Goal: Task Accomplishment & Management: Complete application form

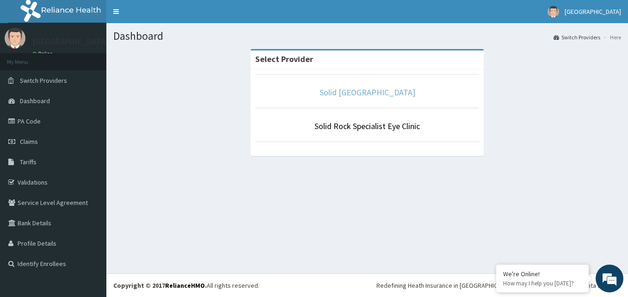
click at [356, 94] on link "Solid [GEOGRAPHIC_DATA]" at bounding box center [367, 92] width 96 height 11
click at [360, 92] on link "Solid [GEOGRAPHIC_DATA]" at bounding box center [367, 92] width 96 height 11
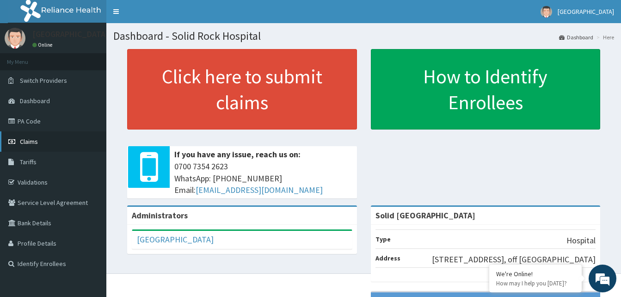
click at [30, 140] on span "Claims" at bounding box center [29, 141] width 18 height 8
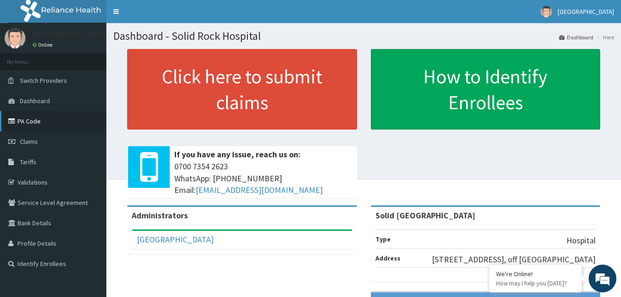
click at [28, 121] on link "PA Code" at bounding box center [53, 121] width 106 height 20
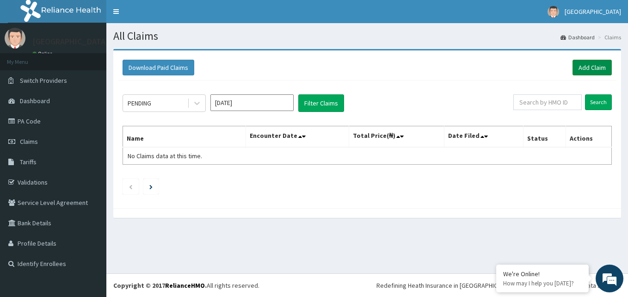
click at [589, 68] on link "Add Claim" at bounding box center [591, 68] width 39 height 16
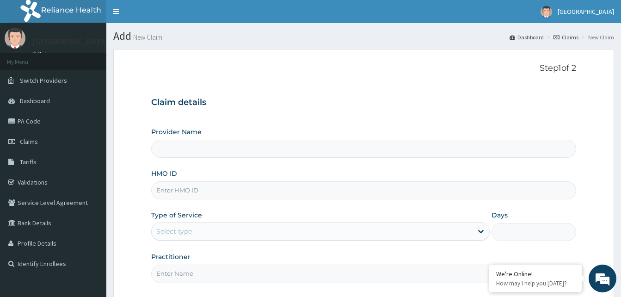
type input "Solid Rock Hospital"
click at [232, 187] on input "HMO ID" at bounding box center [363, 190] width 425 height 18
paste input "SLU/10018/A"
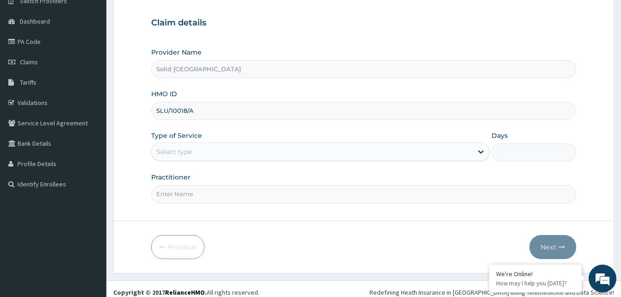
scroll to position [86, 0]
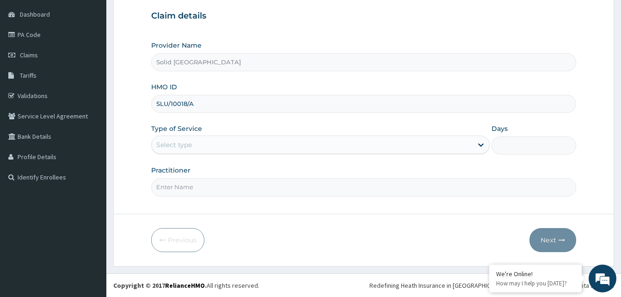
type input "SLU/10018/A"
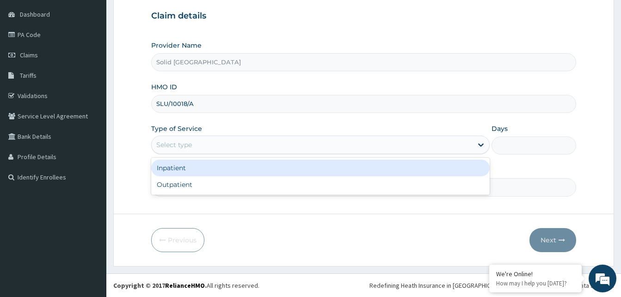
click at [295, 143] on div "Select type" at bounding box center [312, 144] width 321 height 15
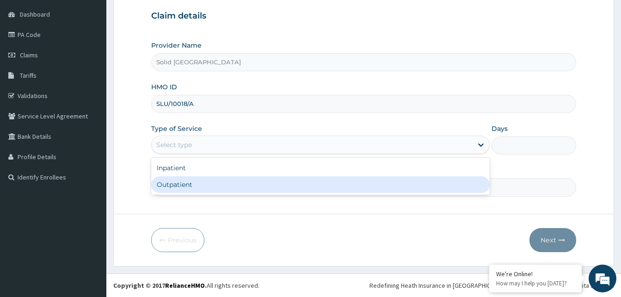
click at [248, 177] on div "Outpatient" at bounding box center [320, 184] width 338 height 17
type input "1"
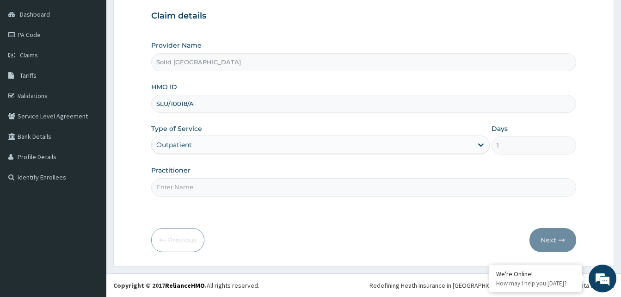
click at [229, 186] on input "Practitioner" at bounding box center [363, 187] width 425 height 18
type input "f"
type input "FIDELIS"
click at [549, 241] on button "Next" at bounding box center [552, 240] width 47 height 24
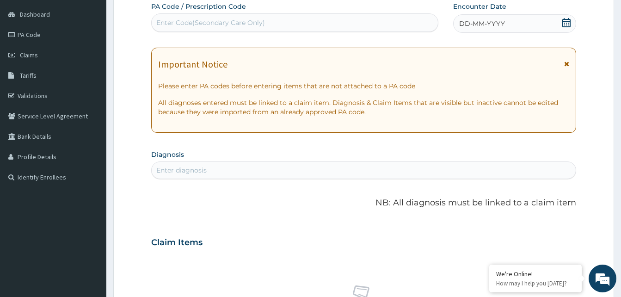
click at [564, 65] on icon at bounding box center [566, 64] width 5 height 6
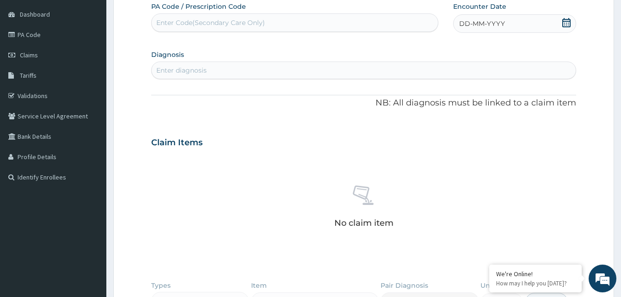
click at [215, 65] on div "Enter diagnosis" at bounding box center [364, 70] width 424 height 15
click at [226, 20] on div "Enter Code(Secondary Care Only)" at bounding box center [210, 22] width 109 height 9
paste input "PA/565E1F"
type input "PA/565E1F"
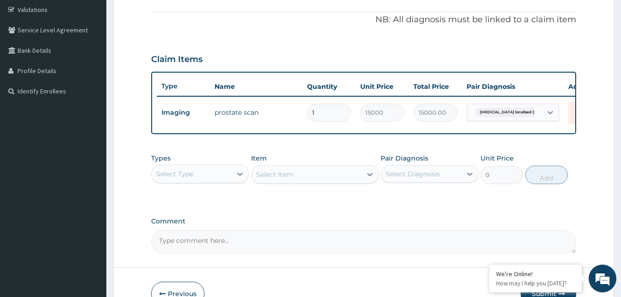
scroll to position [179, 0]
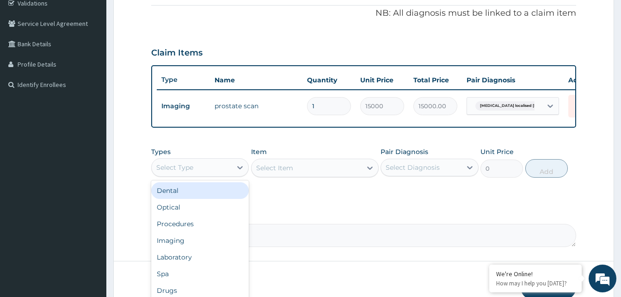
click at [225, 171] on div "Select Type" at bounding box center [192, 167] width 80 height 15
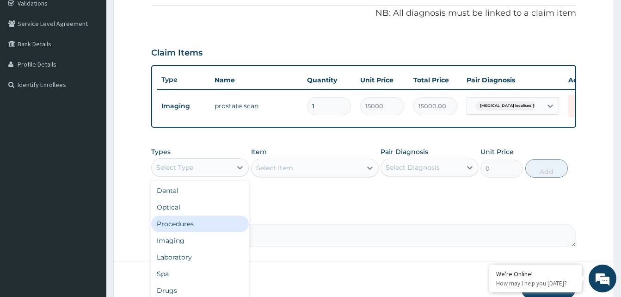
click at [202, 232] on div "Procedures" at bounding box center [200, 223] width 98 height 17
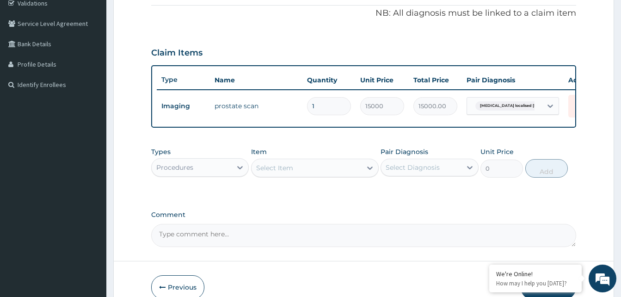
click at [319, 175] on div "Select Item" at bounding box center [306, 167] width 110 height 15
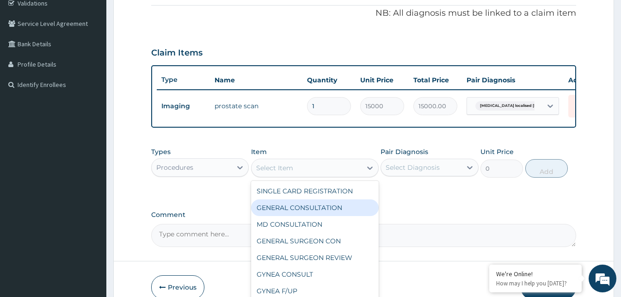
click at [316, 211] on div "GENERAL CONSULTATION" at bounding box center [315, 207] width 128 height 17
type input "5000"
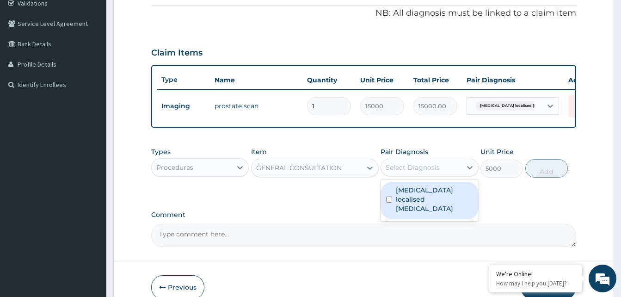
click at [437, 175] on div "Select Diagnosis" at bounding box center [421, 167] width 80 height 15
click at [419, 201] on label "Benign localised hyperplasia of prostate" at bounding box center [434, 199] width 77 height 28
checkbox input "true"
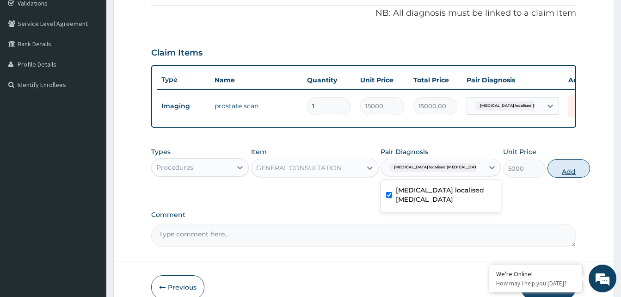
click at [547, 177] on button "Add" at bounding box center [568, 168] width 43 height 18
type input "0"
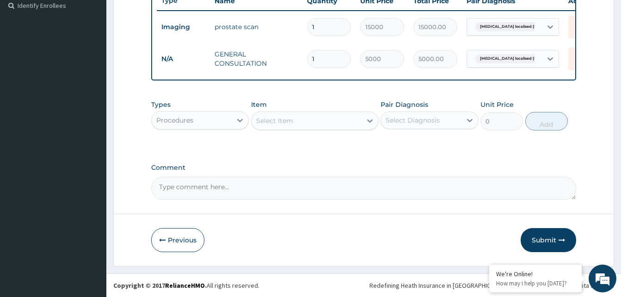
drag, startPoint x: 555, startPoint y: 238, endPoint x: 483, endPoint y: 214, distance: 75.6
click at [553, 238] on button "Submit" at bounding box center [547, 240] width 55 height 24
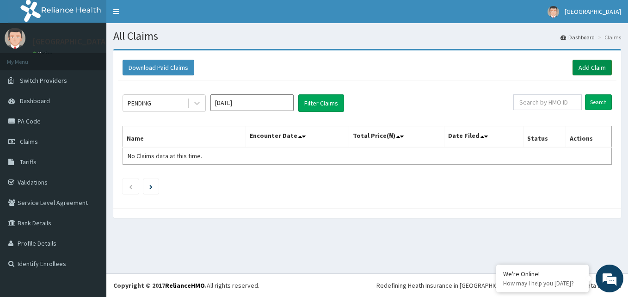
click at [586, 68] on link "Add Claim" at bounding box center [591, 68] width 39 height 16
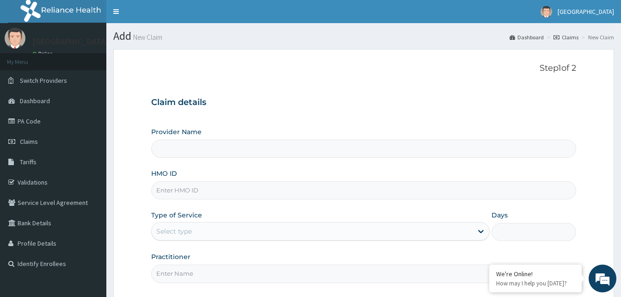
click at [184, 188] on input "HMO ID" at bounding box center [363, 190] width 425 height 18
type input "Solid [GEOGRAPHIC_DATA]"
paste input "KAT/10037/A"
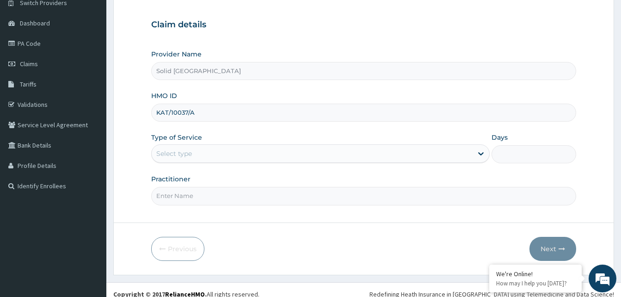
scroll to position [86, 0]
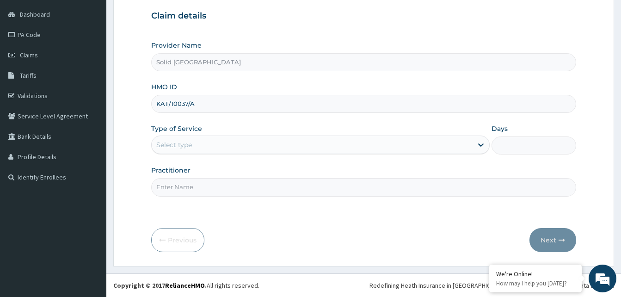
type input "KAT/10037/A"
click at [258, 141] on div "Select type" at bounding box center [312, 144] width 321 height 15
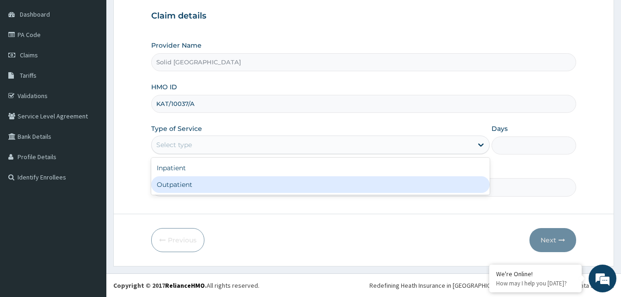
click at [231, 184] on div "Outpatient" at bounding box center [320, 184] width 338 height 17
type input "1"
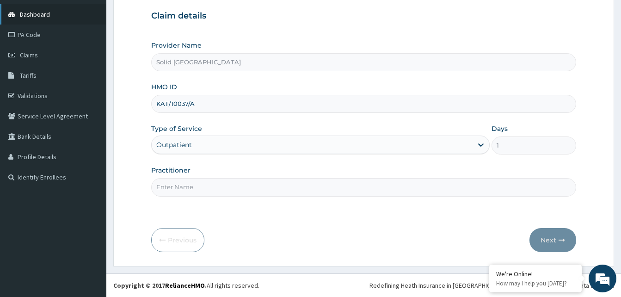
scroll to position [0, 0]
click at [221, 193] on input "Practitioner" at bounding box center [363, 187] width 425 height 18
type input "OSITA"
click at [551, 239] on button "Next" at bounding box center [552, 240] width 47 height 24
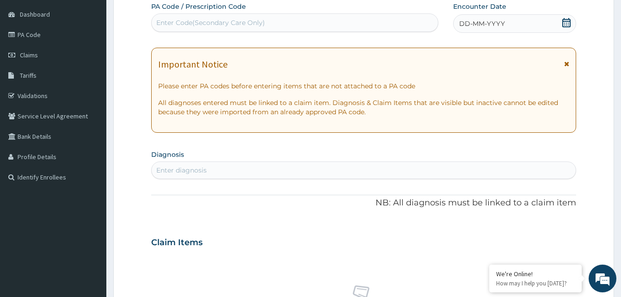
click at [569, 62] on div "Important Notice Please enter PA codes before entering items that are not attac…" at bounding box center [363, 90] width 425 height 85
click at [566, 65] on icon at bounding box center [566, 64] width 5 height 6
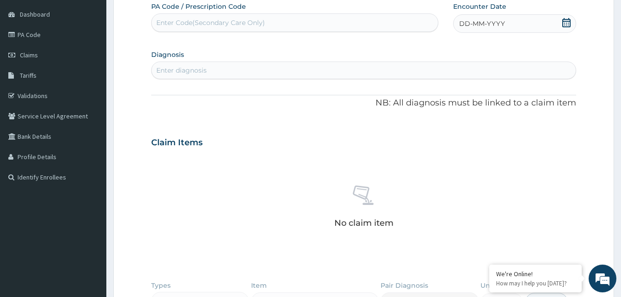
click at [227, 20] on div "Enter Code(Secondary Care Only)" at bounding box center [210, 22] width 109 height 9
paste input "PA/7B4C51"
type input "PA/7B4C51"
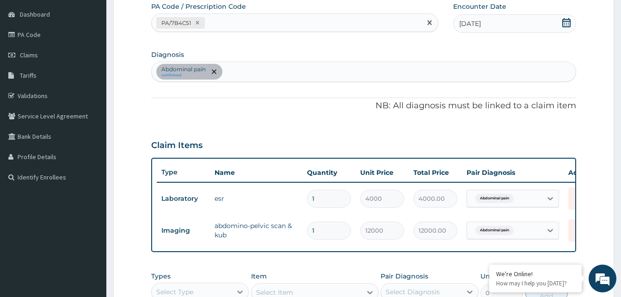
click at [230, 23] on div "PA/7B4C51" at bounding box center [286, 22] width 269 height 15
paste input "PA/7FA700"
type input "PA/7FA700"
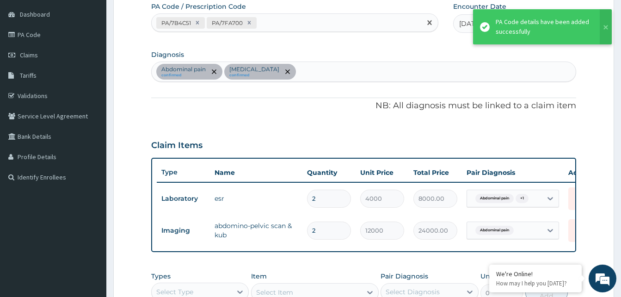
click at [281, 24] on div "PA/7B4C51 PA/7FA700" at bounding box center [286, 22] width 269 height 15
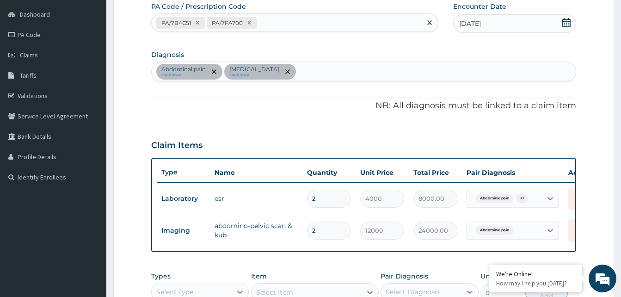
paste input "PA/1B91A8"
type input "PA/1B91A8"
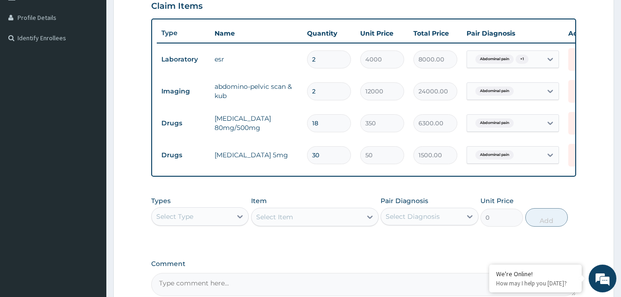
scroll to position [278, 0]
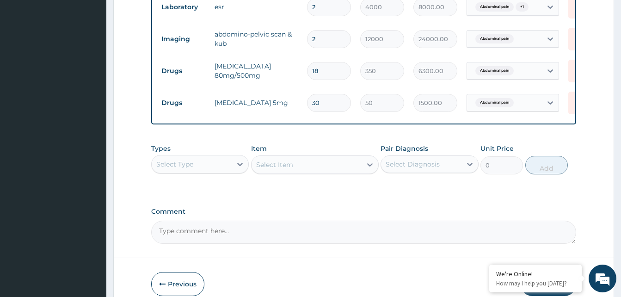
click at [204, 167] on div "Select Type" at bounding box center [192, 164] width 80 height 15
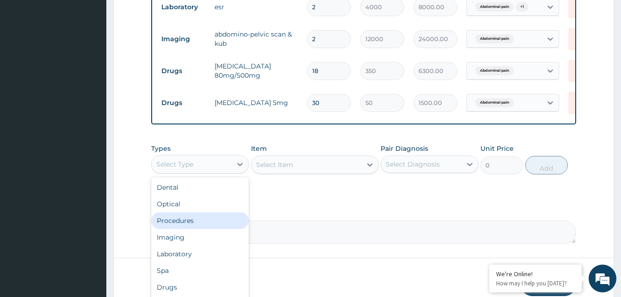
drag, startPoint x: 191, startPoint y: 224, endPoint x: 130, endPoint y: 30, distance: 203.0
click at [190, 222] on div "Procedures" at bounding box center [200, 220] width 98 height 17
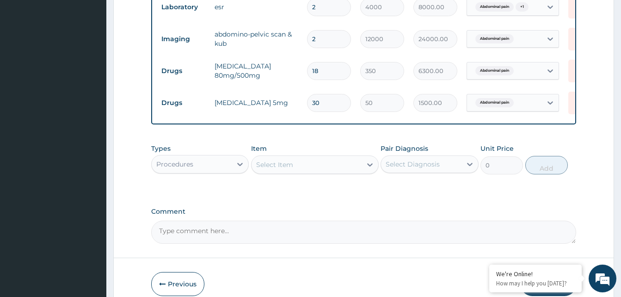
click at [324, 172] on div "Select Item" at bounding box center [306, 164] width 110 height 15
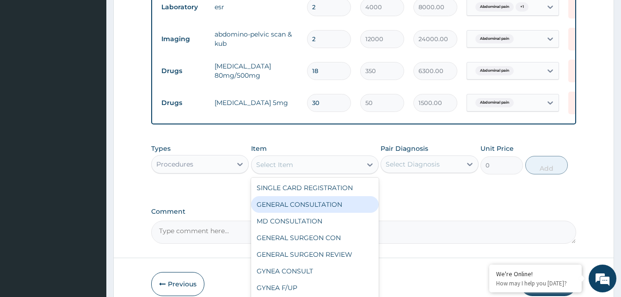
click at [312, 211] on div "GENERAL CONSULTATION" at bounding box center [315, 204] width 128 height 17
type input "5000"
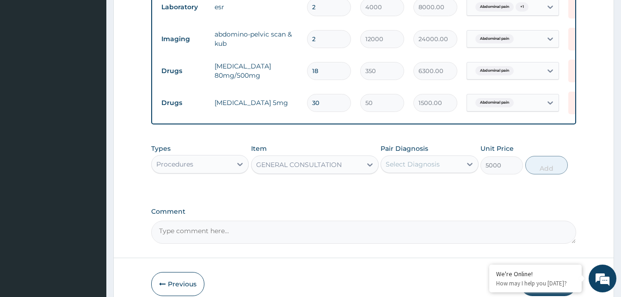
click at [404, 171] on div "Select Diagnosis" at bounding box center [421, 164] width 80 height 15
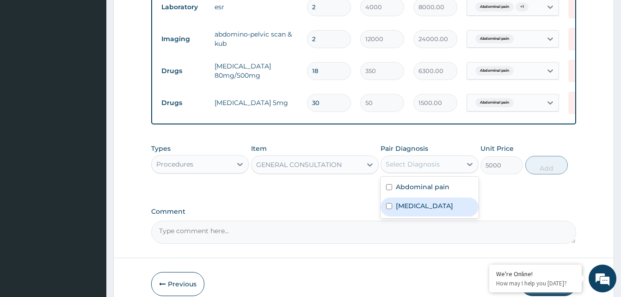
click at [418, 210] on label "Arthritis" at bounding box center [424, 205] width 57 height 9
checkbox input "true"
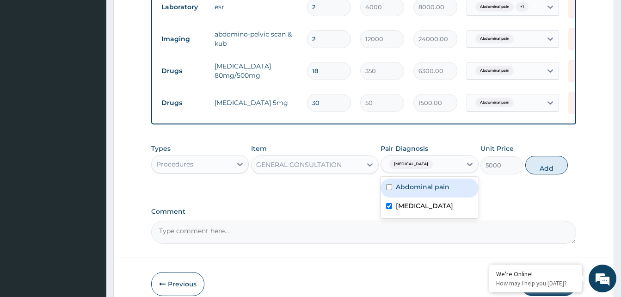
drag, startPoint x: 539, startPoint y: 172, endPoint x: 418, endPoint y: 183, distance: 121.6
click at [538, 172] on button "Add" at bounding box center [546, 165] width 43 height 18
type input "0"
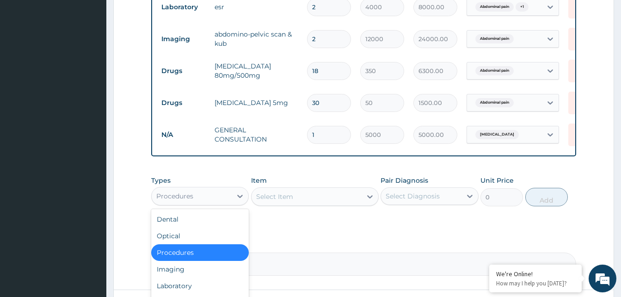
click at [230, 203] on div "Procedures" at bounding box center [192, 196] width 80 height 15
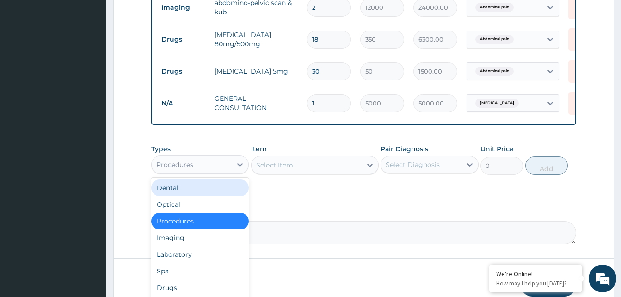
scroll to position [360, 0]
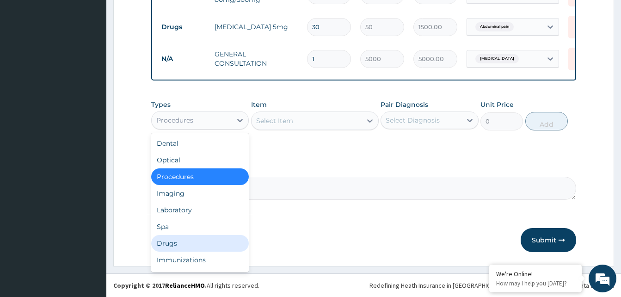
click at [177, 242] on div "Drugs" at bounding box center [200, 243] width 98 height 17
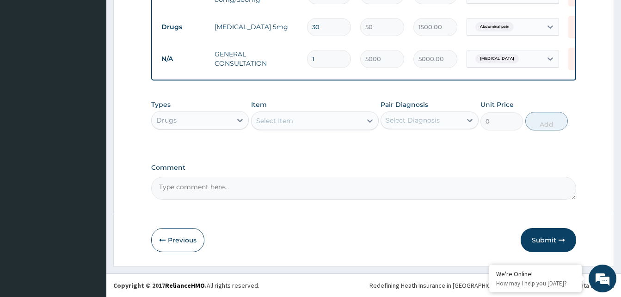
click at [290, 121] on div "Select Item" at bounding box center [274, 120] width 37 height 9
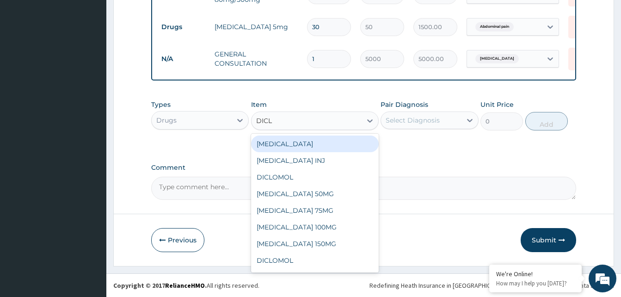
type input "DICLO"
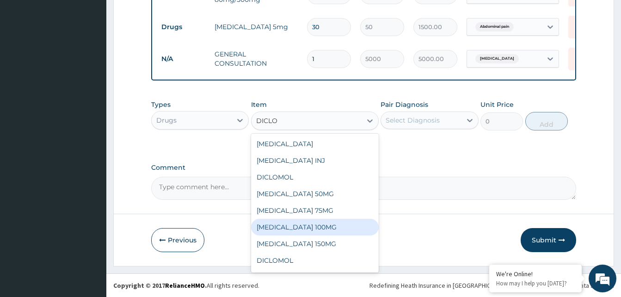
scroll to position [15, 0]
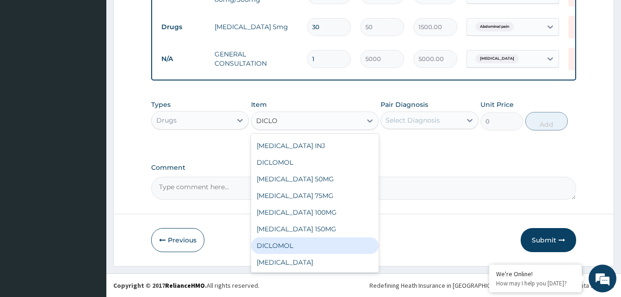
click at [291, 247] on div "DICLOMOL" at bounding box center [315, 245] width 128 height 17
type input "2000"
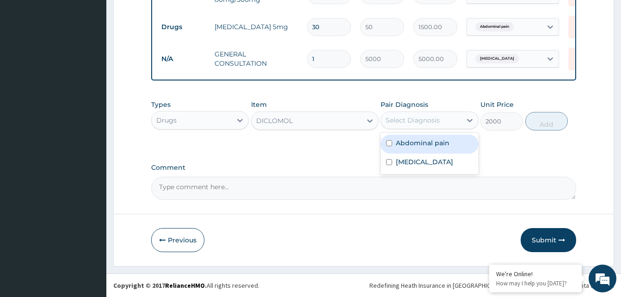
click at [432, 123] on div "Select Diagnosis" at bounding box center [412, 120] width 54 height 9
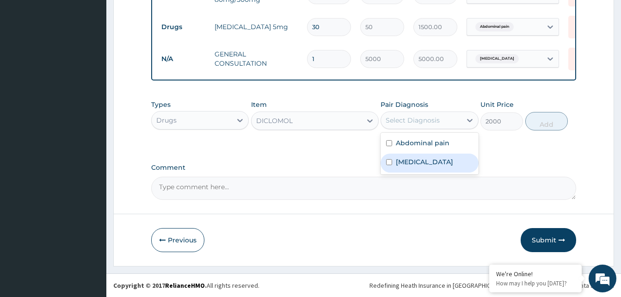
drag, startPoint x: 424, startPoint y: 164, endPoint x: 489, endPoint y: 140, distance: 69.9
click at [425, 162] on div "Arthritis" at bounding box center [429, 162] width 98 height 19
checkbox input "true"
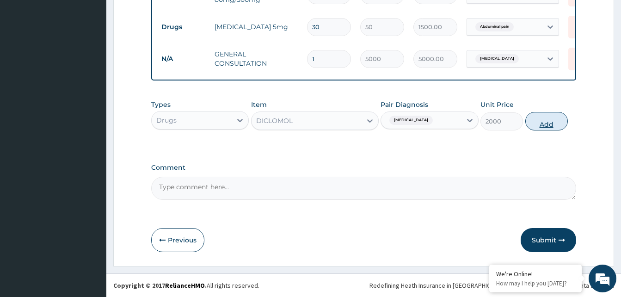
click at [546, 123] on button "Add" at bounding box center [546, 121] width 43 height 18
type input "0"
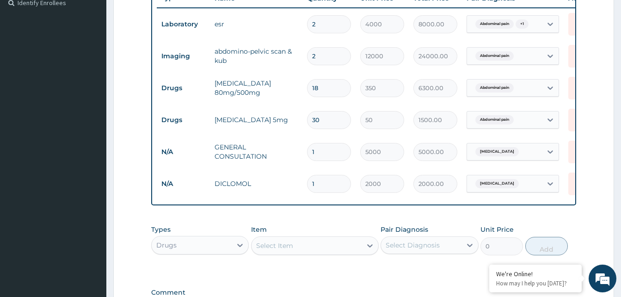
scroll to position [207, 0]
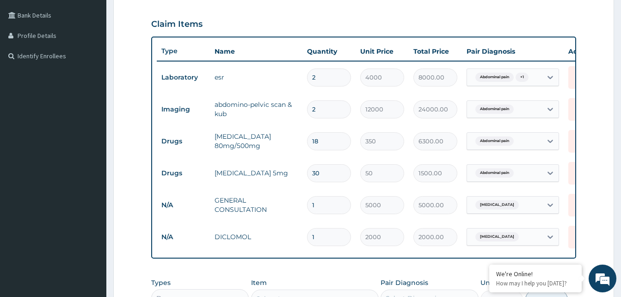
drag, startPoint x: 320, startPoint y: 110, endPoint x: 281, endPoint y: 108, distance: 39.3
click at [277, 110] on tr "Imaging abdomino-pelvic scan & kub 2 12000 24000.00 Abdominal pain Delete" at bounding box center [383, 109] width 453 height 32
type input "1"
type input "12000.00"
type input "1"
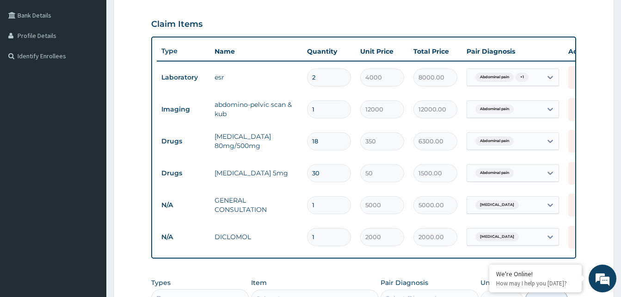
click at [385, 21] on div "Claim Items" at bounding box center [363, 22] width 425 height 24
drag, startPoint x: 333, startPoint y: 78, endPoint x: 287, endPoint y: 78, distance: 46.2
click at [287, 78] on tr "Laboratory esr 2 4000 8000.00 Abdominal pain + 1 Delete" at bounding box center [383, 77] width 453 height 32
type input "1"
type input "4000.00"
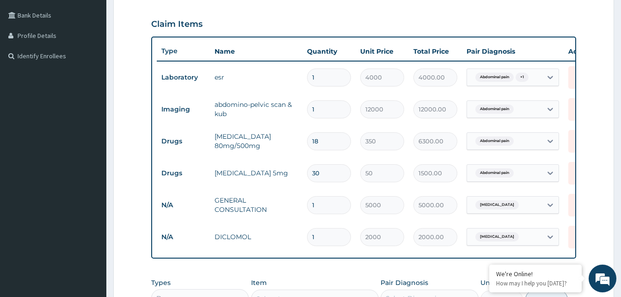
type input "1"
click at [508, 29] on div "Claim Items" at bounding box center [363, 22] width 425 height 24
click at [499, 77] on span "Abdominal pain" at bounding box center [494, 77] width 38 height 9
click at [396, 18] on div "Claim Items" at bounding box center [363, 22] width 425 height 24
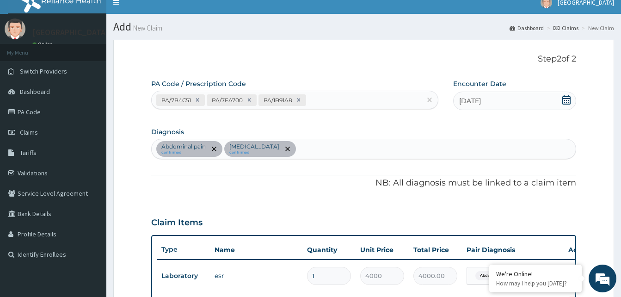
scroll to position [0, 0]
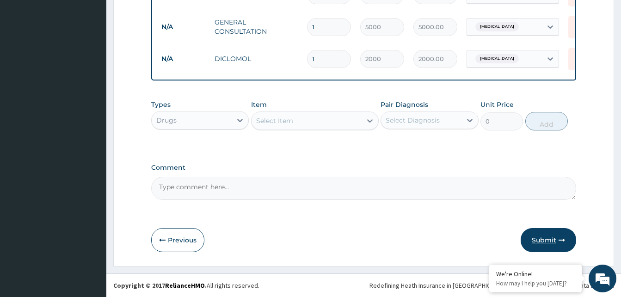
click at [559, 238] on icon "button" at bounding box center [561, 240] width 6 height 6
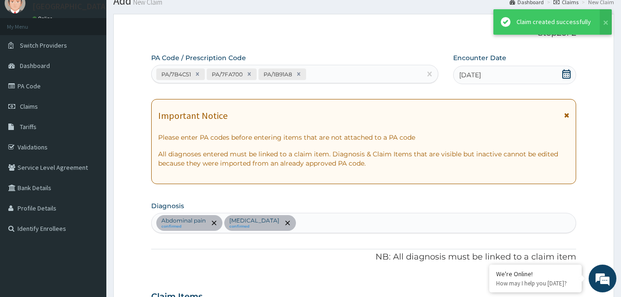
scroll to position [392, 0]
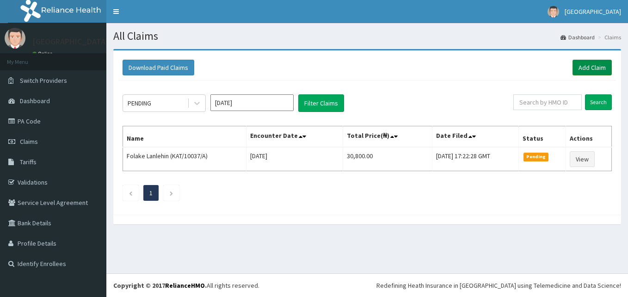
click at [594, 68] on link "Add Claim" at bounding box center [591, 68] width 39 height 16
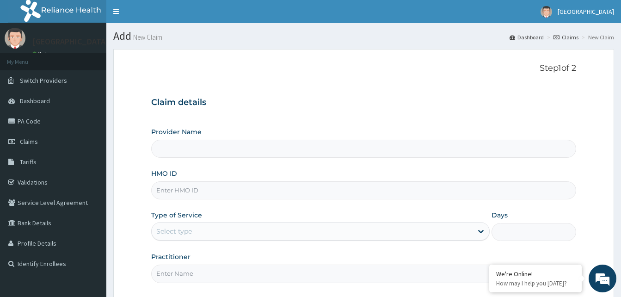
click at [191, 180] on div "HMO ID" at bounding box center [363, 184] width 425 height 30
click at [191, 190] on input "HMO ID" at bounding box center [363, 190] width 425 height 18
type input "Solid [GEOGRAPHIC_DATA]"
paste input "REL/10866/A"
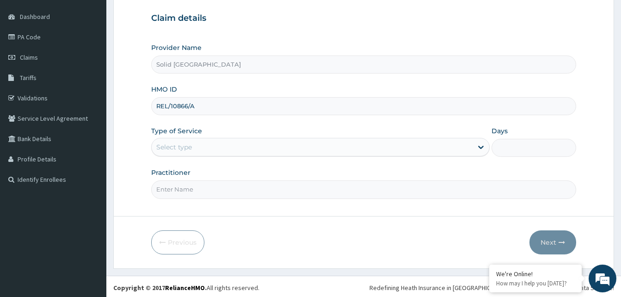
scroll to position [86, 0]
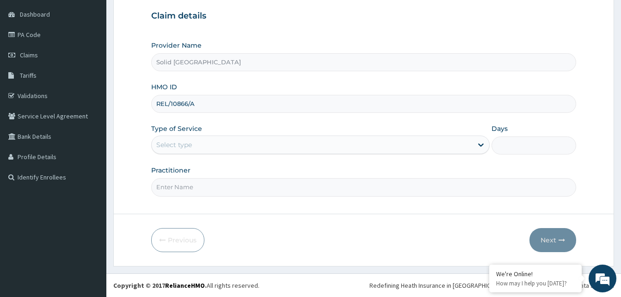
type input "REL/10866/A"
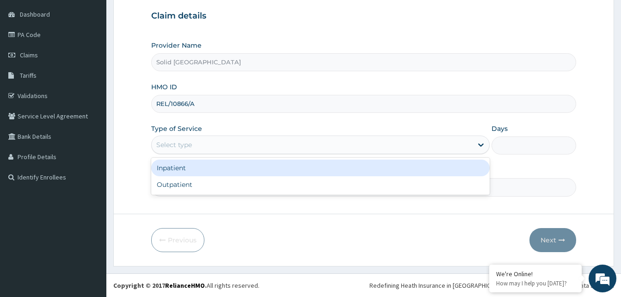
click at [215, 138] on div "Select type" at bounding box center [312, 144] width 321 height 15
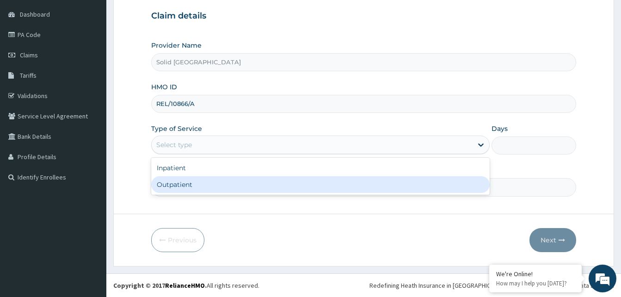
click at [199, 184] on div "Outpatient" at bounding box center [320, 184] width 338 height 17
type input "1"
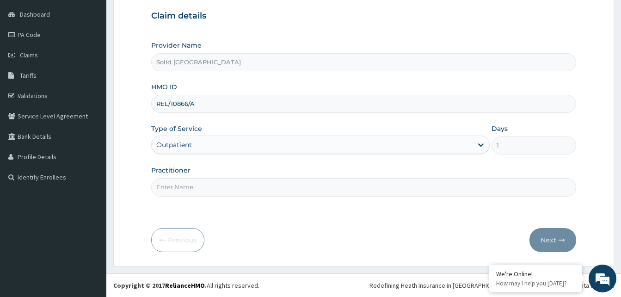
scroll to position [0, 0]
click at [218, 190] on input "Practitioner" at bounding box center [363, 187] width 425 height 18
type input "AKINOLA"
click at [547, 239] on button "Next" at bounding box center [552, 240] width 47 height 24
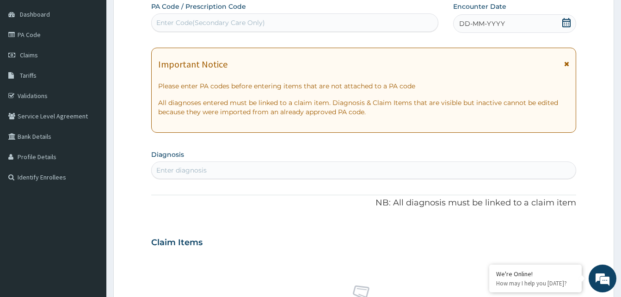
click at [566, 62] on icon at bounding box center [566, 64] width 5 height 6
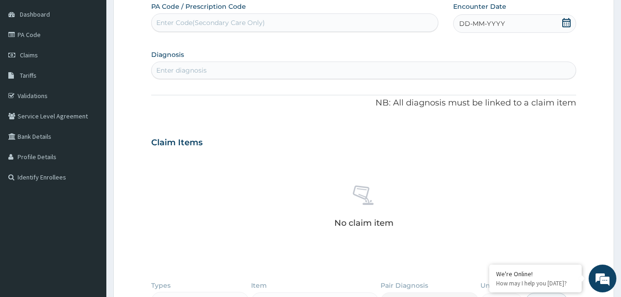
click at [212, 18] on div "Enter Code(Secondary Care Only)" at bounding box center [210, 22] width 109 height 9
paste input "PA/196BA6"
type input "PA/196BA6"
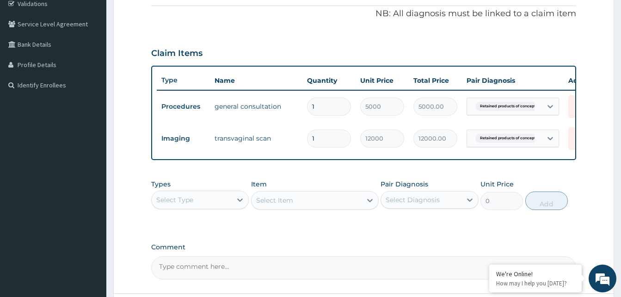
scroll to position [179, 0]
click at [220, 207] on div "Select Type" at bounding box center [192, 199] width 80 height 15
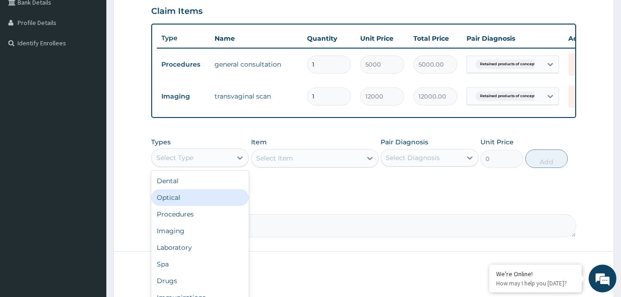
scroll to position [265, 0]
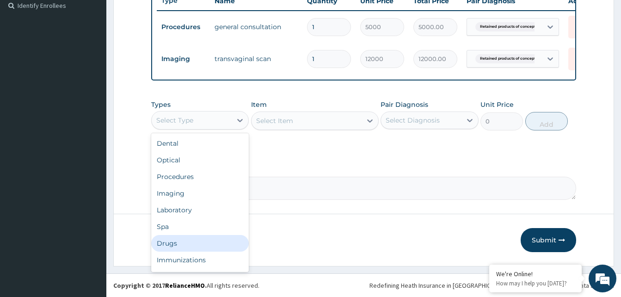
click at [172, 244] on div "Drugs" at bounding box center [200, 243] width 98 height 17
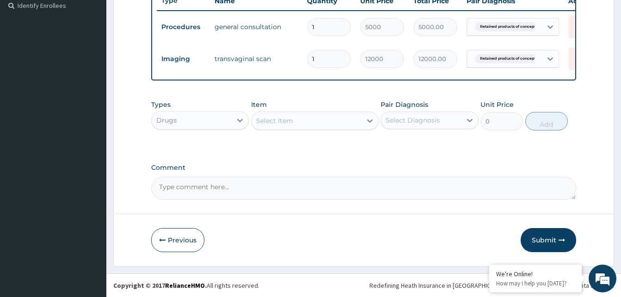
click at [310, 117] on div "Select Item" at bounding box center [306, 120] width 110 height 15
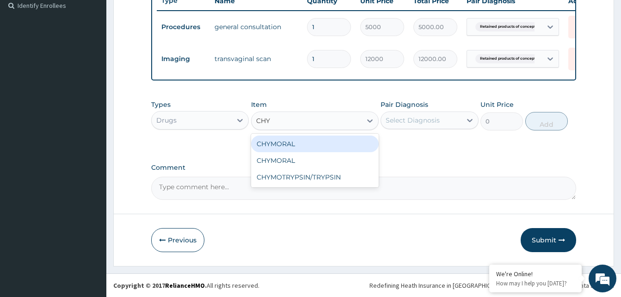
type input "CHYM"
click at [293, 142] on div "CHYMORAL" at bounding box center [315, 143] width 128 height 17
type input "150"
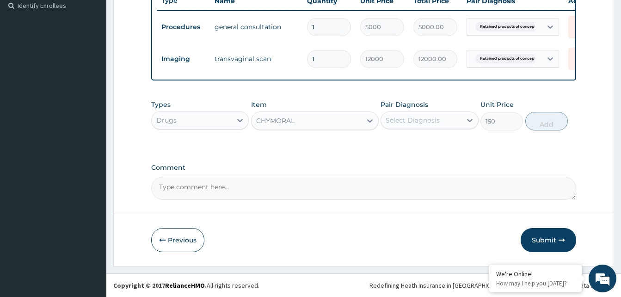
click at [440, 118] on div "Select Diagnosis" at bounding box center [421, 120] width 80 height 15
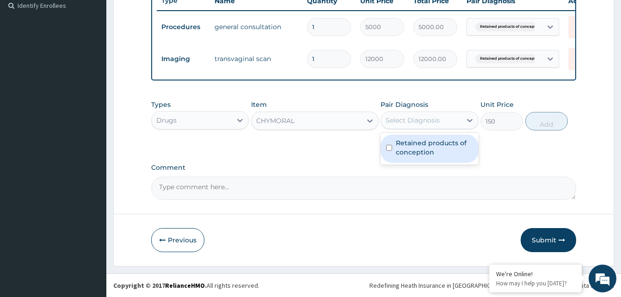
drag, startPoint x: 427, startPoint y: 154, endPoint x: 439, endPoint y: 150, distance: 13.2
click at [428, 154] on label "Retained products of conception" at bounding box center [434, 147] width 77 height 18
checkbox input "true"
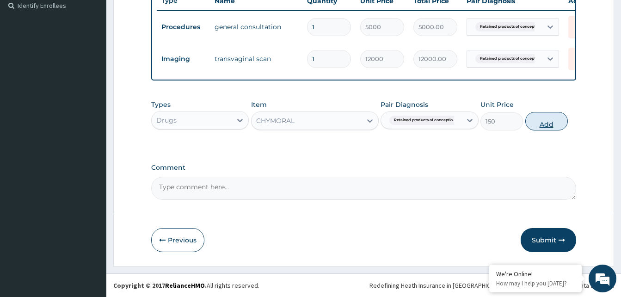
click at [562, 121] on button "Add" at bounding box center [546, 121] width 43 height 18
type input "0"
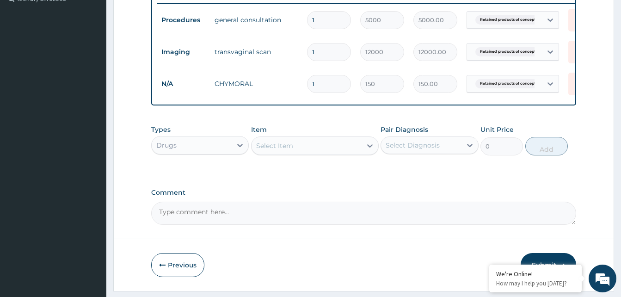
type input "14"
type input "2100.00"
type input "14"
click at [280, 150] on div "Select Item" at bounding box center [274, 145] width 37 height 9
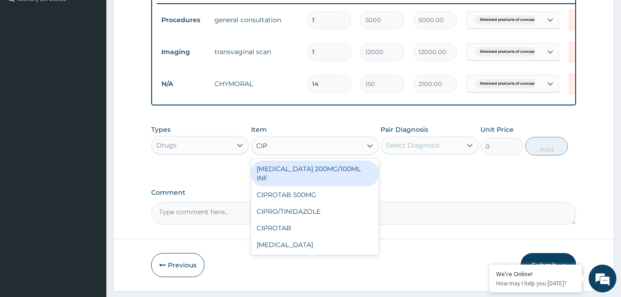
type input "CIPR"
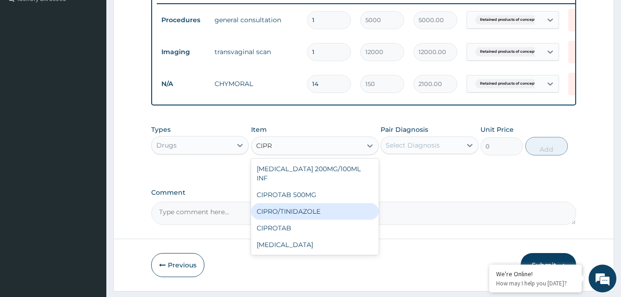
click at [296, 207] on div "CIPRO/TINIDAZOLE" at bounding box center [315, 211] width 128 height 17
type input "300"
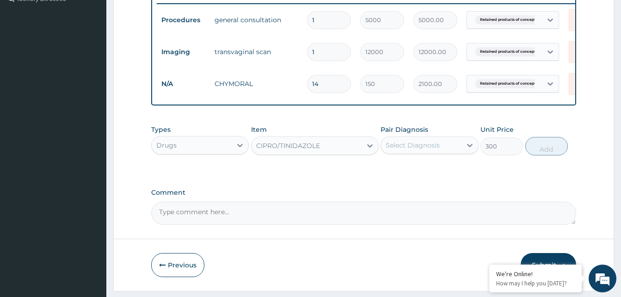
click at [407, 150] on div "Select Diagnosis" at bounding box center [412, 144] width 54 height 9
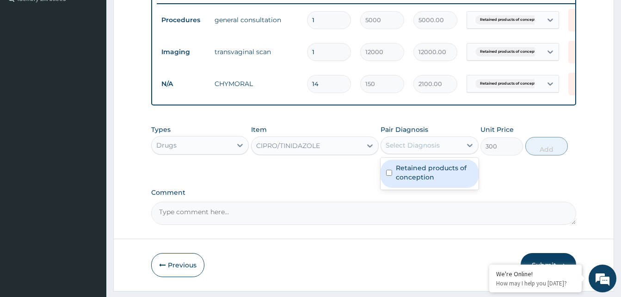
drag, startPoint x: 406, startPoint y: 185, endPoint x: 509, endPoint y: 171, distance: 103.9
click at [406, 182] on label "Retained products of conception" at bounding box center [434, 172] width 77 height 18
checkbox input "true"
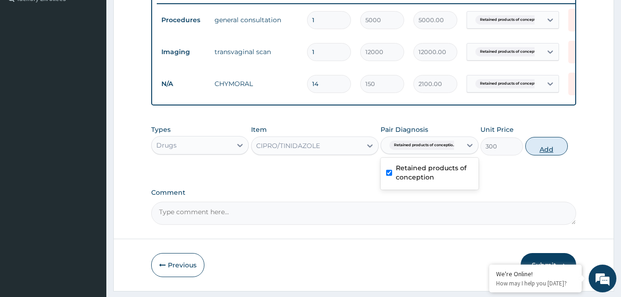
click at [554, 150] on button "Add" at bounding box center [546, 146] width 43 height 18
type input "0"
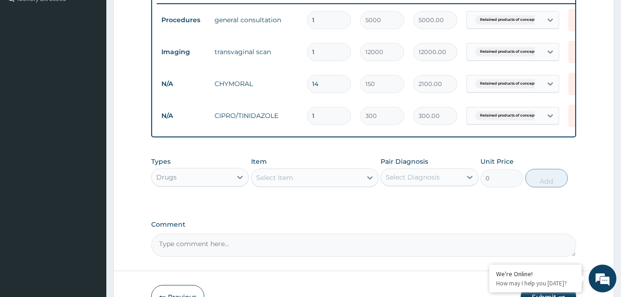
type input "14"
type input "4200.00"
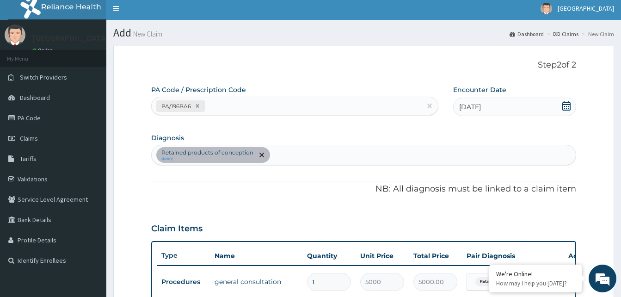
scroll to position [0, 0]
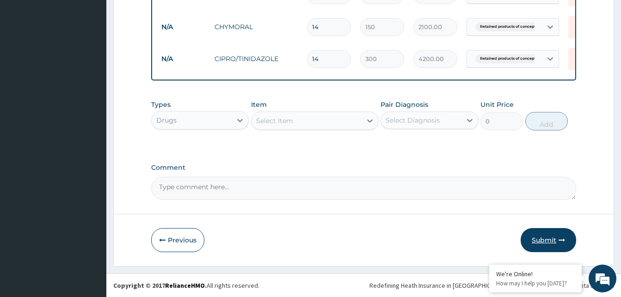
type input "14"
drag, startPoint x: 547, startPoint y: 239, endPoint x: 544, endPoint y: 228, distance: 11.4
click at [545, 236] on button "Submit" at bounding box center [547, 240] width 55 height 24
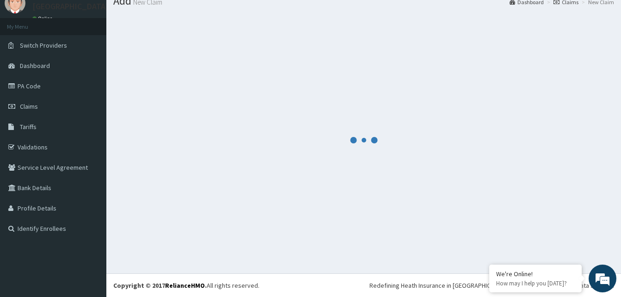
scroll to position [329, 0]
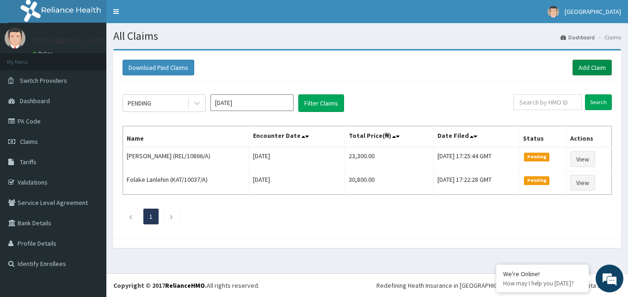
click at [588, 66] on link "Add Claim" at bounding box center [591, 68] width 39 height 16
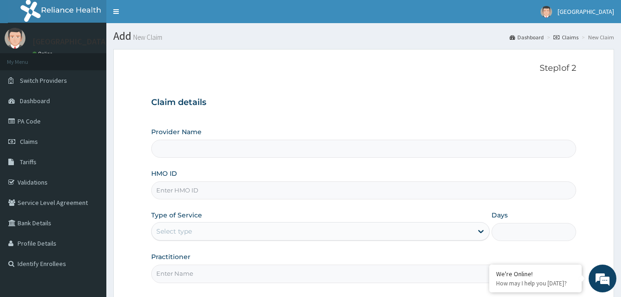
click at [197, 192] on input "HMO ID" at bounding box center [363, 190] width 425 height 18
type input "Solid [GEOGRAPHIC_DATA]"
paste input "LAC/10061/A"
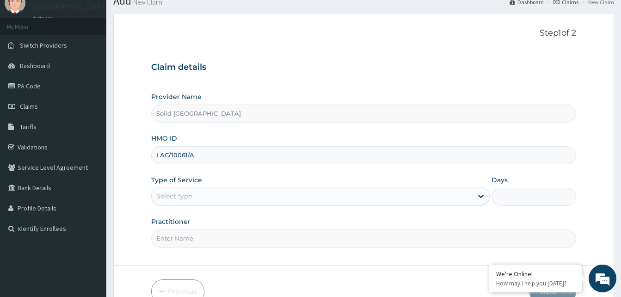
scroll to position [86, 0]
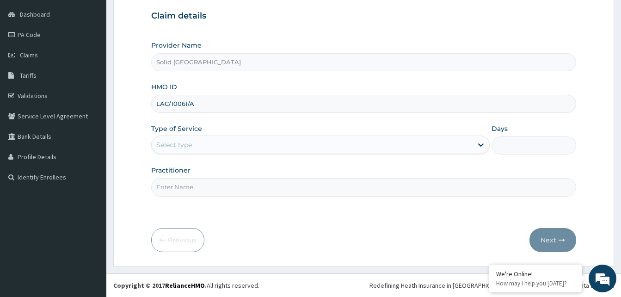
type input "LAC/10061/A"
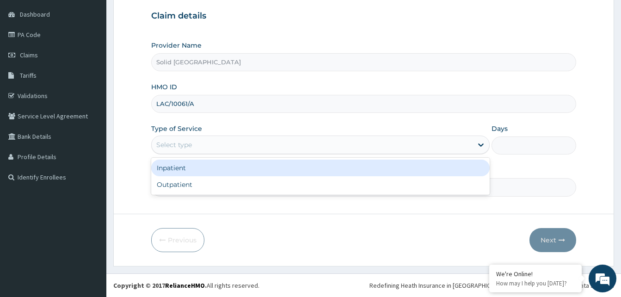
drag, startPoint x: 231, startPoint y: 143, endPoint x: 214, endPoint y: 171, distance: 32.3
click at [231, 143] on div "Select type" at bounding box center [312, 144] width 321 height 15
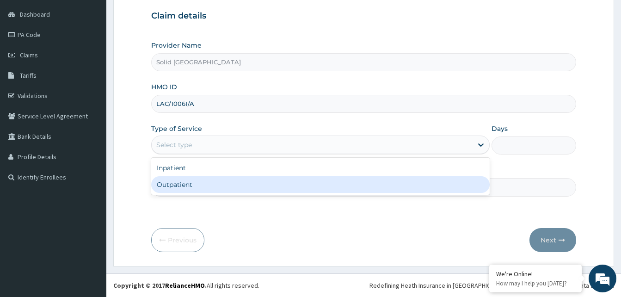
click at [204, 185] on div "Outpatient" at bounding box center [320, 184] width 338 height 17
type input "1"
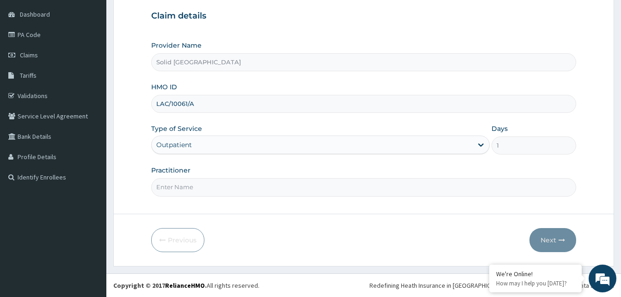
drag, startPoint x: 194, startPoint y: 192, endPoint x: 198, endPoint y: 181, distance: 11.4
click at [193, 192] on input "Practitioner" at bounding box center [363, 187] width 425 height 18
type input "[PERSON_NAME]"
click at [549, 238] on button "Next" at bounding box center [552, 240] width 47 height 24
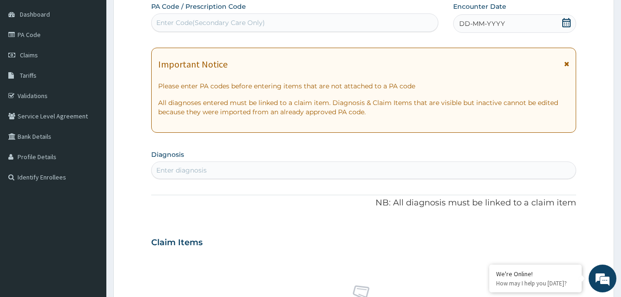
click at [566, 62] on icon at bounding box center [566, 64] width 5 height 6
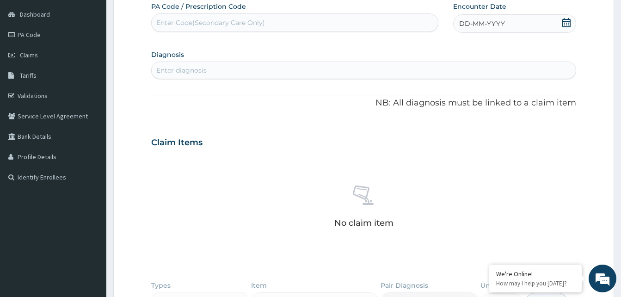
click at [234, 71] on div "Enter diagnosis" at bounding box center [364, 70] width 424 height 15
type input "SEPSI"
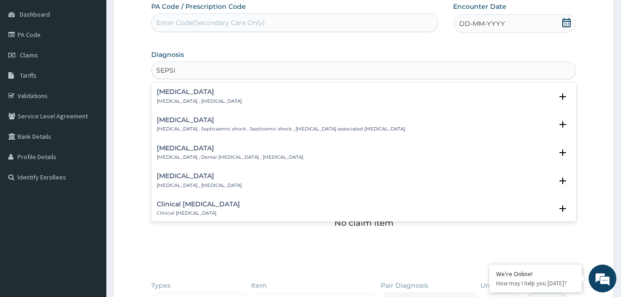
click at [177, 101] on p "[MEDICAL_DATA] , [MEDICAL_DATA]" at bounding box center [199, 101] width 85 height 6
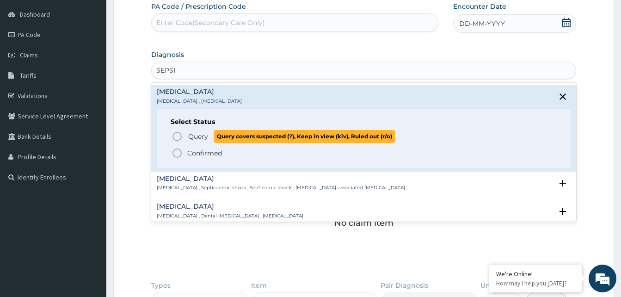
click at [180, 134] on icon "status option query" at bounding box center [176, 136] width 11 height 11
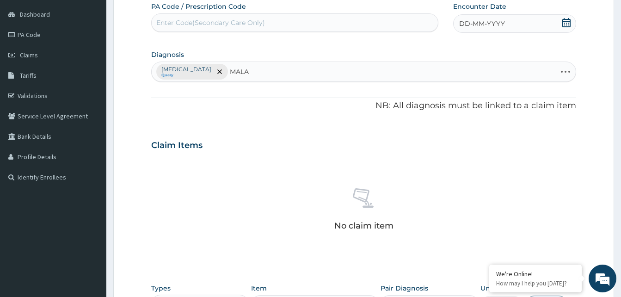
type input "MALAR"
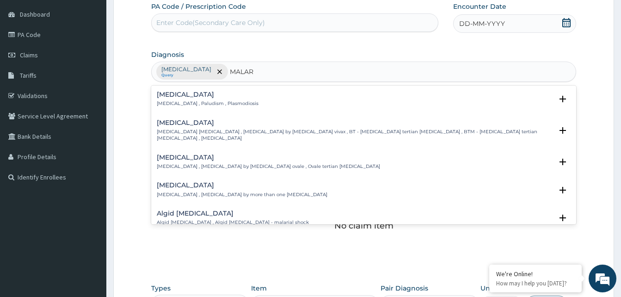
click at [183, 98] on h4 "[MEDICAL_DATA]" at bounding box center [208, 94] width 102 height 7
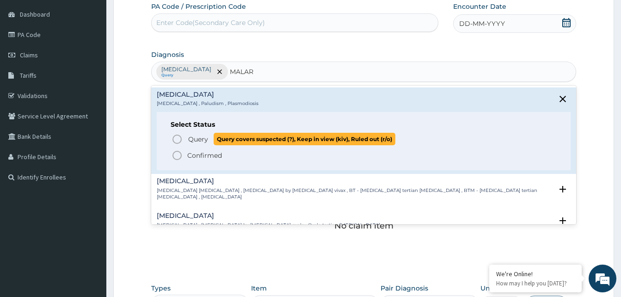
click at [177, 138] on icon "status option query" at bounding box center [176, 139] width 11 height 11
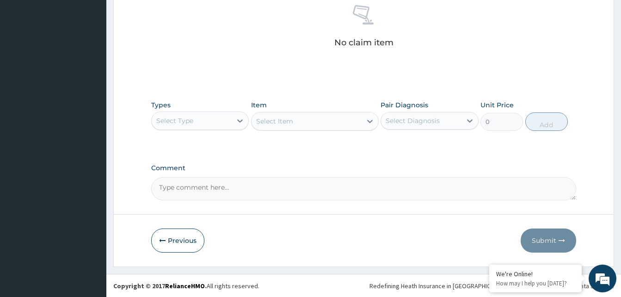
scroll to position [270, 0]
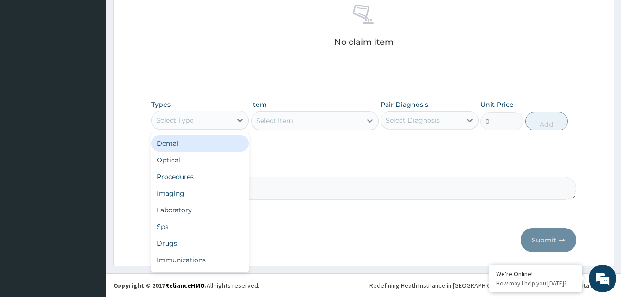
click at [218, 125] on div "Select Type" at bounding box center [192, 120] width 80 height 15
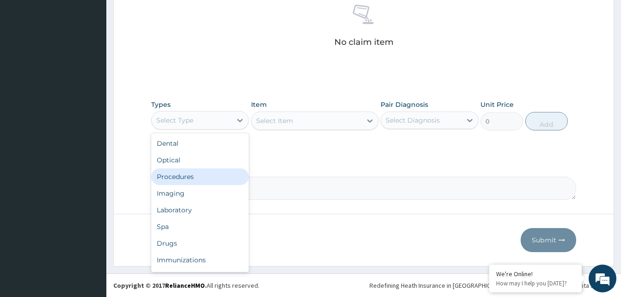
click at [191, 177] on div "Procedures" at bounding box center [200, 176] width 98 height 17
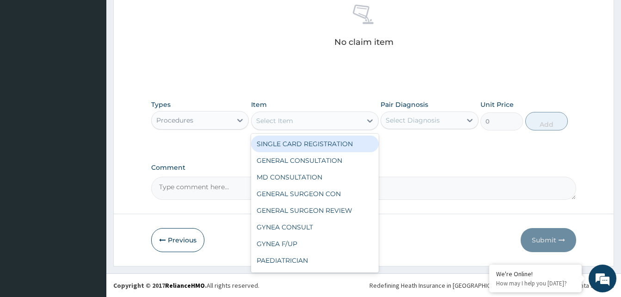
click at [293, 119] on div "Select Item" at bounding box center [306, 120] width 110 height 15
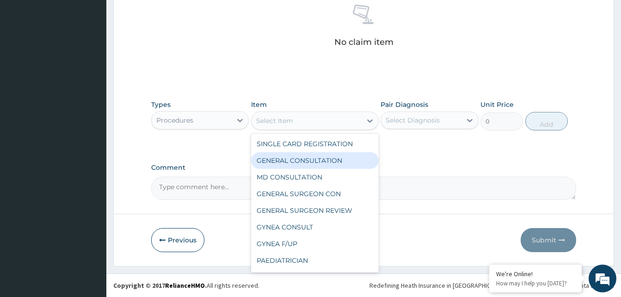
click at [294, 162] on div "GENERAL CONSULTATION" at bounding box center [315, 160] width 128 height 17
type input "5000"
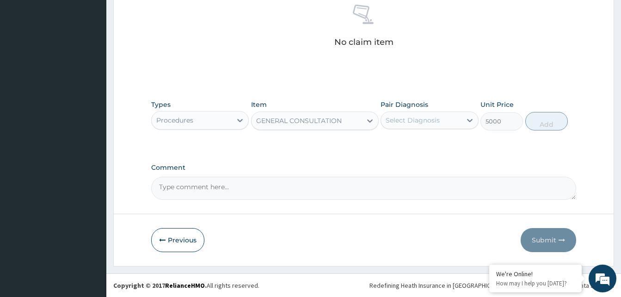
click at [401, 125] on div "Select Diagnosis" at bounding box center [421, 120] width 80 height 15
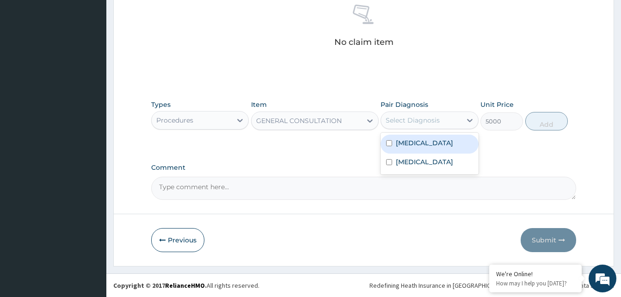
drag, startPoint x: 411, startPoint y: 145, endPoint x: 441, endPoint y: 141, distance: 30.7
click at [419, 144] on div "Sepsis" at bounding box center [429, 143] width 98 height 19
checkbox input "true"
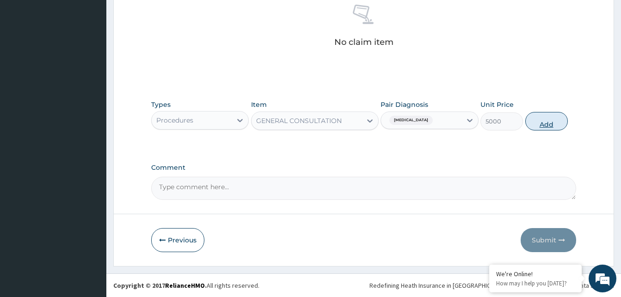
drag, startPoint x: 545, startPoint y: 124, endPoint x: 284, endPoint y: 145, distance: 262.3
click at [545, 125] on button "Add" at bounding box center [546, 121] width 43 height 18
type input "0"
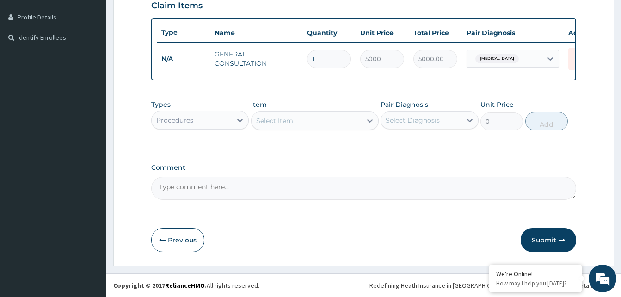
click at [207, 120] on div "Procedures" at bounding box center [192, 120] width 80 height 15
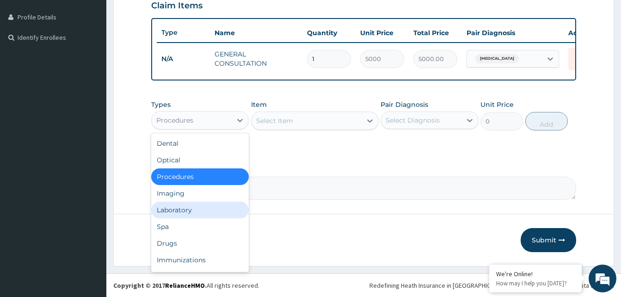
click at [192, 211] on div "Laboratory" at bounding box center [200, 209] width 98 height 17
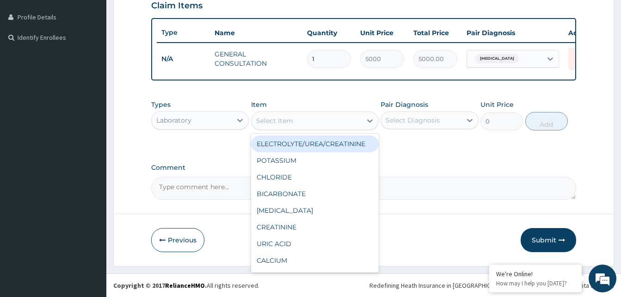
click at [320, 122] on div "Select Item" at bounding box center [306, 120] width 110 height 15
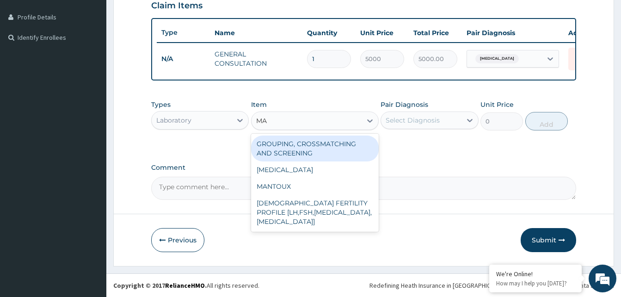
type input "MAL"
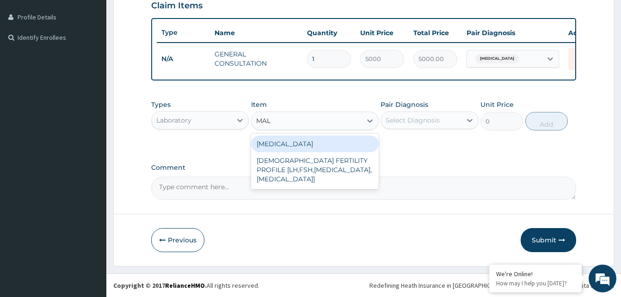
drag, startPoint x: 272, startPoint y: 144, endPoint x: 413, endPoint y: 122, distance: 142.5
click at [272, 143] on div "MALARIA" at bounding box center [315, 143] width 128 height 17
type input "3000"
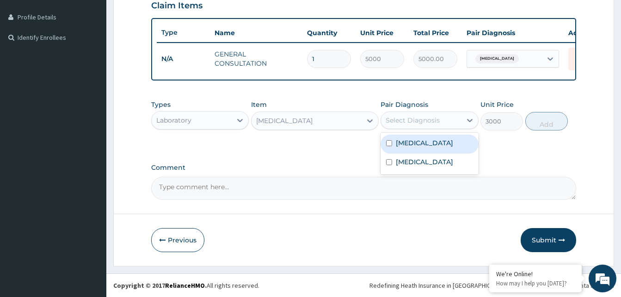
click at [413, 119] on div "Select Diagnosis" at bounding box center [412, 120] width 54 height 9
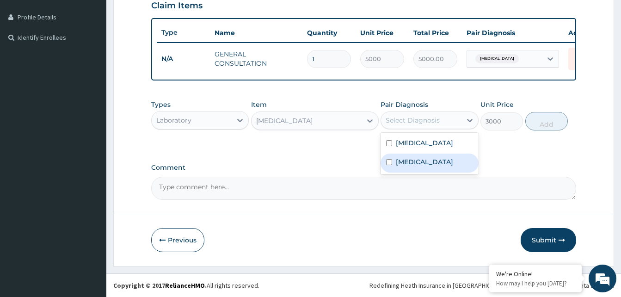
drag, startPoint x: 404, startPoint y: 162, endPoint x: 426, endPoint y: 148, distance: 25.8
click at [404, 160] on label "Malaria" at bounding box center [424, 161] width 57 height 9
checkbox input "true"
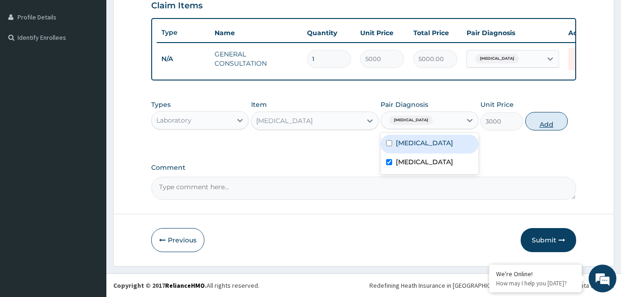
click at [553, 121] on button "Add" at bounding box center [546, 121] width 43 height 18
type input "0"
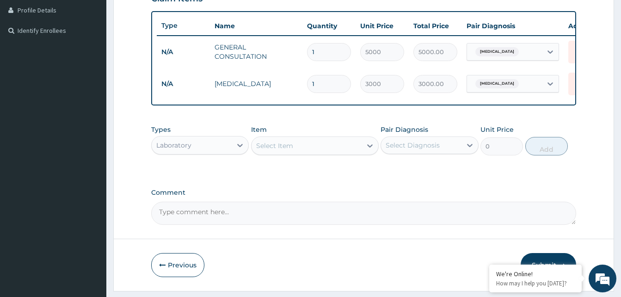
click at [318, 153] on div "Select Item" at bounding box center [306, 145] width 110 height 15
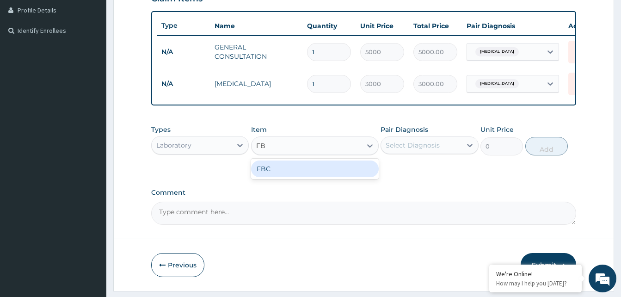
type input "FBC"
click at [308, 177] on div "FBC" at bounding box center [315, 168] width 128 height 17
type input "6000"
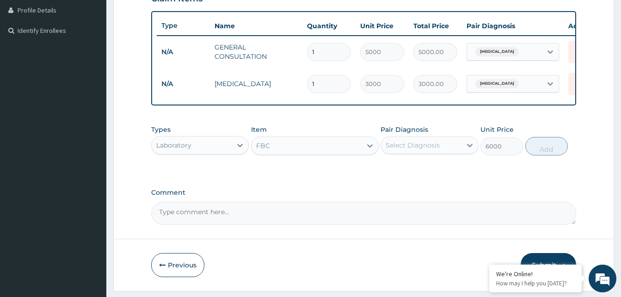
click at [423, 150] on div "Select Diagnosis" at bounding box center [412, 144] width 54 height 9
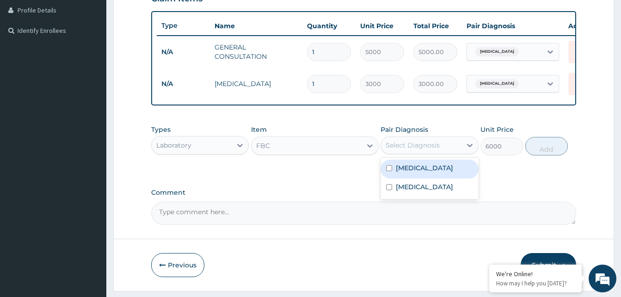
drag, startPoint x: 412, startPoint y: 176, endPoint x: 504, endPoint y: 158, distance: 93.7
click at [417, 175] on div "Sepsis" at bounding box center [429, 168] width 98 height 19
checkbox input "true"
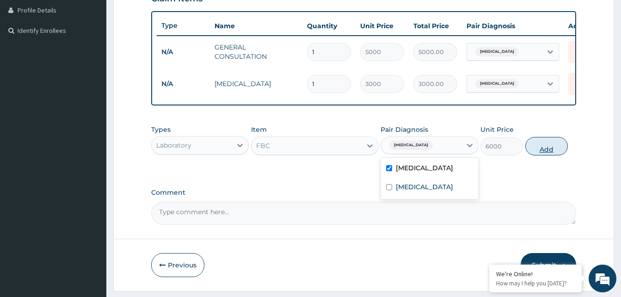
click at [542, 155] on button "Add" at bounding box center [546, 146] width 43 height 18
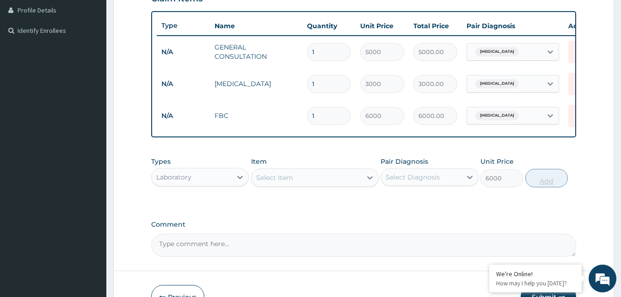
type input "0"
click at [194, 183] on div "Laboratory" at bounding box center [192, 177] width 80 height 15
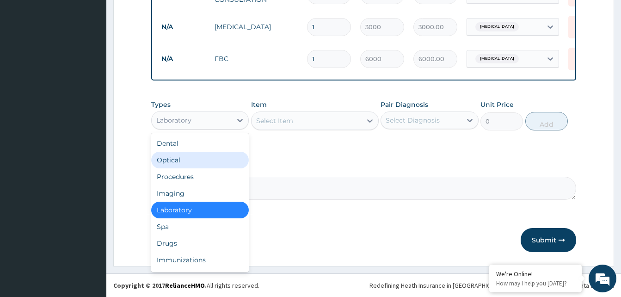
scroll to position [297, 0]
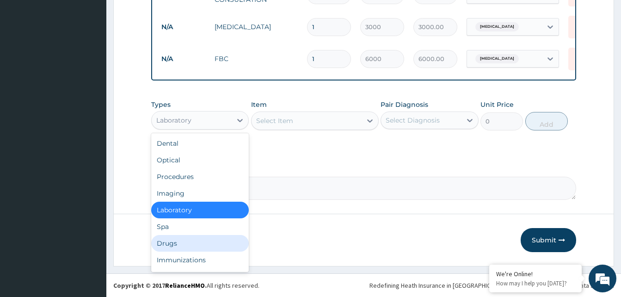
click at [172, 239] on div "Drugs" at bounding box center [200, 243] width 98 height 17
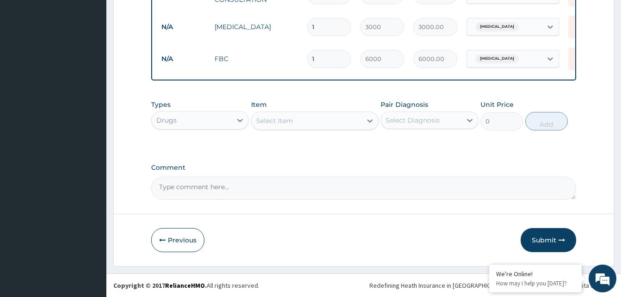
click at [294, 119] on div "Select Item" at bounding box center [306, 120] width 110 height 15
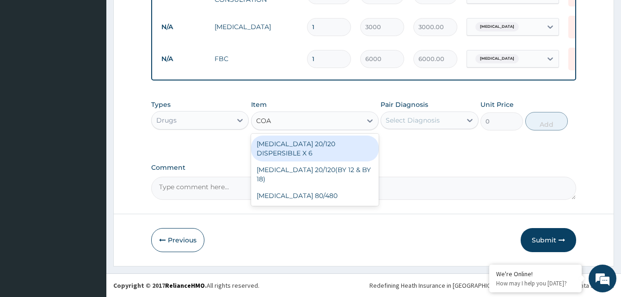
type input "COAR"
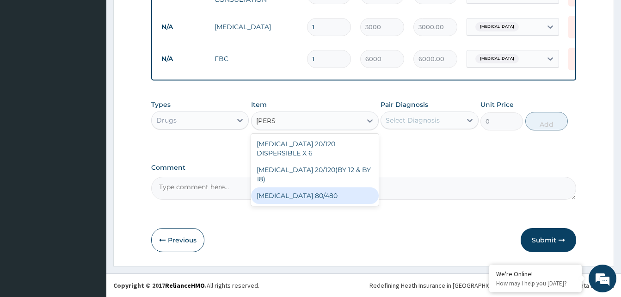
drag, startPoint x: 302, startPoint y: 180, endPoint x: 341, endPoint y: 152, distance: 47.1
click at [301, 187] on div "[MEDICAL_DATA] 80/480" at bounding box center [315, 195] width 128 height 17
type input "6000"
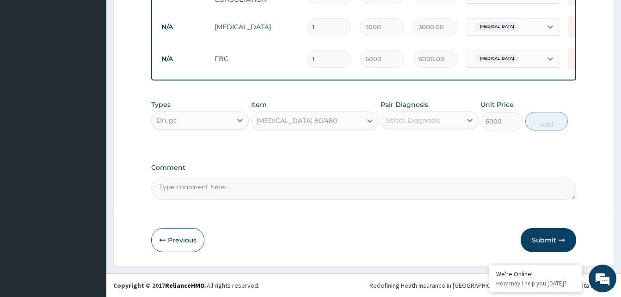
click at [420, 129] on div "Pair Diagnosis Select Diagnosis" at bounding box center [429, 115] width 98 height 30
click at [423, 118] on div "Select Diagnosis" at bounding box center [412, 120] width 54 height 9
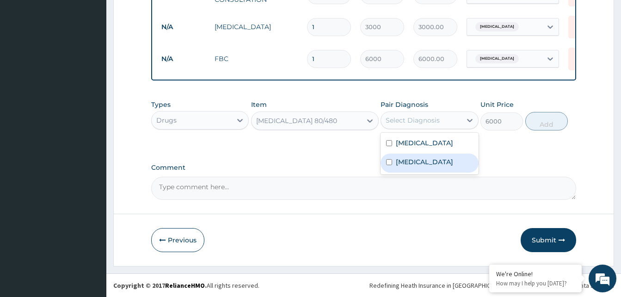
drag, startPoint x: 424, startPoint y: 165, endPoint x: 466, endPoint y: 150, distance: 44.6
click at [427, 165] on div "Malaria" at bounding box center [429, 162] width 98 height 19
checkbox input "true"
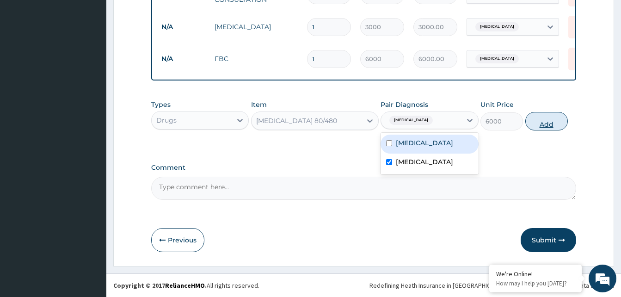
click at [537, 126] on button "Add" at bounding box center [546, 121] width 43 height 18
type input "0"
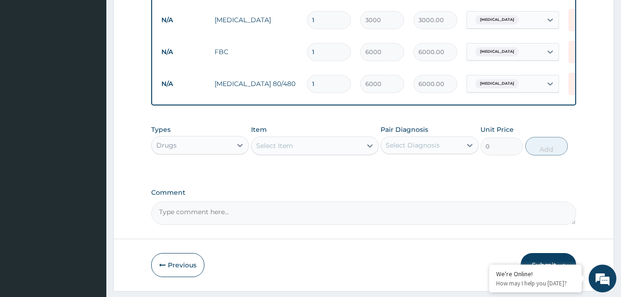
click at [292, 153] on div "Select Item" at bounding box center [306, 145] width 110 height 15
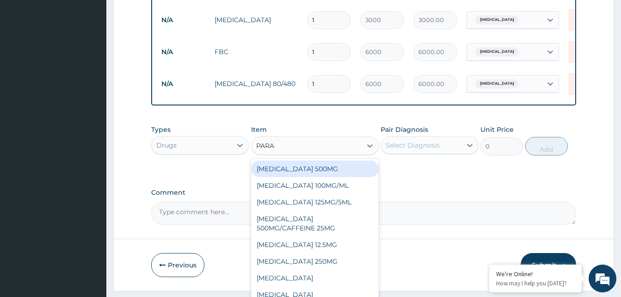
type input "PARAC"
click at [316, 177] on div "PARACETAMOL 500MG" at bounding box center [315, 168] width 128 height 17
type input "30"
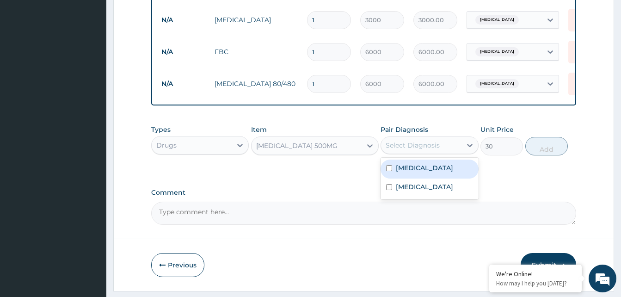
click at [413, 152] on div "Select Diagnosis" at bounding box center [421, 145] width 80 height 15
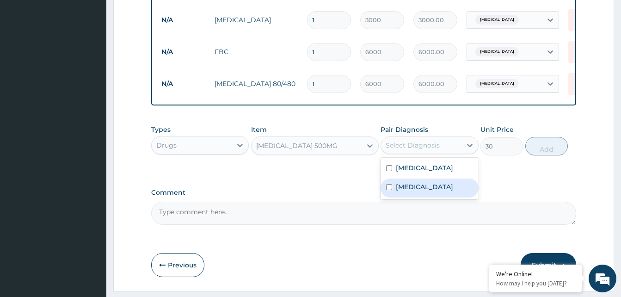
click at [419, 194] on div "Malaria" at bounding box center [429, 187] width 98 height 19
checkbox input "true"
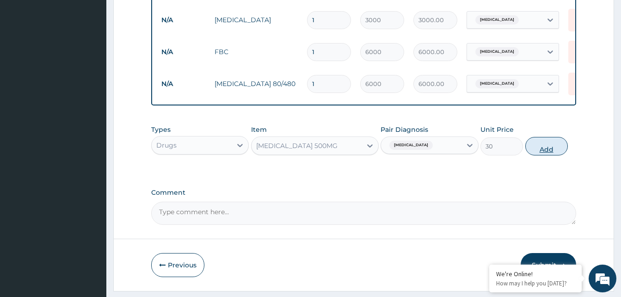
click at [560, 153] on button "Add" at bounding box center [546, 146] width 43 height 18
type input "0"
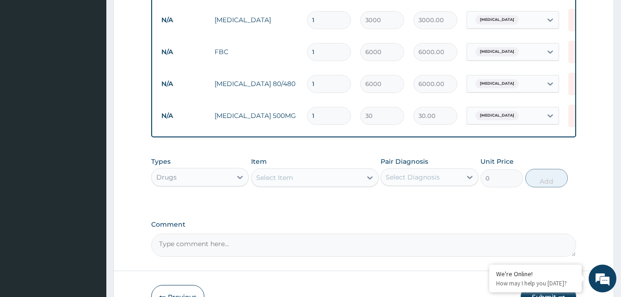
type input "0.00"
type input "3"
type input "90.00"
type input "30"
type input "900.00"
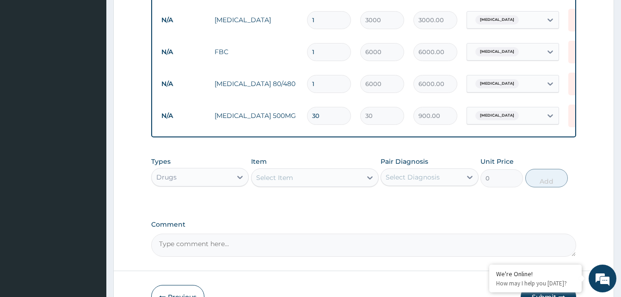
type input "30"
click at [313, 185] on div "Select Item" at bounding box center [306, 177] width 110 height 15
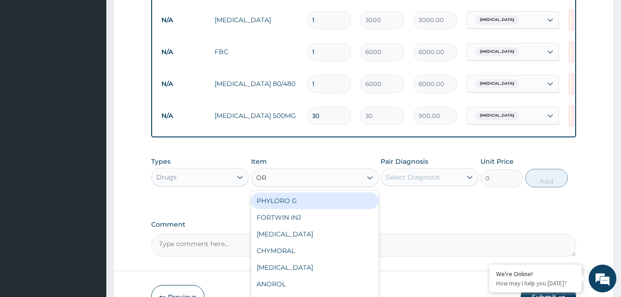
type input "ORS"
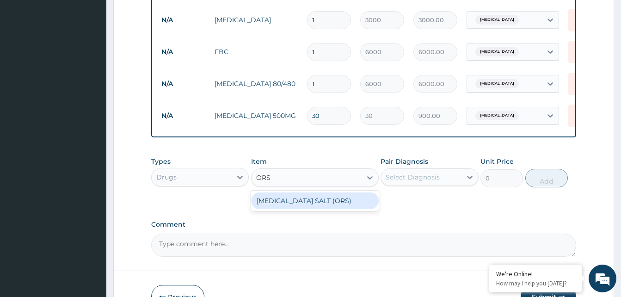
drag, startPoint x: 317, startPoint y: 207, endPoint x: 204, endPoint y: 59, distance: 185.3
click at [312, 205] on div "ORAL REHYDRATION SALT (ORS)" at bounding box center [315, 200] width 128 height 17
type input "600"
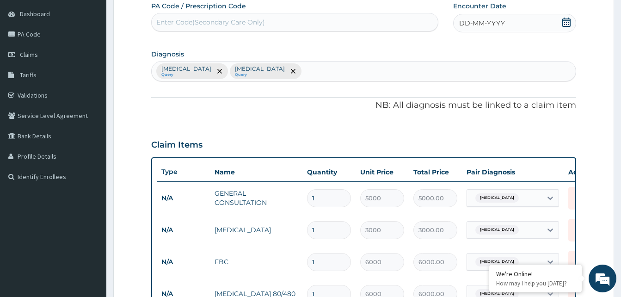
scroll to position [66, 0]
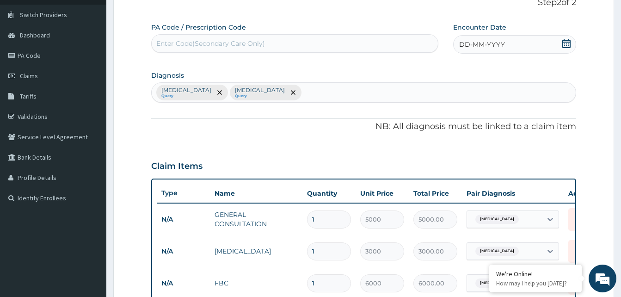
click at [269, 96] on div "Sepsis Query Malaria Query" at bounding box center [364, 92] width 424 height 19
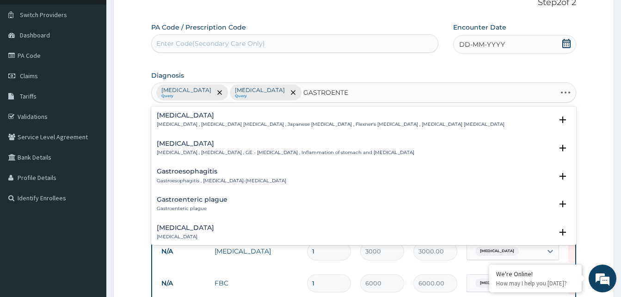
type input "GASTROENTER"
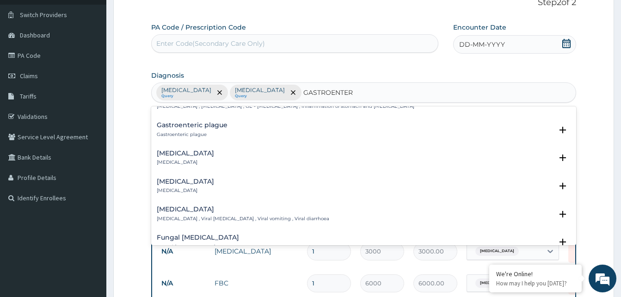
click at [184, 155] on h4 "Acute gastroenteritis" at bounding box center [185, 153] width 57 height 7
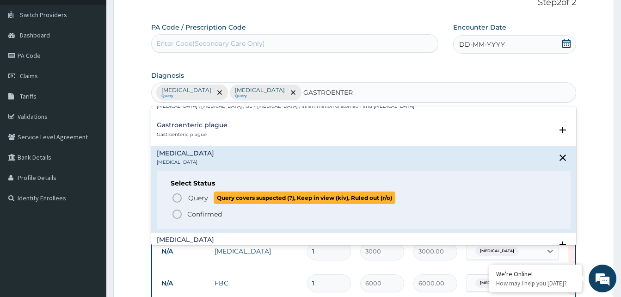
drag, startPoint x: 177, startPoint y: 198, endPoint x: 251, endPoint y: 196, distance: 74.4
click at [176, 198] on icon "status option query" at bounding box center [176, 197] width 11 height 11
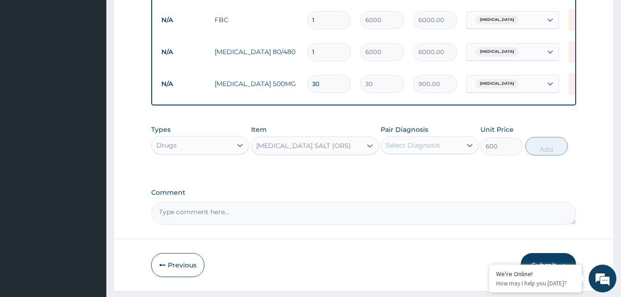
scroll to position [360, 0]
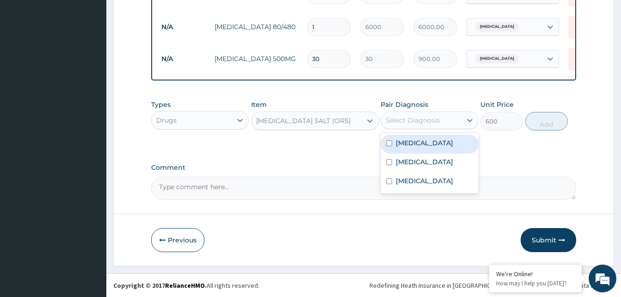
click at [413, 124] on div "Select Diagnosis" at bounding box center [412, 120] width 54 height 9
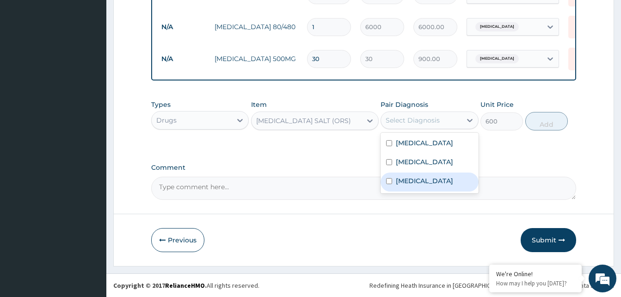
drag, startPoint x: 441, startPoint y: 185, endPoint x: 477, endPoint y: 160, distance: 43.5
click at [442, 185] on label "Acute gastroenteritis" at bounding box center [424, 180] width 57 height 9
checkbox input "true"
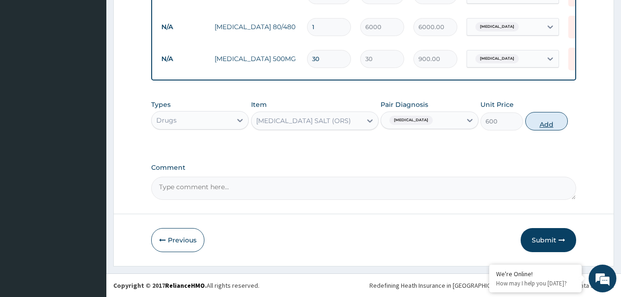
click at [547, 121] on button "Add" at bounding box center [546, 121] width 43 height 18
type input "0"
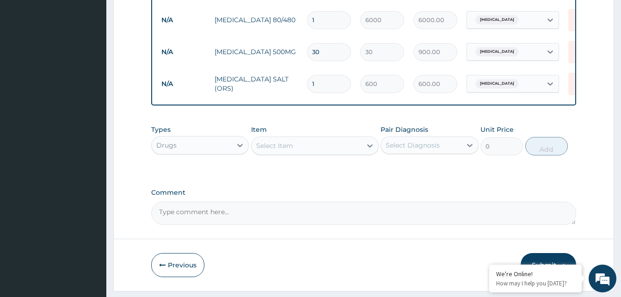
type input "0.00"
type input "2"
type input "1200.00"
type input "2"
click at [328, 153] on div "Select Item" at bounding box center [306, 145] width 110 height 15
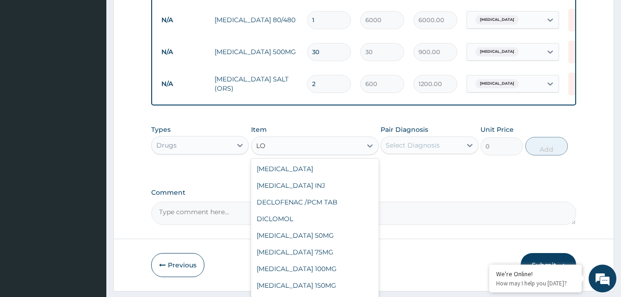
type input "L"
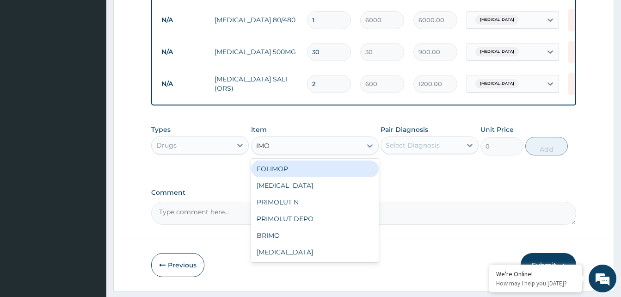
type input "IMOD"
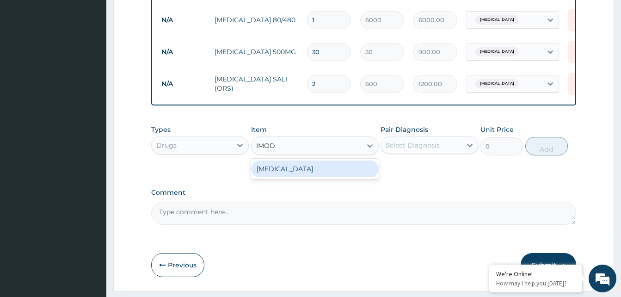
click at [343, 177] on div "IMODIUM" at bounding box center [315, 168] width 128 height 17
type input "100"
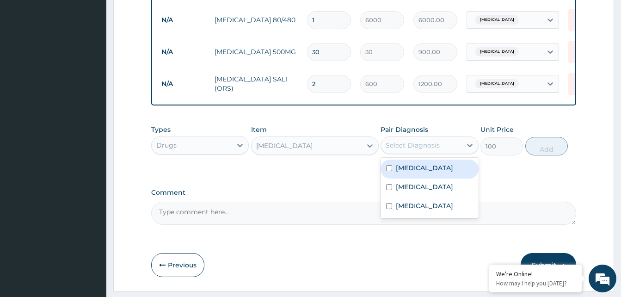
click at [410, 150] on div "Select Diagnosis" at bounding box center [412, 144] width 54 height 9
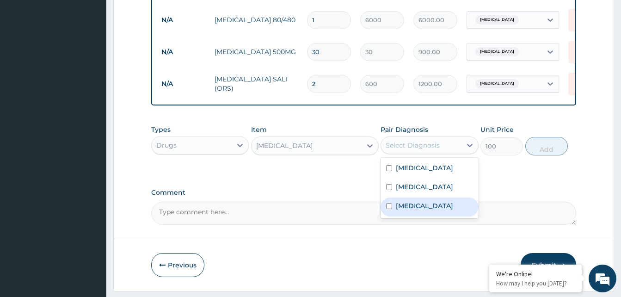
click at [434, 210] on label "Acute gastroenteritis" at bounding box center [424, 205] width 57 height 9
checkbox input "true"
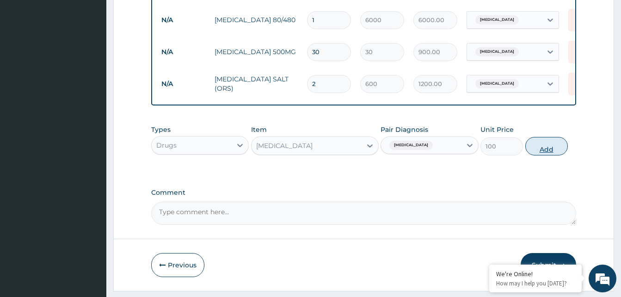
click at [554, 154] on button "Add" at bounding box center [546, 146] width 43 height 18
type input "0"
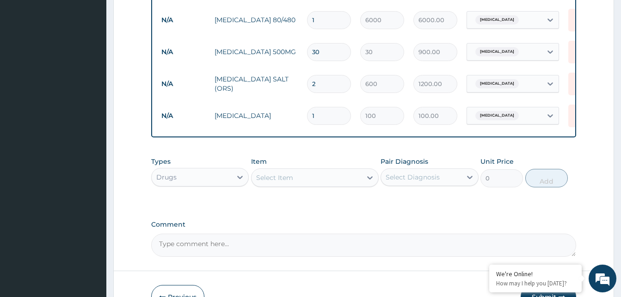
type input "0.00"
type input "6"
type input "600.00"
type input "6"
click at [316, 182] on div "Select Item" at bounding box center [306, 177] width 110 height 15
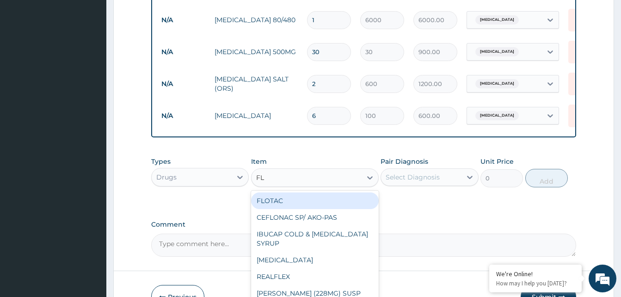
type input "FLA"
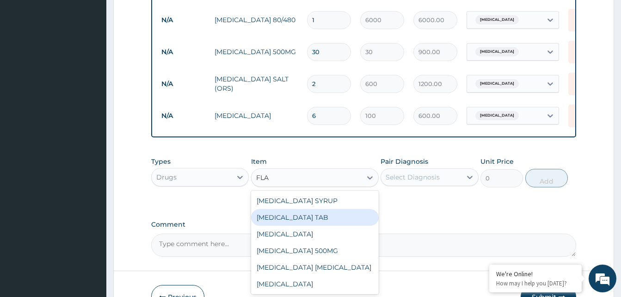
click at [297, 224] on div "FLAGYL TAB" at bounding box center [315, 217] width 128 height 17
type input "100"
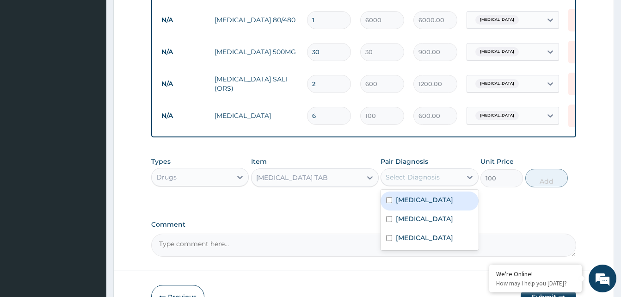
click at [427, 181] on div "Select Diagnosis" at bounding box center [412, 176] width 54 height 9
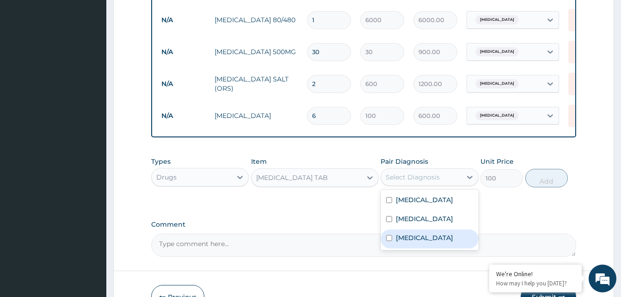
click at [424, 248] on div "Acute gastroenteritis" at bounding box center [429, 238] width 98 height 19
checkbox input "true"
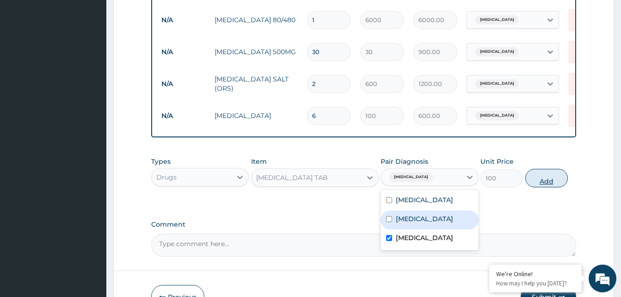
click at [549, 184] on button "Add" at bounding box center [546, 178] width 43 height 18
type input "0"
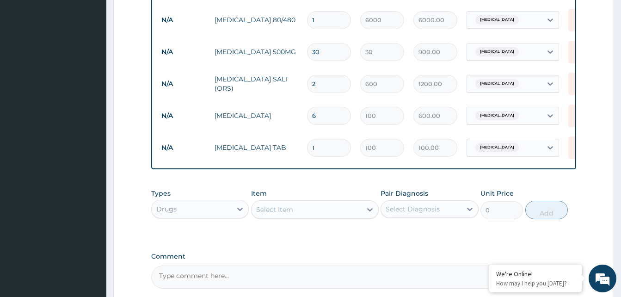
type input "0.00"
type input "3"
type input "300.00"
type input "30"
type input "3000.00"
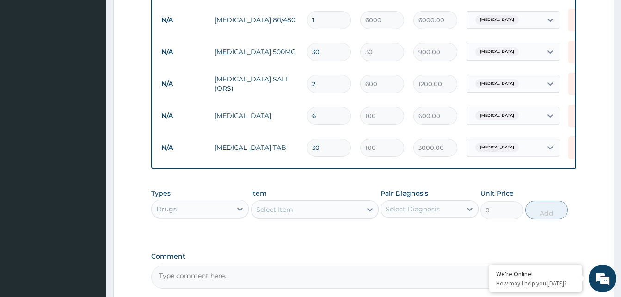
type input "3"
type input "300.00"
type input "0.00"
type input "1"
type input "100.00"
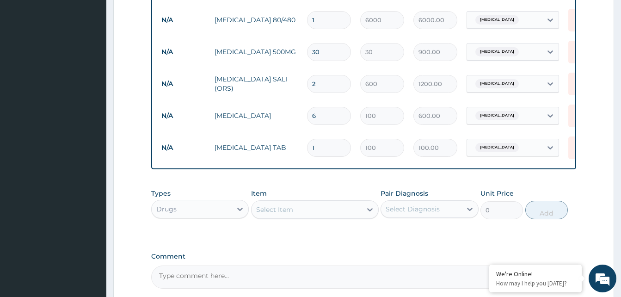
type input "15"
type input "1500.00"
type input "15"
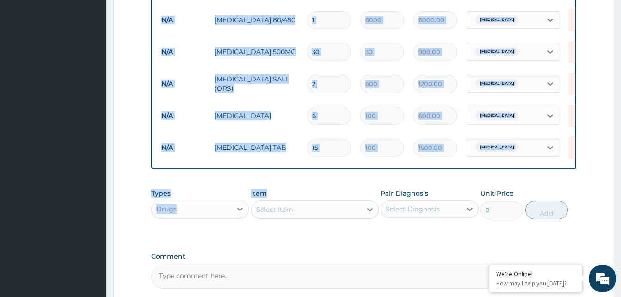
click at [362, 183] on div "PA Code / Prescription Code Enter Code(Secondary Care Only) Encounter Date DD-M…" at bounding box center [363, 8] width 425 height 561
drag, startPoint x: 362, startPoint y: 183, endPoint x: 351, endPoint y: 180, distance: 11.0
click at [352, 180] on div "PA Code / Prescription Code Enter Code(Secondary Care Only) Encounter Date DD-M…" at bounding box center [363, 8] width 425 height 561
click at [350, 153] on div "15" at bounding box center [329, 148] width 44 height 18
click at [350, 157] on td "15" at bounding box center [328, 147] width 53 height 27
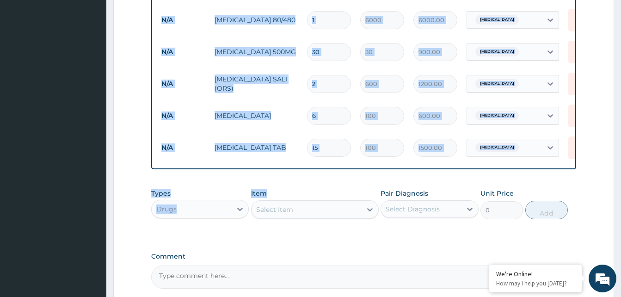
click at [350, 157] on td "15" at bounding box center [328, 147] width 53 height 27
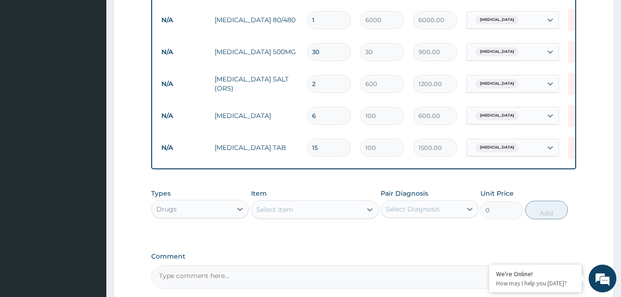
click at [350, 156] on div "15" at bounding box center [329, 148] width 44 height 18
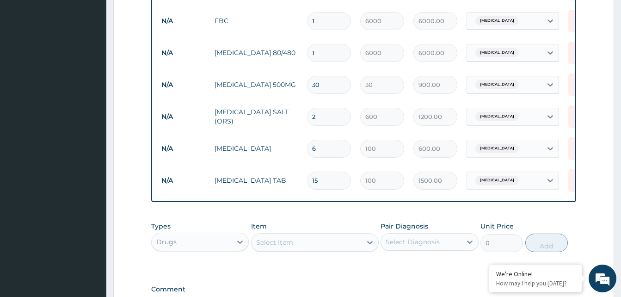
scroll to position [268, 0]
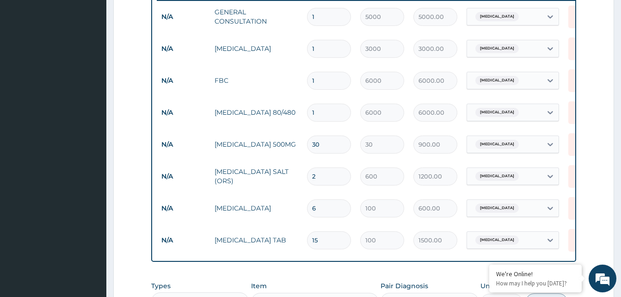
click at [283, 216] on td "IMODIUM" at bounding box center [256, 208] width 92 height 18
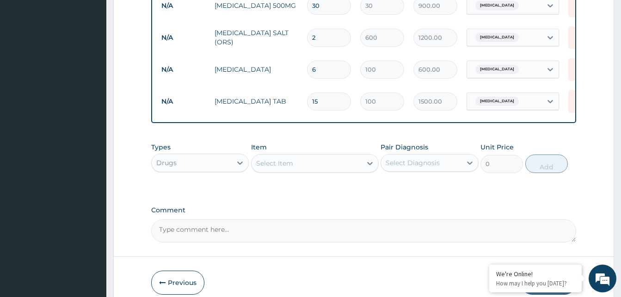
scroll to position [456, 0]
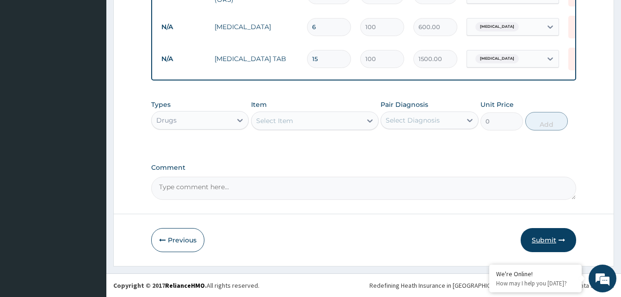
click at [547, 237] on button "Submit" at bounding box center [547, 240] width 55 height 24
click at [538, 240] on button "Submit" at bounding box center [547, 240] width 55 height 24
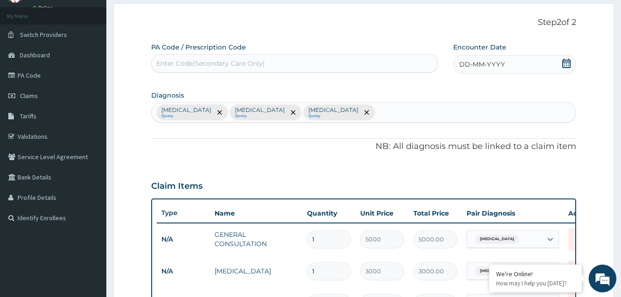
scroll to position [0, 0]
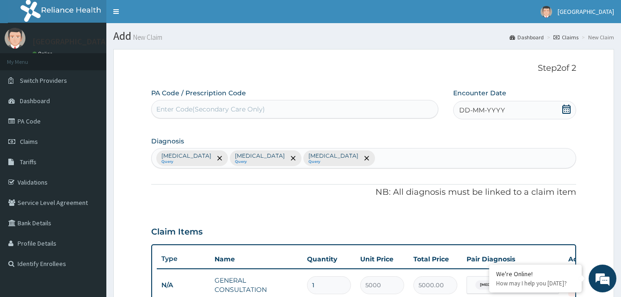
click at [464, 110] on span "DD-MM-YYYY" at bounding box center [482, 109] width 46 height 9
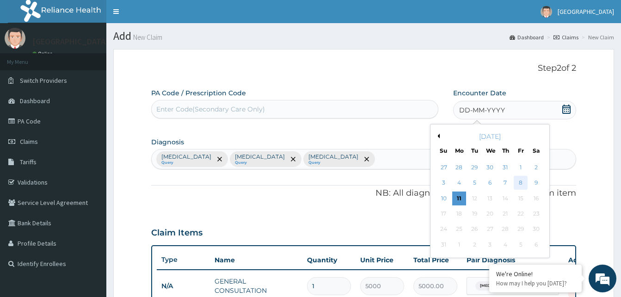
click at [520, 180] on div "8" at bounding box center [520, 183] width 14 height 14
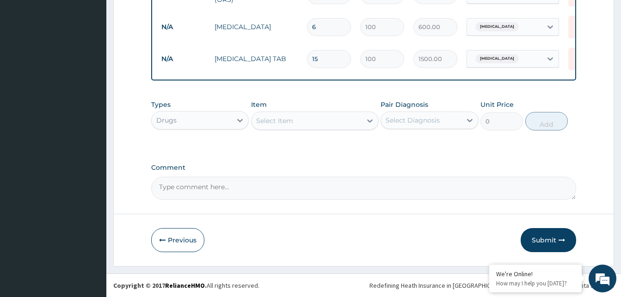
drag, startPoint x: 549, startPoint y: 239, endPoint x: 543, endPoint y: 233, distance: 8.5
click at [549, 239] on button "Submit" at bounding box center [547, 240] width 55 height 24
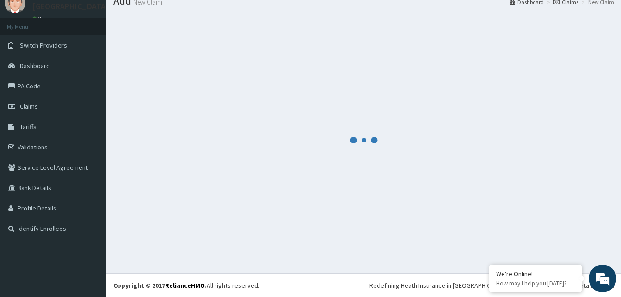
scroll to position [35, 0]
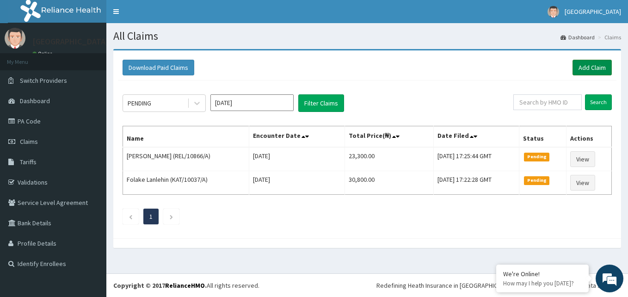
click at [592, 67] on link "Add Claim" at bounding box center [591, 68] width 39 height 16
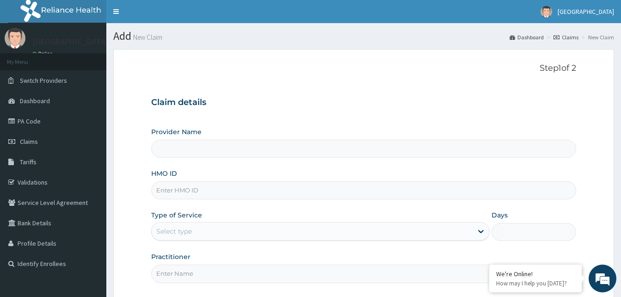
type input "Solid [GEOGRAPHIC_DATA]"
click at [207, 187] on input "HMO ID" at bounding box center [363, 190] width 425 height 18
paste input "LBP/10010/A"
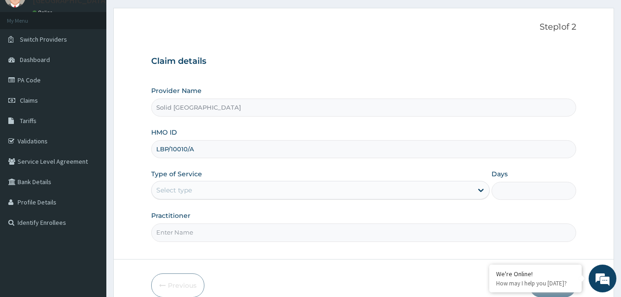
scroll to position [86, 0]
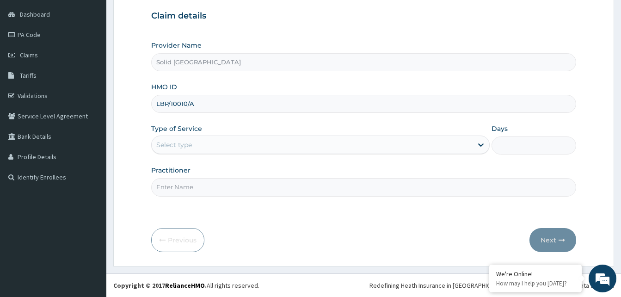
type input "LBP/10010/A"
click at [255, 145] on div "Select type" at bounding box center [312, 144] width 321 height 15
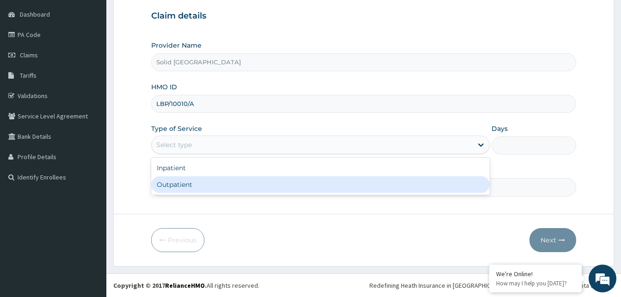
click at [223, 189] on div "Outpatient" at bounding box center [320, 184] width 338 height 17
type input "1"
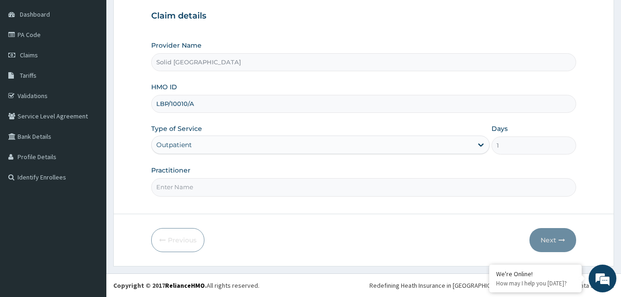
click at [224, 182] on input "Practitioner" at bounding box center [363, 187] width 425 height 18
type input "[PERSON_NAME]"
click at [554, 241] on button "Next" at bounding box center [552, 240] width 47 height 24
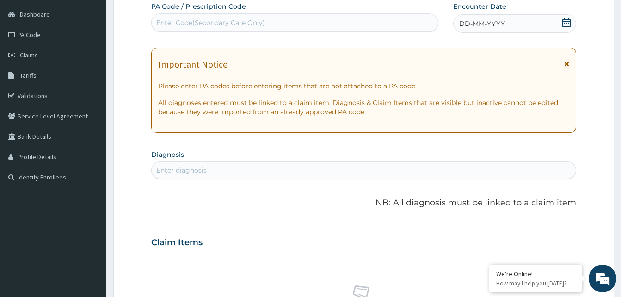
click at [565, 64] on icon at bounding box center [566, 64] width 5 height 6
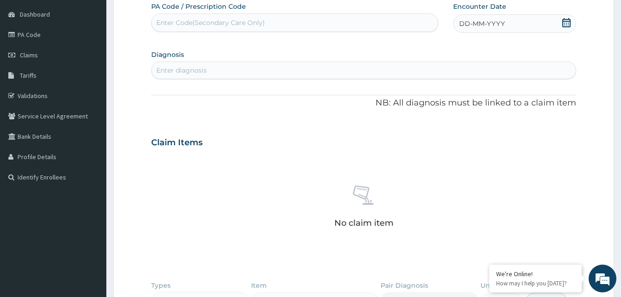
click at [464, 19] on div "DD-MM-YYYY" at bounding box center [514, 23] width 123 height 18
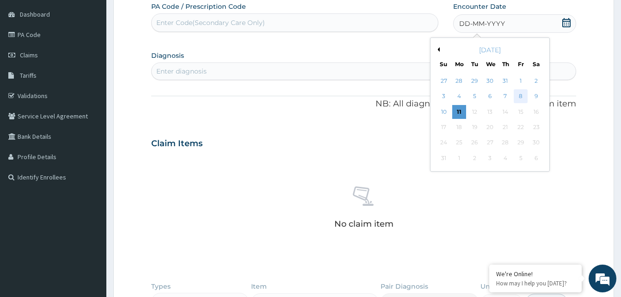
click at [523, 97] on div "8" at bounding box center [520, 97] width 14 height 14
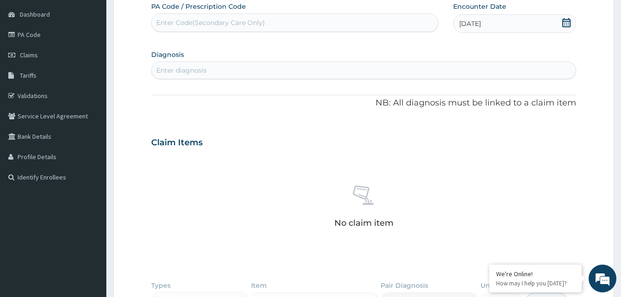
click at [197, 24] on div "Enter Code(Secondary Care Only)" at bounding box center [210, 22] width 109 height 9
click at [192, 68] on div "Enter diagnosis" at bounding box center [181, 70] width 50 height 9
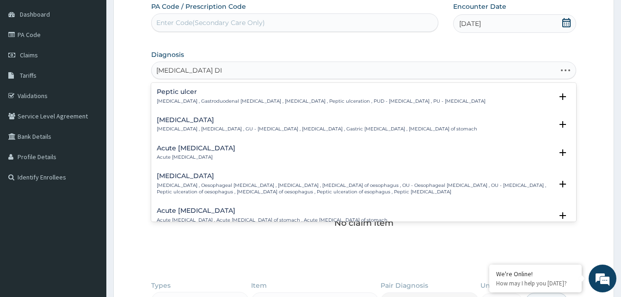
type input "[MEDICAL_DATA] DISEA"
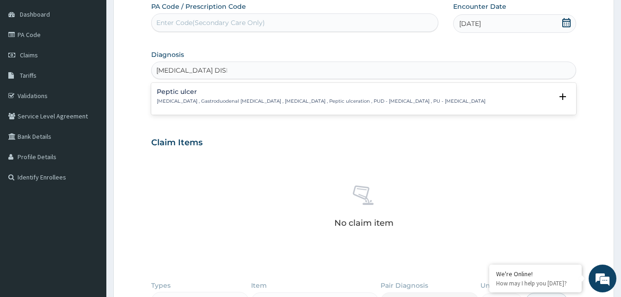
click at [189, 102] on p "[MEDICAL_DATA] , Gastroduodenal [MEDICAL_DATA] , [MEDICAL_DATA] , Peptic ulcera…" at bounding box center [321, 101] width 329 height 6
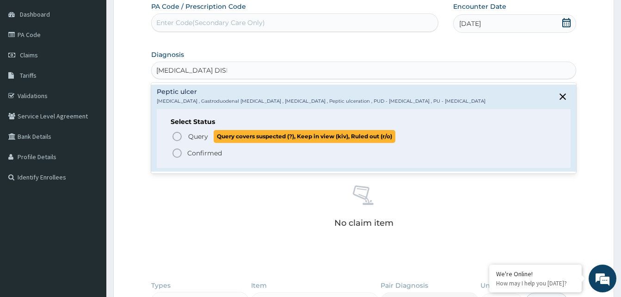
click at [177, 134] on icon "status option query" at bounding box center [176, 136] width 11 height 11
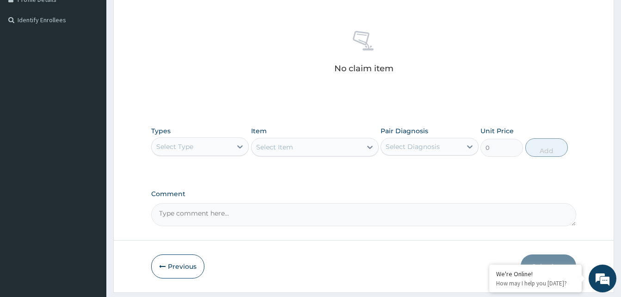
scroll to position [270, 0]
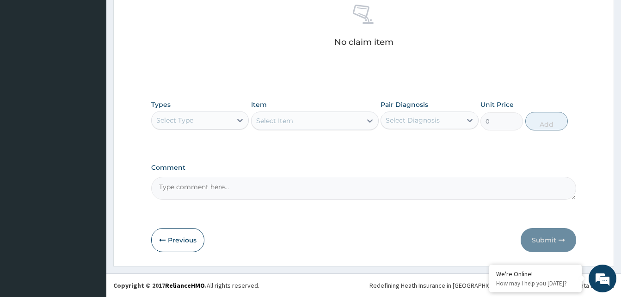
click at [219, 122] on div "Select Type" at bounding box center [192, 120] width 80 height 15
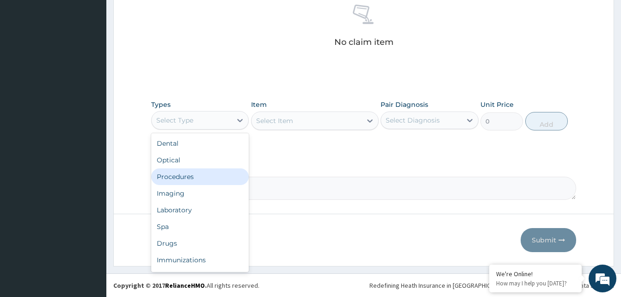
click at [186, 177] on div "Procedures" at bounding box center [200, 176] width 98 height 17
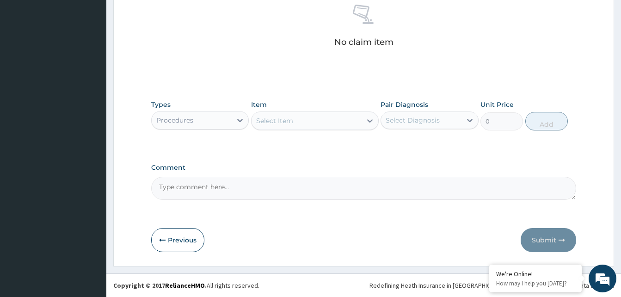
click at [329, 125] on div "Select Item" at bounding box center [306, 120] width 110 height 15
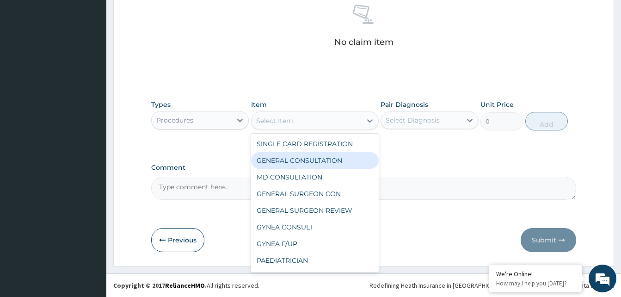
drag, startPoint x: 310, startPoint y: 161, endPoint x: 372, endPoint y: 140, distance: 66.3
click at [313, 159] on div "GENERAL CONSULTATION" at bounding box center [315, 160] width 128 height 17
type input "5000"
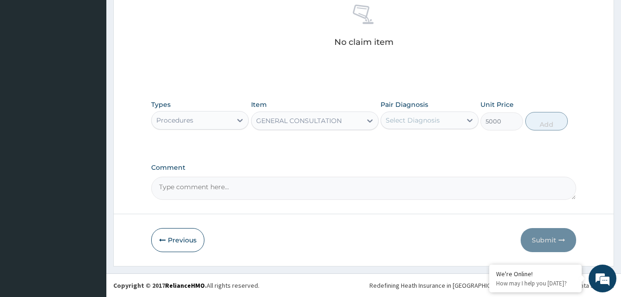
click at [415, 123] on div "Select Diagnosis" at bounding box center [412, 120] width 54 height 9
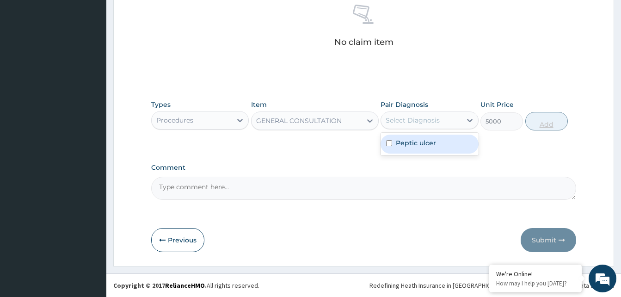
drag, startPoint x: 415, startPoint y: 144, endPoint x: 541, endPoint y: 128, distance: 126.7
click at [423, 144] on label "Peptic ulcer" at bounding box center [416, 142] width 40 height 9
checkbox input "true"
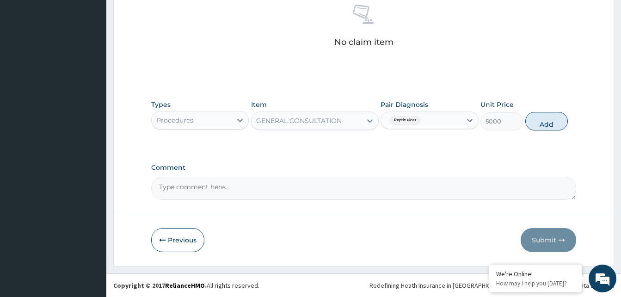
drag, startPoint x: 540, startPoint y: 124, endPoint x: 329, endPoint y: 134, distance: 211.0
click at [537, 126] on button "Add" at bounding box center [546, 121] width 43 height 18
type input "0"
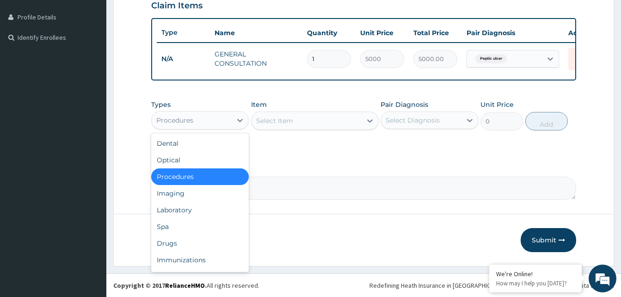
click at [222, 129] on div "Procedures" at bounding box center [200, 120] width 98 height 18
click at [170, 243] on div "Drugs" at bounding box center [200, 243] width 98 height 17
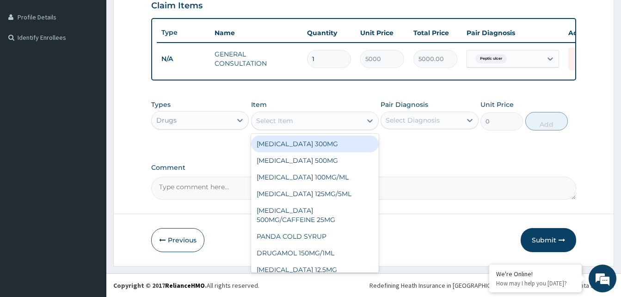
click at [312, 120] on div "Select Item" at bounding box center [306, 120] width 110 height 15
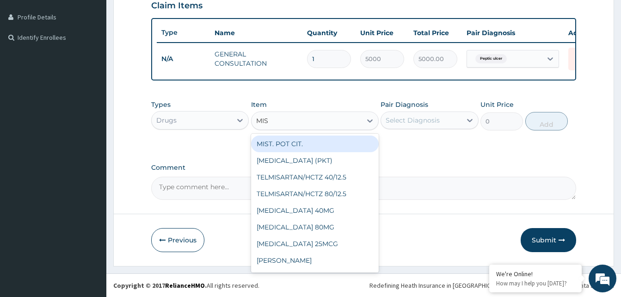
type input "MIST"
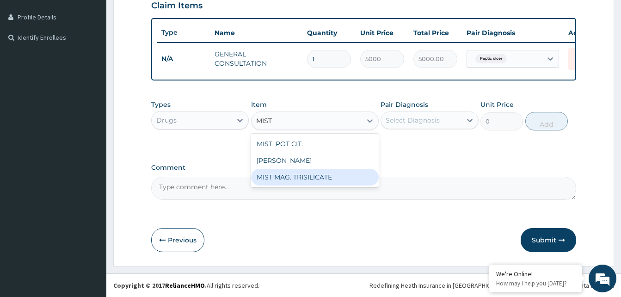
click at [315, 179] on div "MIST MAG. TRISILICATE" at bounding box center [315, 177] width 128 height 17
type input "1500"
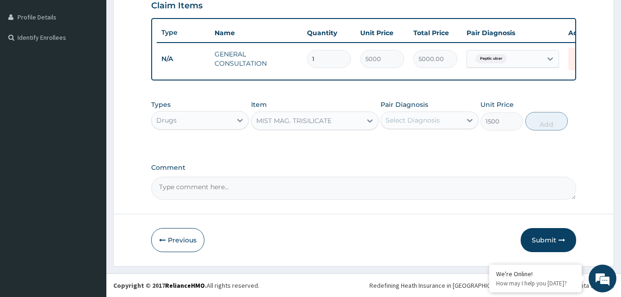
click at [415, 123] on div "Select Diagnosis" at bounding box center [412, 120] width 54 height 9
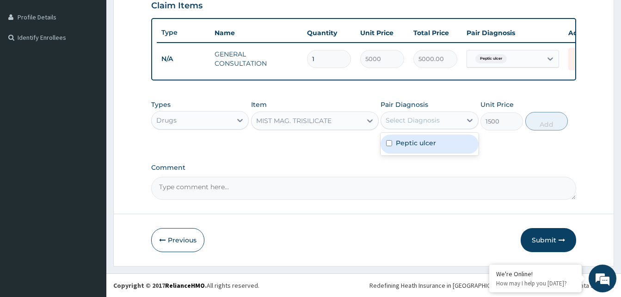
drag, startPoint x: 420, startPoint y: 148, endPoint x: 472, endPoint y: 137, distance: 53.5
click at [431, 146] on div "Peptic ulcer" at bounding box center [429, 143] width 98 height 19
checkbox input "true"
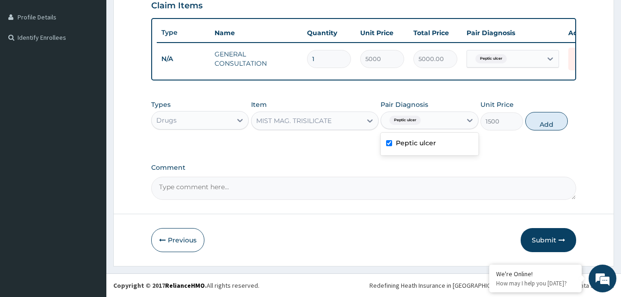
drag, startPoint x: 550, startPoint y: 124, endPoint x: 529, endPoint y: 131, distance: 22.1
click at [549, 125] on button "Add" at bounding box center [546, 121] width 43 height 18
type input "0"
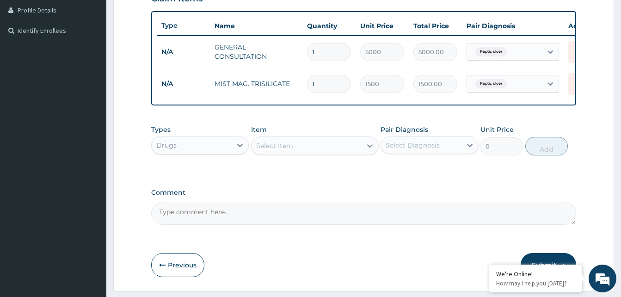
click at [308, 149] on div "Select Item" at bounding box center [306, 145] width 110 height 15
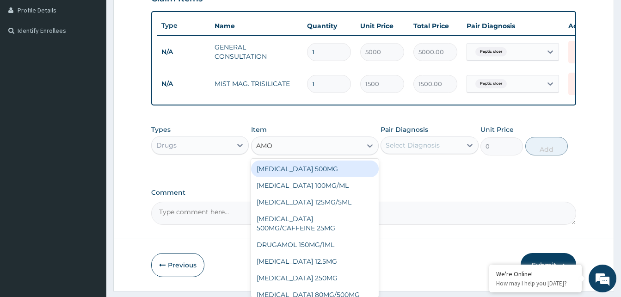
type input "AMOX"
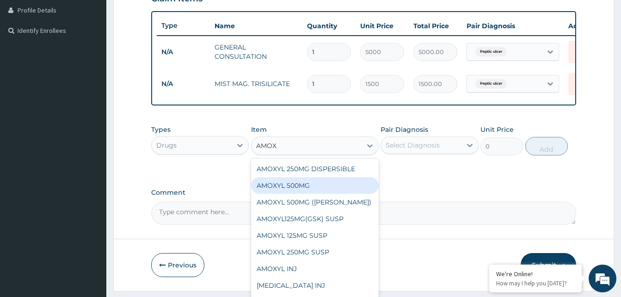
click at [294, 191] on div "AMOXYL 500MG" at bounding box center [315, 185] width 128 height 17
type input "150"
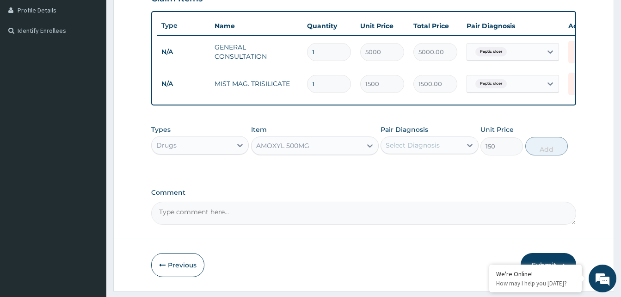
click at [424, 150] on div "Select Diagnosis" at bounding box center [412, 144] width 54 height 9
click at [419, 172] on label "Peptic ulcer" at bounding box center [416, 167] width 40 height 9
checkbox input "true"
click at [549, 155] on button "Add" at bounding box center [546, 146] width 43 height 18
type input "0"
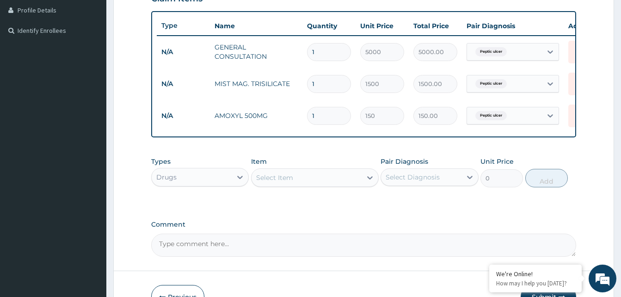
type input "0.00"
type input "2"
type input "300.00"
type input "20"
type input "3000.00"
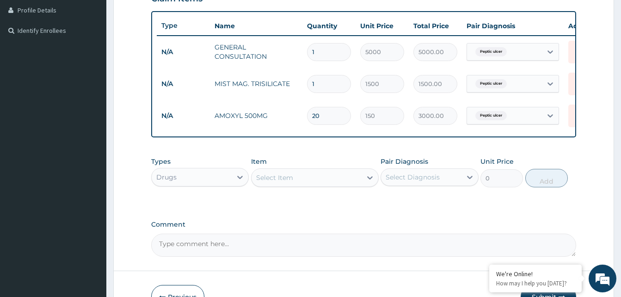
type input "20"
click at [333, 185] on div "Select Item" at bounding box center [306, 177] width 110 height 15
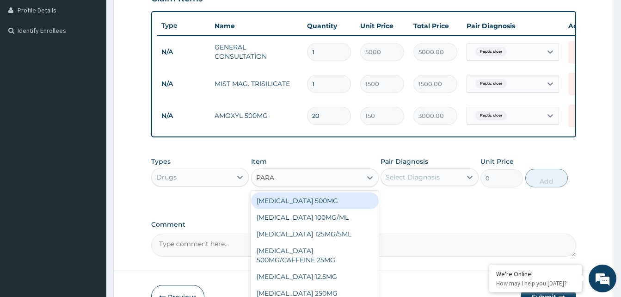
type input "PARAC"
click at [293, 209] on div "PARACETAMOL 500MG" at bounding box center [315, 200] width 128 height 17
type input "30"
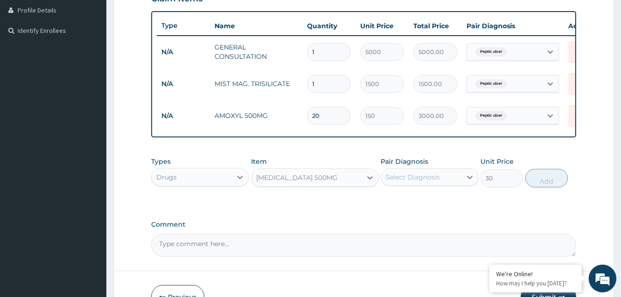
click at [438, 182] on div "Select Diagnosis" at bounding box center [412, 176] width 54 height 9
drag, startPoint x: 439, startPoint y: 209, endPoint x: 516, endPoint y: 188, distance: 79.2
click at [441, 208] on div "Peptic ulcer" at bounding box center [429, 200] width 98 height 19
checkbox input "true"
click at [542, 187] on button "Add" at bounding box center [546, 178] width 43 height 18
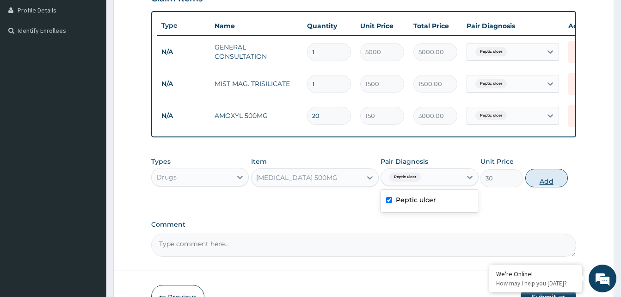
type input "0"
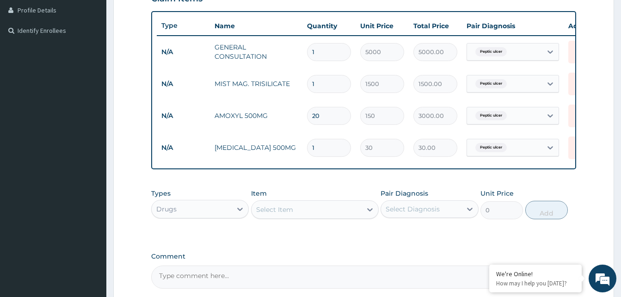
type input "18"
type input "540.00"
type input "18"
click at [310, 217] on div "Select Item" at bounding box center [306, 209] width 110 height 15
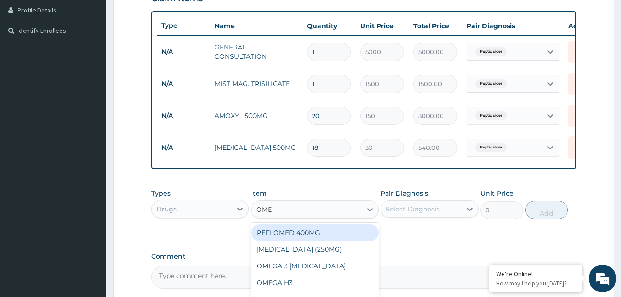
type input "OMEP"
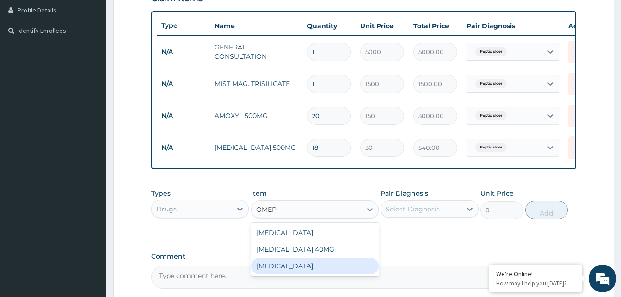
click at [330, 274] on div "OMEPRAZOLE" at bounding box center [315, 265] width 128 height 17
type input "300"
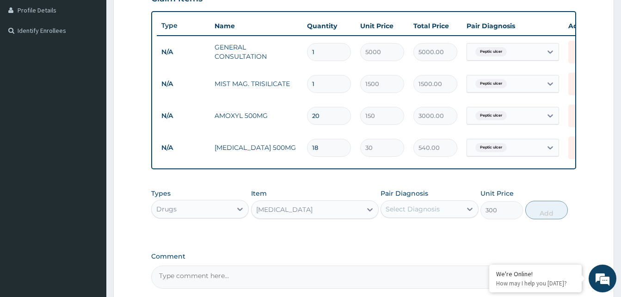
click at [431, 209] on div "Select Diagnosis" at bounding box center [421, 208] width 80 height 15
click at [430, 236] on label "Peptic ulcer" at bounding box center [416, 231] width 40 height 9
checkbox input "true"
click at [545, 219] on button "Add" at bounding box center [546, 210] width 43 height 18
type input "0"
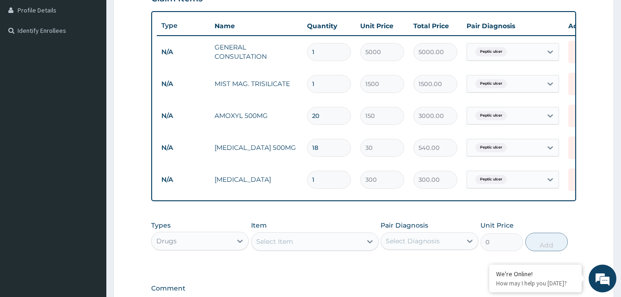
type input "14"
type input "4200.00"
type input "14"
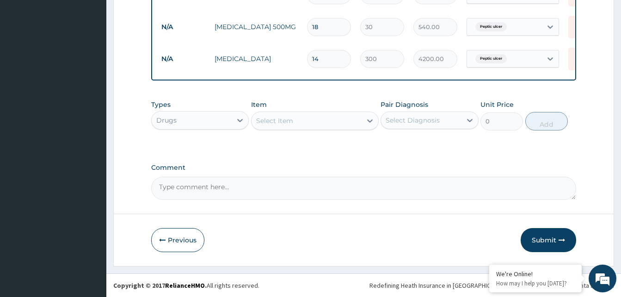
click at [531, 239] on button "Submit" at bounding box center [547, 240] width 55 height 24
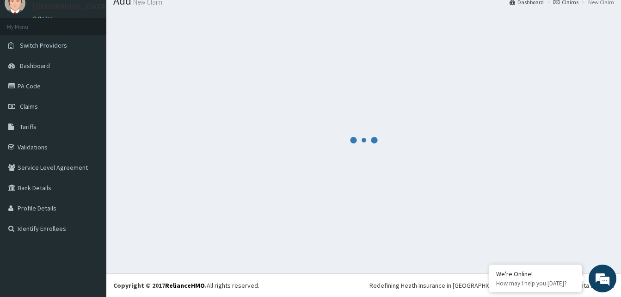
scroll to position [35, 0]
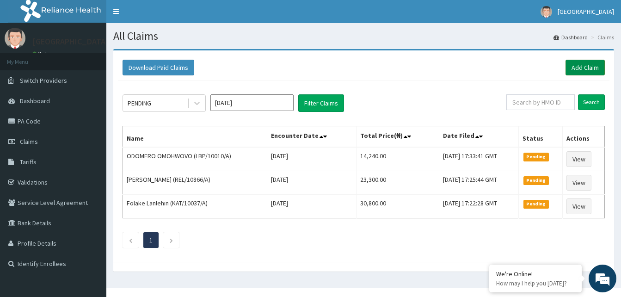
click at [598, 69] on link "Add Claim" at bounding box center [584, 68] width 39 height 16
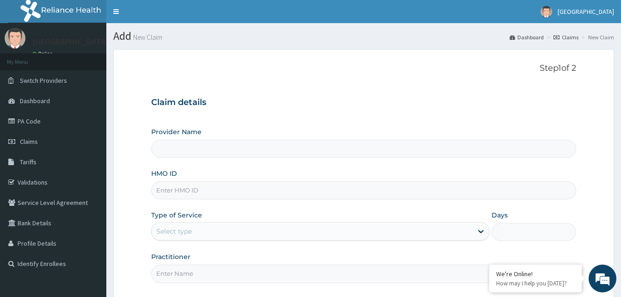
type input "Solid Rock Hospital"
click at [239, 190] on input "HMO ID" at bounding box center [363, 190] width 425 height 18
paste input "REL/10434/A"
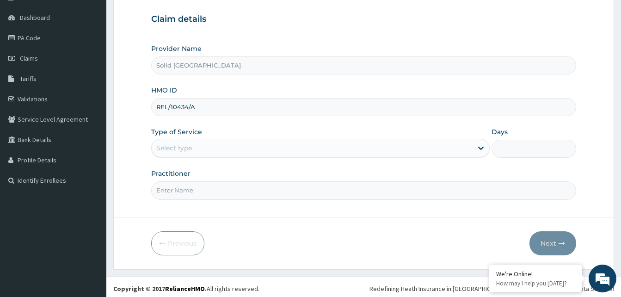
scroll to position [86, 0]
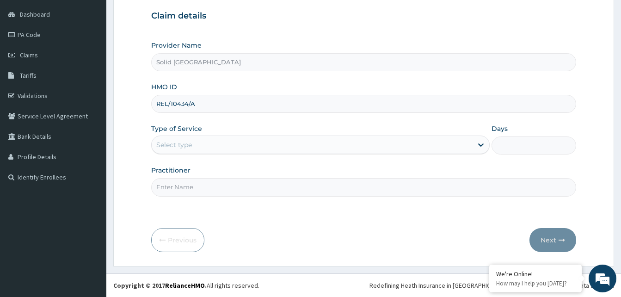
type input "REL/10434/A"
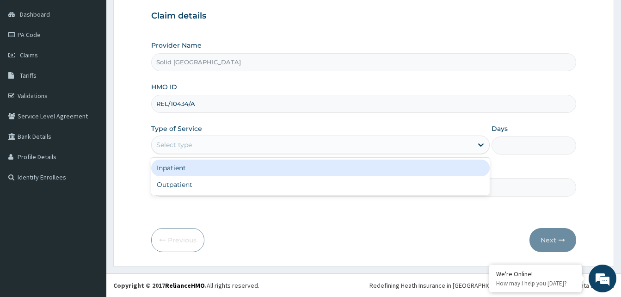
click at [353, 149] on div "Select type" at bounding box center [312, 144] width 321 height 15
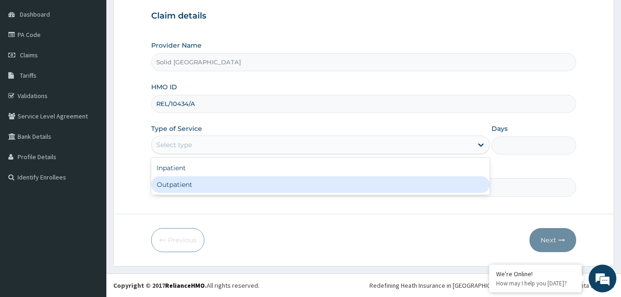
click at [215, 189] on div "Outpatient" at bounding box center [320, 184] width 338 height 17
type input "1"
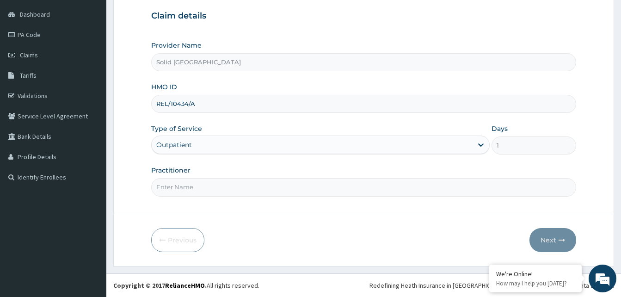
scroll to position [0, 0]
click at [195, 187] on input "Practitioner" at bounding box center [363, 187] width 425 height 18
type input "ASUQUO"
click at [553, 240] on button "Next" at bounding box center [552, 240] width 47 height 24
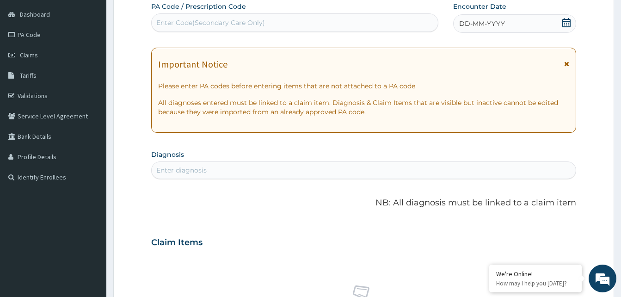
click at [567, 64] on icon at bounding box center [566, 64] width 5 height 6
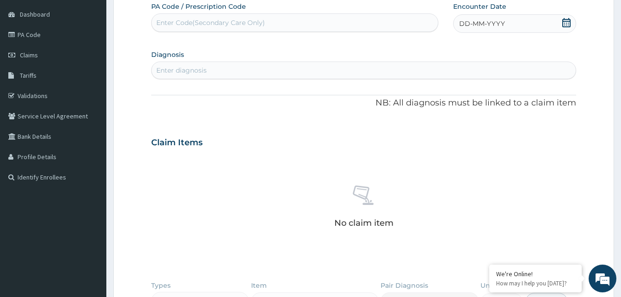
click at [463, 21] on span "DD-MM-YYYY" at bounding box center [482, 23] width 46 height 9
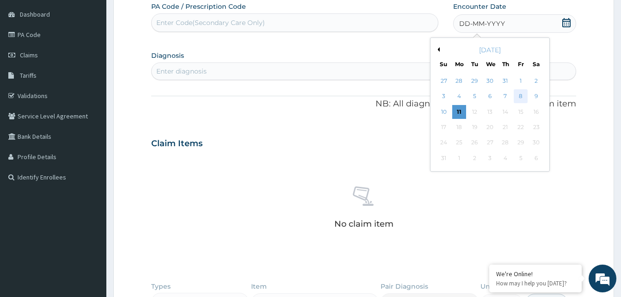
click at [517, 95] on div "8" at bounding box center [520, 97] width 14 height 14
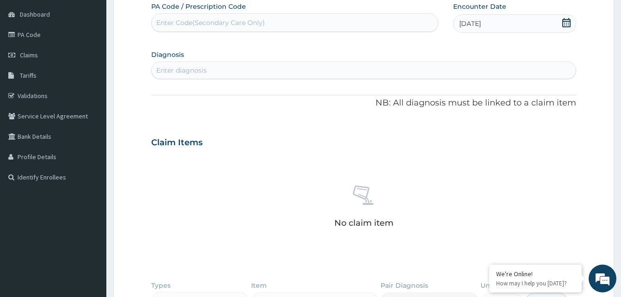
click at [200, 73] on div "Enter diagnosis" at bounding box center [181, 70] width 50 height 9
type input "MALAR"
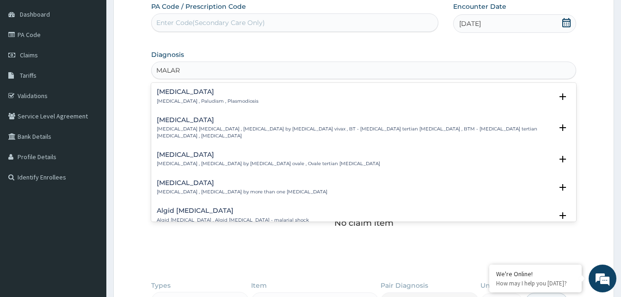
click at [161, 101] on p "[MEDICAL_DATA] , Paludism , Plasmodiosis" at bounding box center [208, 101] width 102 height 6
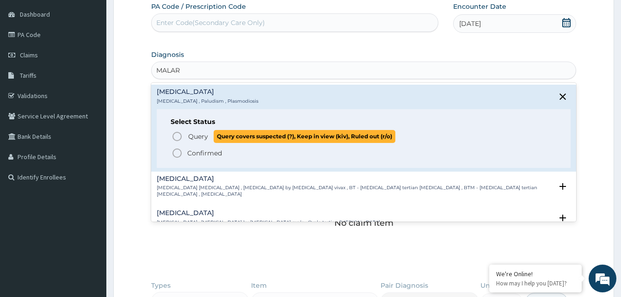
click at [176, 131] on icon "status option query" at bounding box center [176, 136] width 11 height 11
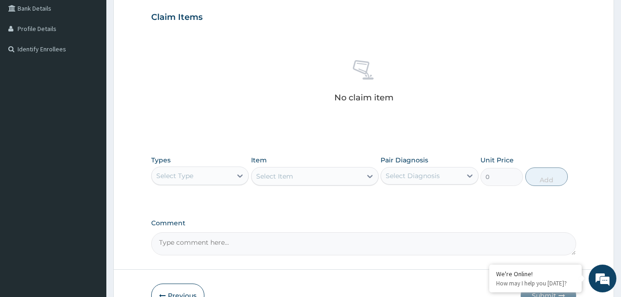
scroll to position [270, 0]
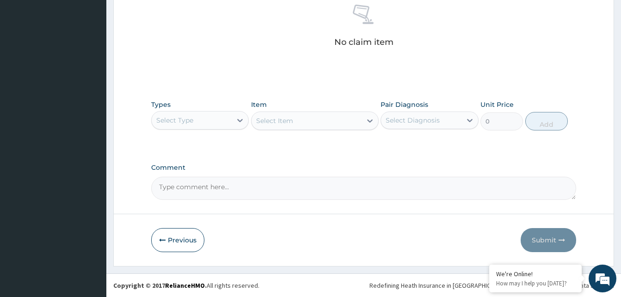
click at [225, 116] on div "Select Type" at bounding box center [192, 120] width 80 height 15
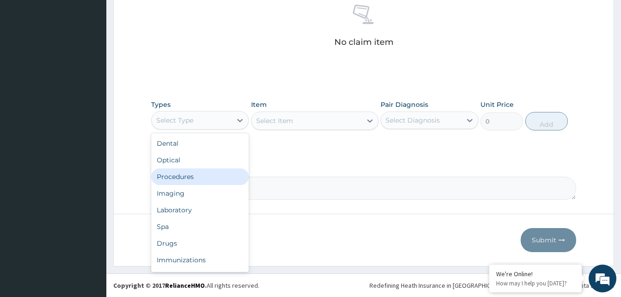
click at [193, 173] on div "Procedures" at bounding box center [200, 176] width 98 height 17
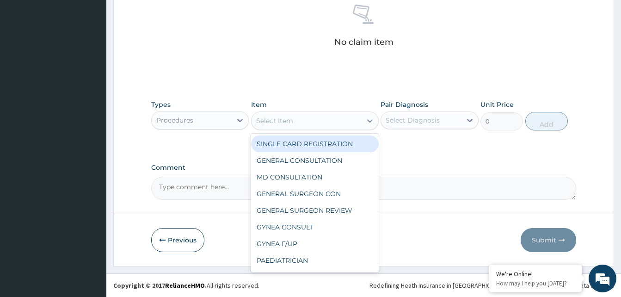
click at [285, 120] on div "Select Item" at bounding box center [274, 120] width 37 height 9
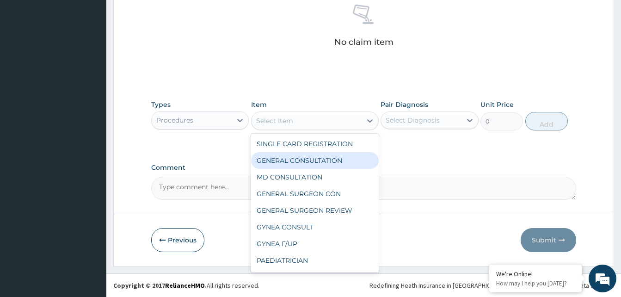
click at [288, 161] on div "GENERAL CONSULTATION" at bounding box center [315, 160] width 128 height 17
type input "5000"
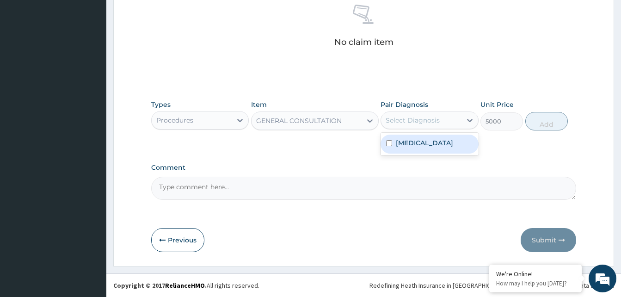
click at [414, 122] on div "Select Diagnosis" at bounding box center [412, 120] width 54 height 9
drag, startPoint x: 413, startPoint y: 148, endPoint x: 495, endPoint y: 135, distance: 83.3
click at [414, 148] on div "[MEDICAL_DATA]" at bounding box center [429, 143] width 98 height 19
checkbox input "true"
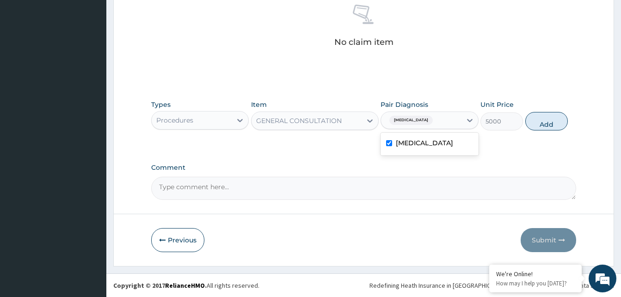
drag, startPoint x: 554, startPoint y: 124, endPoint x: 306, endPoint y: 146, distance: 248.6
click at [552, 125] on button "Add" at bounding box center [546, 121] width 43 height 18
type input "0"
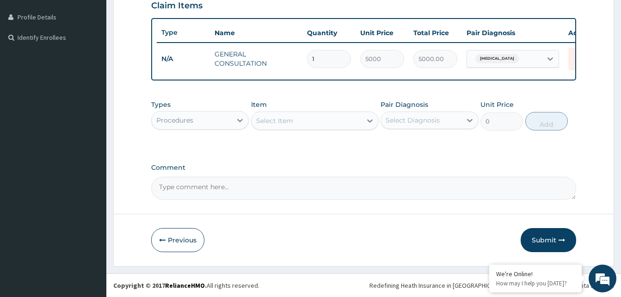
scroll to position [233, 0]
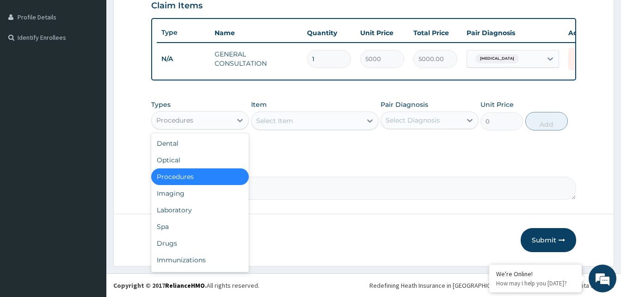
click at [198, 122] on div "Procedures" at bounding box center [192, 120] width 80 height 15
drag, startPoint x: 186, startPoint y: 211, endPoint x: 231, endPoint y: 167, distance: 62.4
click at [186, 210] on div "Laboratory" at bounding box center [200, 209] width 98 height 17
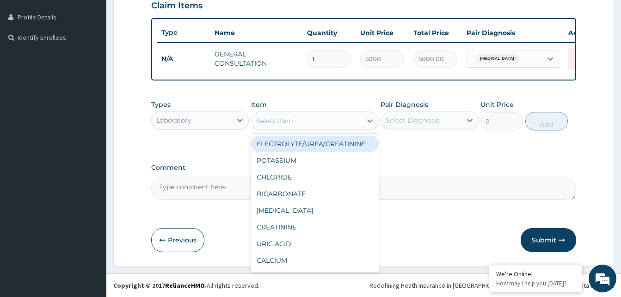
click at [307, 119] on div "Select Item" at bounding box center [306, 120] width 110 height 15
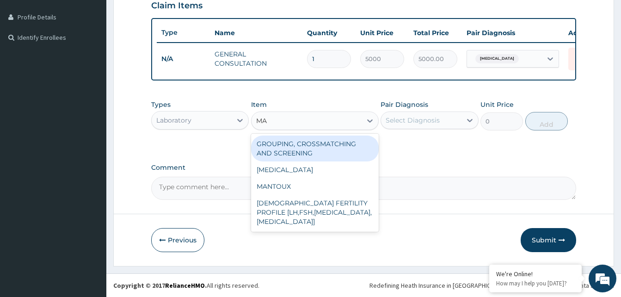
type input "MAL"
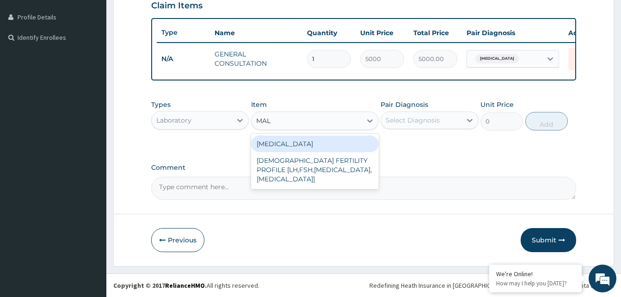
click at [329, 141] on div "MALARIA" at bounding box center [315, 143] width 128 height 17
type input "3000"
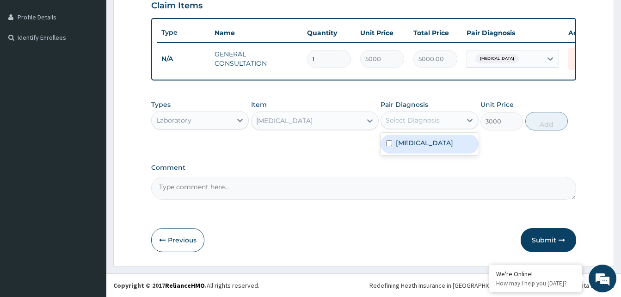
click at [427, 119] on div "Select Diagnosis" at bounding box center [412, 120] width 54 height 9
drag, startPoint x: 429, startPoint y: 146, endPoint x: 554, endPoint y: 116, distance: 128.3
click at [431, 144] on div "[MEDICAL_DATA]" at bounding box center [429, 143] width 98 height 19
checkbox input "true"
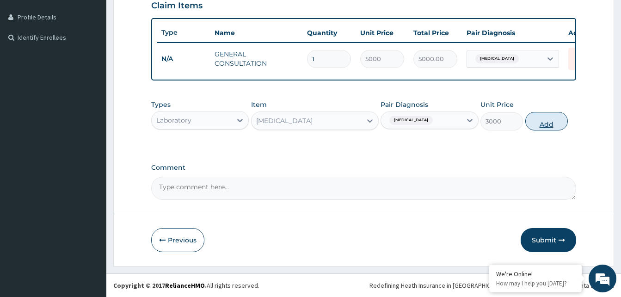
click at [560, 115] on button "Add" at bounding box center [546, 121] width 43 height 18
type input "0"
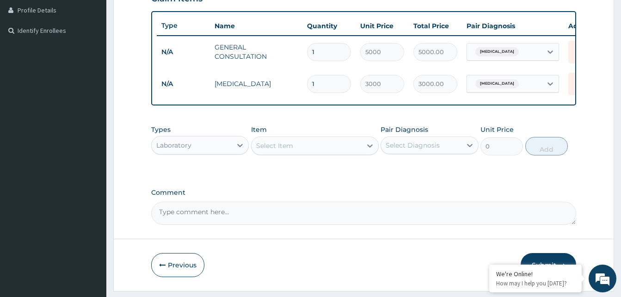
click at [205, 149] on div "Laboratory" at bounding box center [192, 145] width 80 height 15
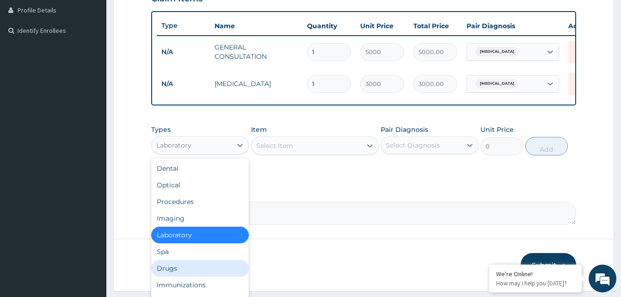
drag, startPoint x: 189, startPoint y: 275, endPoint x: 192, endPoint y: 269, distance: 6.4
click at [190, 274] on div "Drugs" at bounding box center [200, 268] width 98 height 17
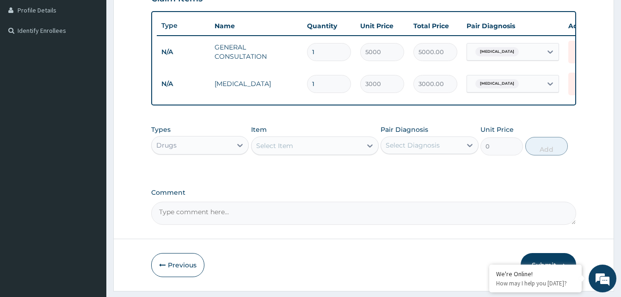
click at [315, 153] on div "Select Item" at bounding box center [306, 145] width 110 height 15
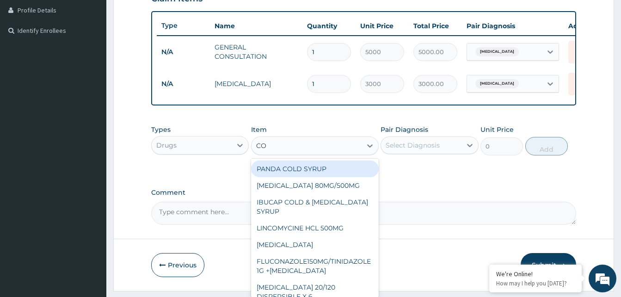
type input "COA"
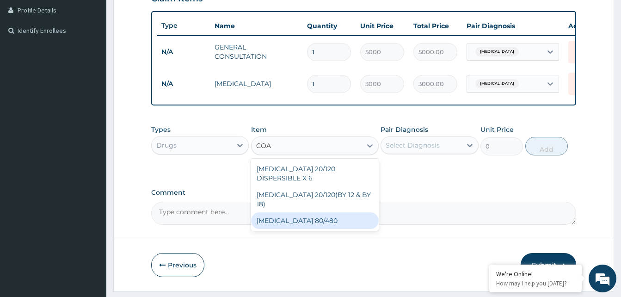
drag, startPoint x: 307, startPoint y: 207, endPoint x: 415, endPoint y: 165, distance: 116.2
click at [307, 212] on div "COARTEM 80/480" at bounding box center [315, 220] width 128 height 17
type input "6000"
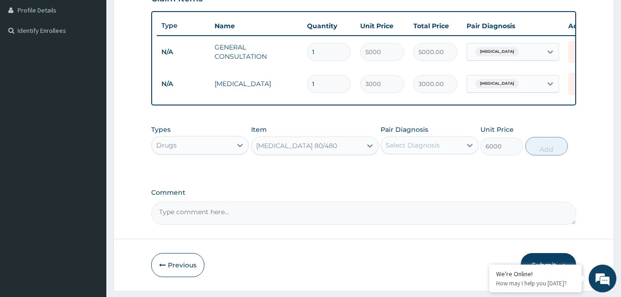
click at [432, 150] on div "Select Diagnosis" at bounding box center [412, 144] width 54 height 9
drag, startPoint x: 425, startPoint y: 176, endPoint x: 463, endPoint y: 168, distance: 38.8
click at [431, 175] on div "[MEDICAL_DATA]" at bounding box center [429, 168] width 98 height 19
checkbox input "true"
click at [540, 153] on button "Add" at bounding box center [546, 146] width 43 height 18
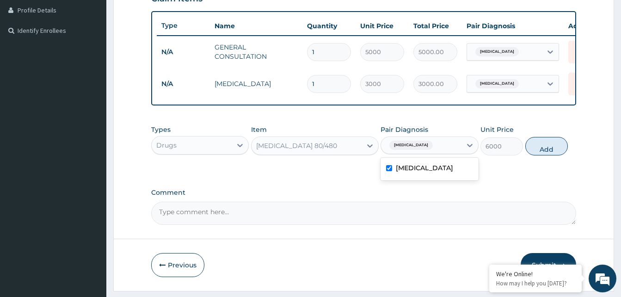
type input "0"
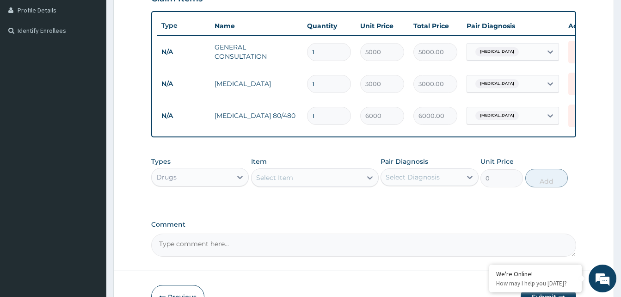
click at [279, 182] on div "Select Item" at bounding box center [274, 177] width 37 height 9
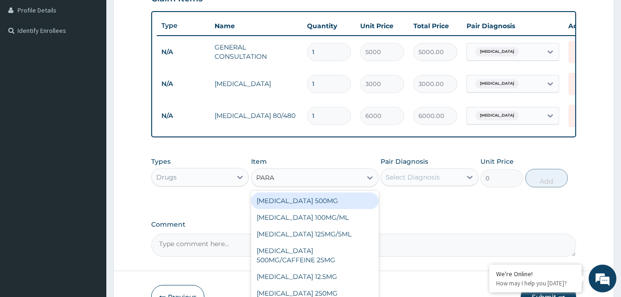
type input "PARAC"
drag, startPoint x: 334, startPoint y: 205, endPoint x: 400, endPoint y: 190, distance: 68.3
click at [335, 204] on div "PARACETAMOL 500MG" at bounding box center [315, 200] width 128 height 17
type input "30"
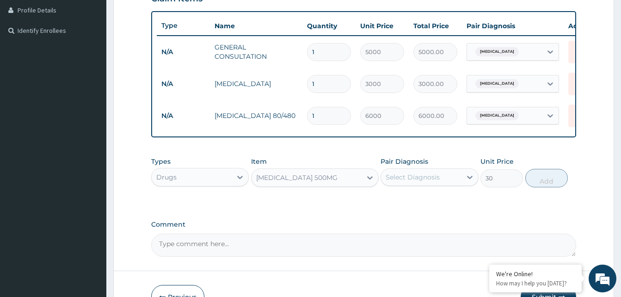
drag, startPoint x: 406, startPoint y: 188, endPoint x: 408, endPoint y: 193, distance: 5.2
click at [406, 184] on div "Select Diagnosis" at bounding box center [421, 177] width 80 height 15
drag, startPoint x: 420, startPoint y: 209, endPoint x: 511, endPoint y: 195, distance: 92.0
click at [422, 207] on div "[MEDICAL_DATA]" at bounding box center [429, 200] width 98 height 19
checkbox input "true"
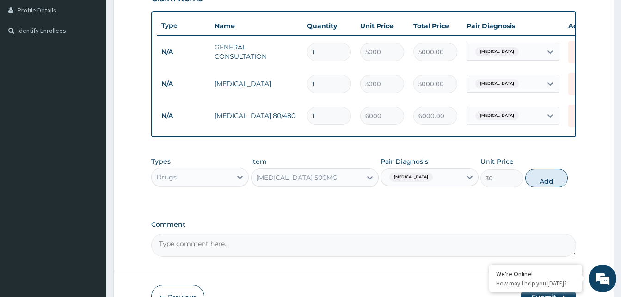
drag, startPoint x: 538, startPoint y: 188, endPoint x: 533, endPoint y: 191, distance: 5.8
click at [538, 187] on button "Add" at bounding box center [546, 178] width 43 height 18
type input "0"
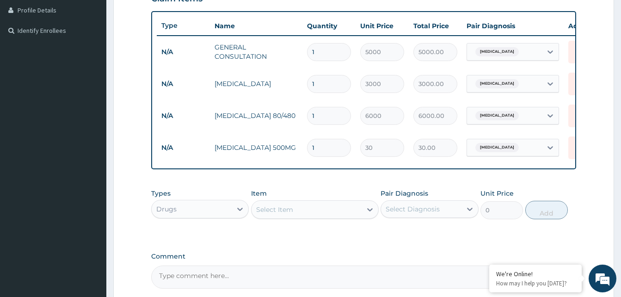
type input "18"
type input "540.00"
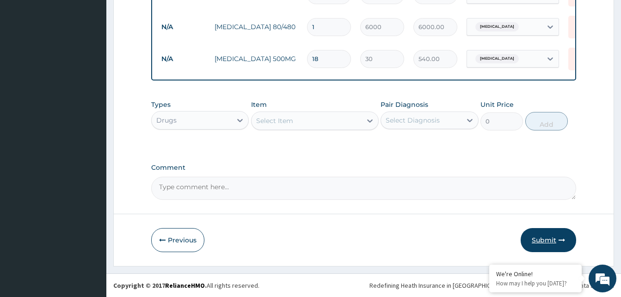
type input "18"
click at [551, 238] on button "Submit" at bounding box center [547, 240] width 55 height 24
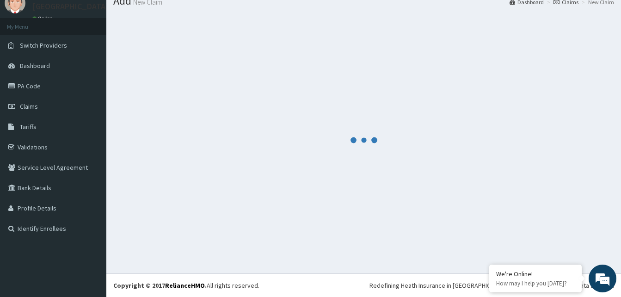
scroll to position [329, 0]
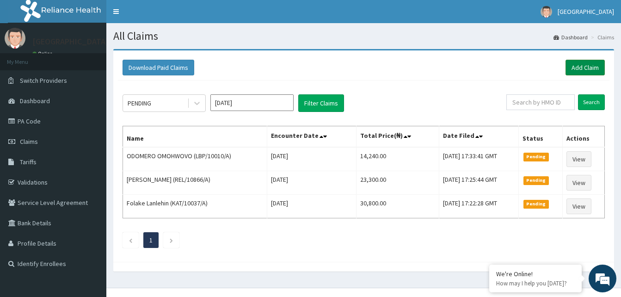
click at [586, 70] on link "Add Claim" at bounding box center [584, 68] width 39 height 16
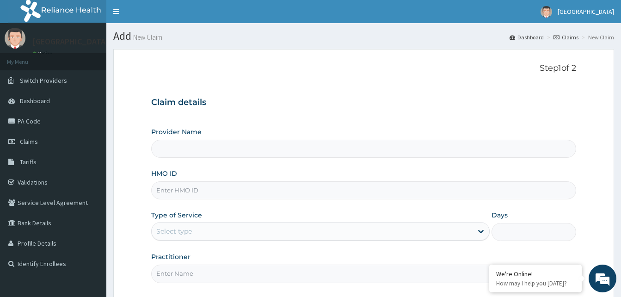
click at [240, 192] on input "HMO ID" at bounding box center [363, 190] width 425 height 18
type input "Solid [GEOGRAPHIC_DATA]"
paste input "REL/10434/B"
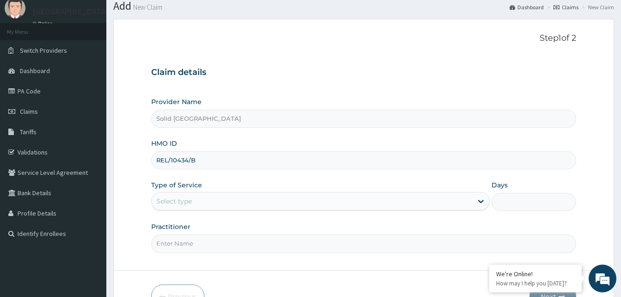
scroll to position [46, 0]
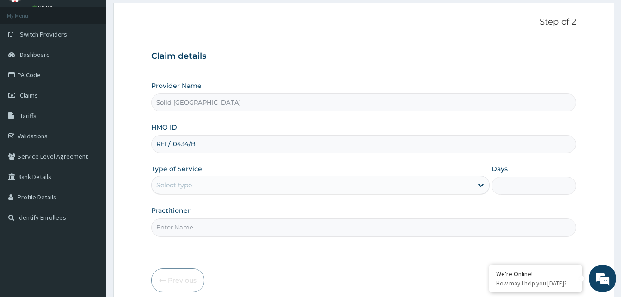
type input "REL/10434/B"
click at [432, 187] on div "Select type" at bounding box center [312, 184] width 321 height 15
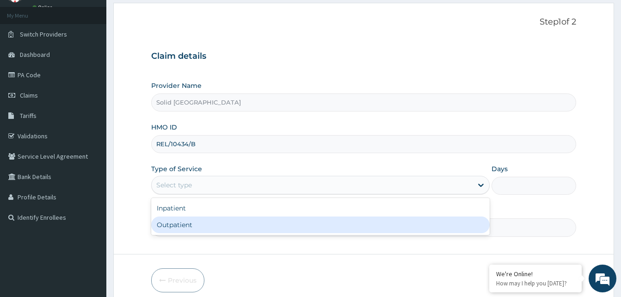
click at [346, 222] on div "Outpatient" at bounding box center [320, 224] width 338 height 17
type input "1"
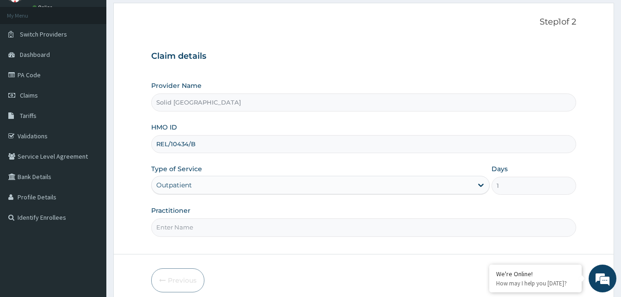
scroll to position [0, 0]
click at [201, 233] on input "Practitioner" at bounding box center [363, 227] width 425 height 18
drag, startPoint x: 186, startPoint y: 230, endPoint x: 187, endPoint y: 224, distance: 6.5
click at [186, 229] on input "Practitioner" at bounding box center [363, 227] width 425 height 18
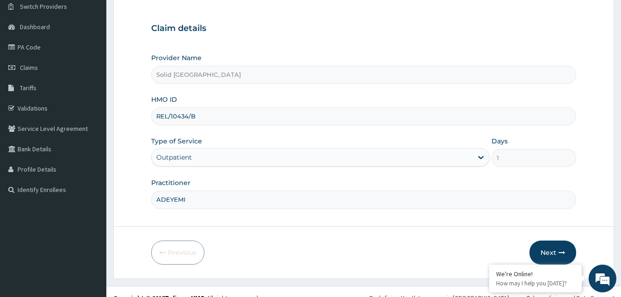
scroll to position [86, 0]
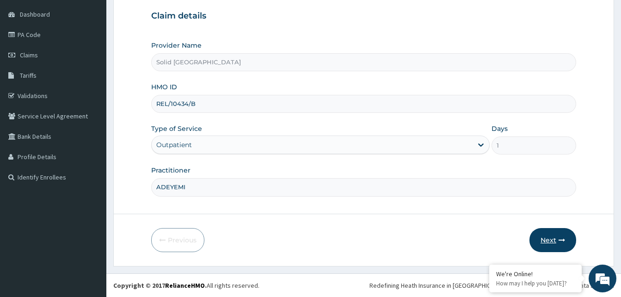
type input "ADEYEMI"
click at [559, 237] on button "Next" at bounding box center [552, 240] width 47 height 24
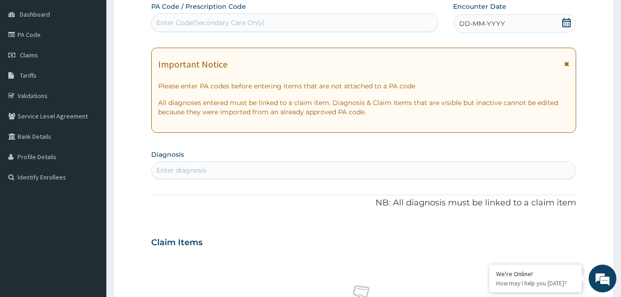
click at [567, 67] on icon at bounding box center [566, 64] width 5 height 6
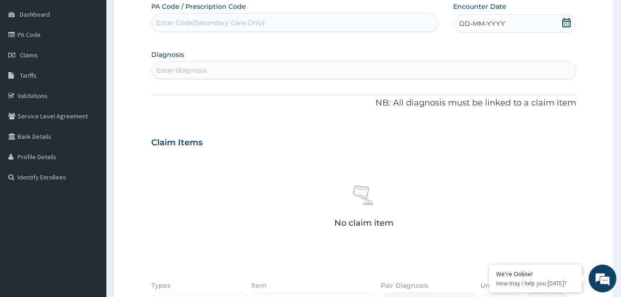
click at [222, 21] on div "Enter Code(Secondary Care Only)" at bounding box center [210, 22] width 109 height 9
paste input "PA/E47569"
type input "PA/E47569"
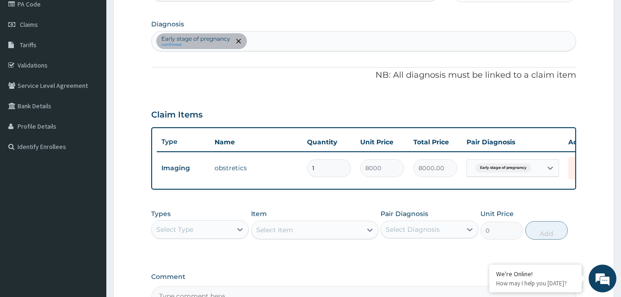
scroll to position [133, 0]
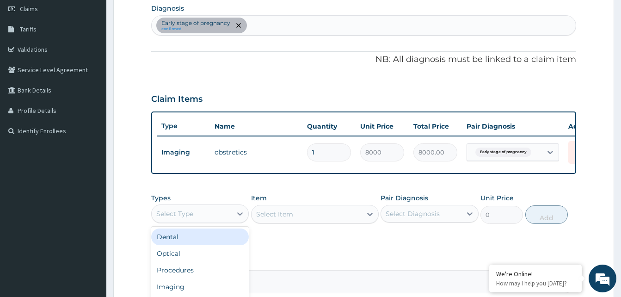
click at [215, 221] on div "Select Type" at bounding box center [192, 213] width 80 height 15
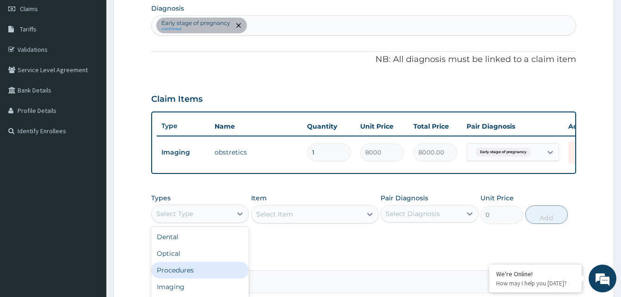
drag, startPoint x: 191, startPoint y: 275, endPoint x: 318, endPoint y: 220, distance: 139.1
click at [190, 275] on div "Procedures" at bounding box center [200, 270] width 98 height 17
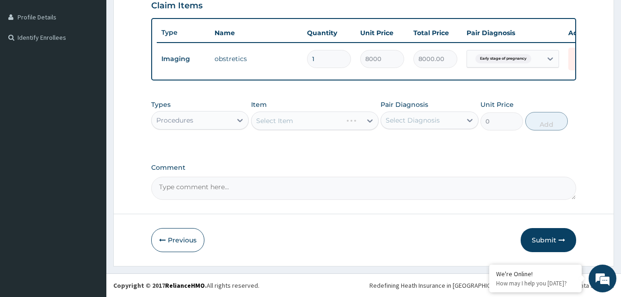
scroll to position [233, 0]
click at [311, 118] on div "Select Item" at bounding box center [306, 120] width 110 height 15
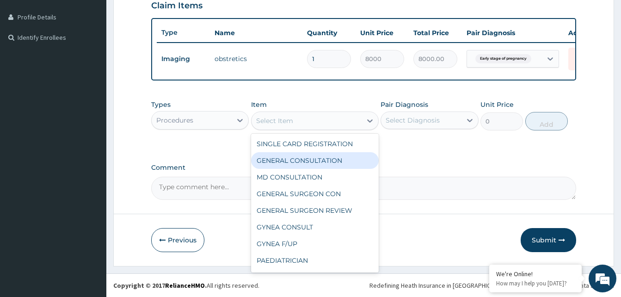
click at [300, 158] on div "GENERAL CONSULTATION" at bounding box center [315, 160] width 128 height 17
type input "5000"
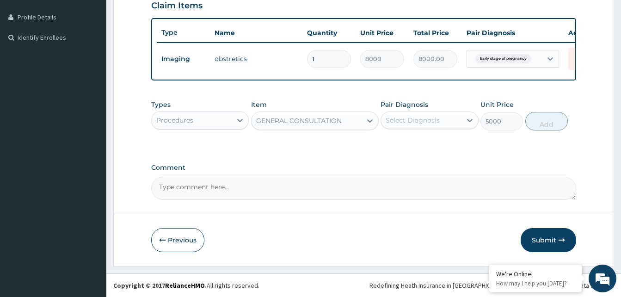
click at [424, 122] on div "Select Diagnosis" at bounding box center [412, 120] width 54 height 9
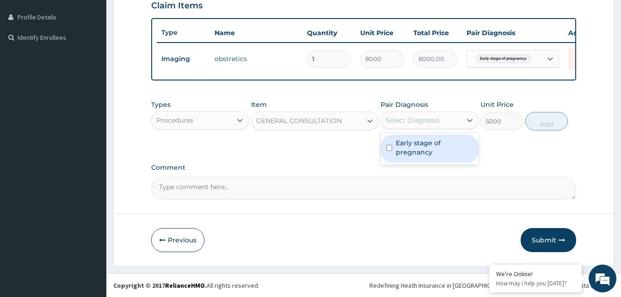
click at [427, 147] on label "Early stage of pregnancy" at bounding box center [434, 147] width 77 height 18
checkbox input "true"
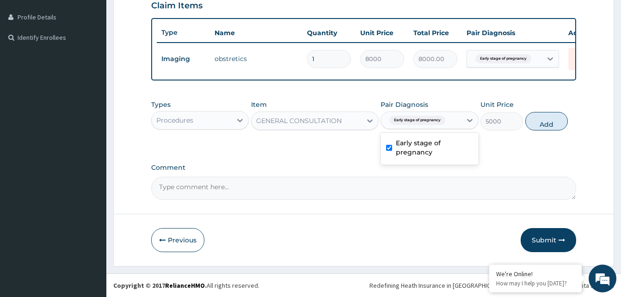
click at [545, 123] on button "Add" at bounding box center [546, 121] width 43 height 18
type input "0"
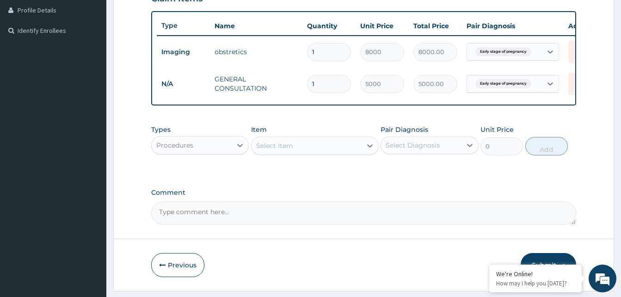
click at [195, 152] on div "Procedures" at bounding box center [192, 145] width 80 height 15
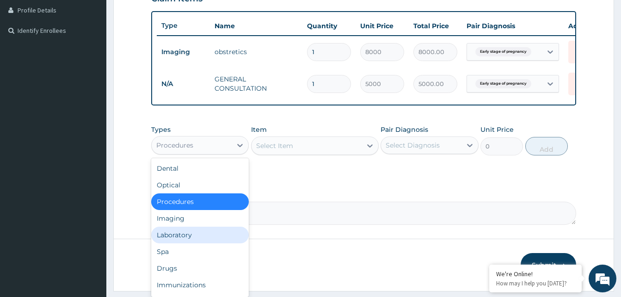
click at [175, 243] on div "Laboratory" at bounding box center [200, 234] width 98 height 17
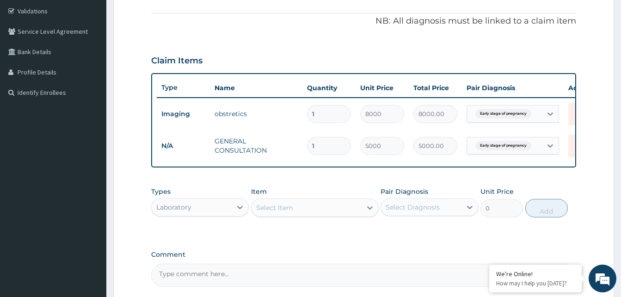
scroll to position [94, 0]
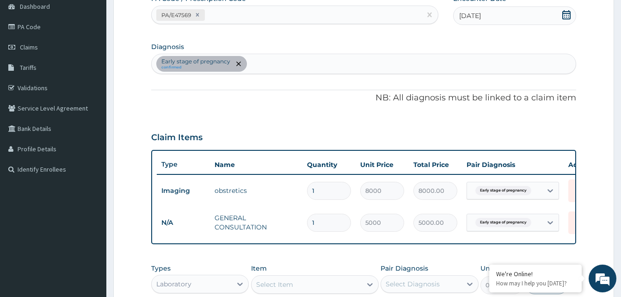
click at [268, 60] on div "Early stage of pregnancy confirmed" at bounding box center [364, 63] width 424 height 19
type input "MALAR"
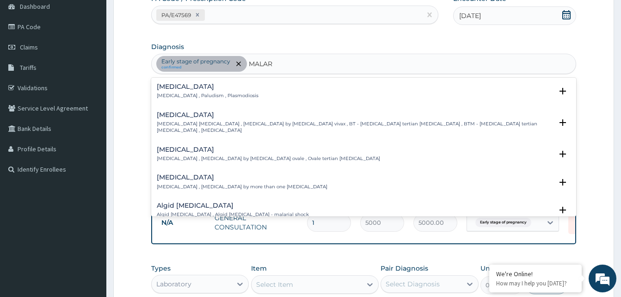
click at [164, 94] on p "[MEDICAL_DATA] , Paludism , Plasmodiosis" at bounding box center [208, 95] width 102 height 6
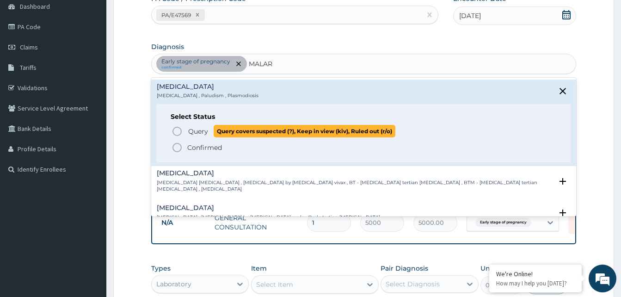
drag, startPoint x: 184, startPoint y: 131, endPoint x: 208, endPoint y: 136, distance: 24.7
click at [184, 131] on span "Query Query covers suspected (?), Keep in view (kiv), Ruled out (r/o)" at bounding box center [363, 131] width 385 height 12
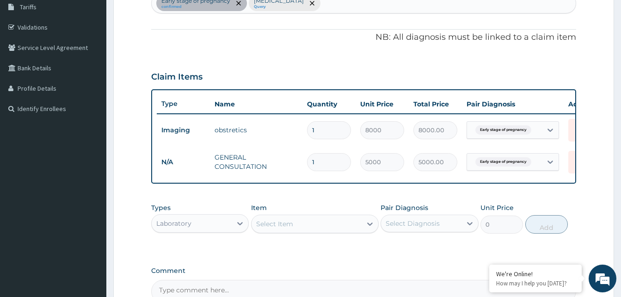
scroll to position [265, 0]
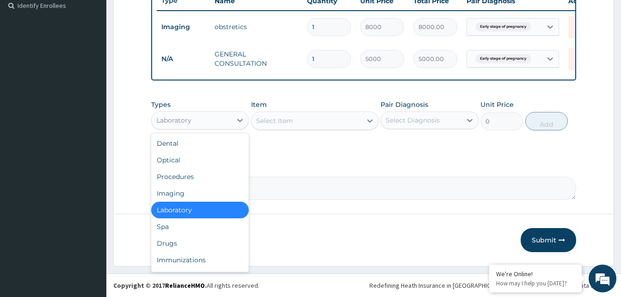
click at [212, 120] on div "Laboratory" at bounding box center [192, 120] width 80 height 15
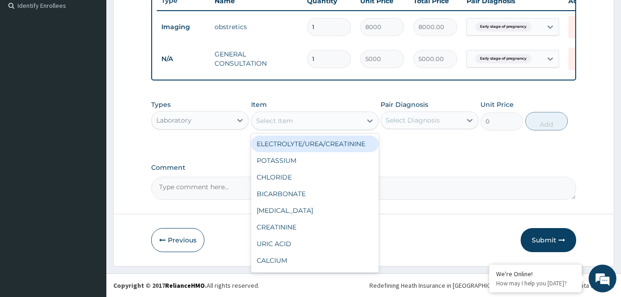
click at [300, 121] on div "Select Item" at bounding box center [306, 120] width 110 height 15
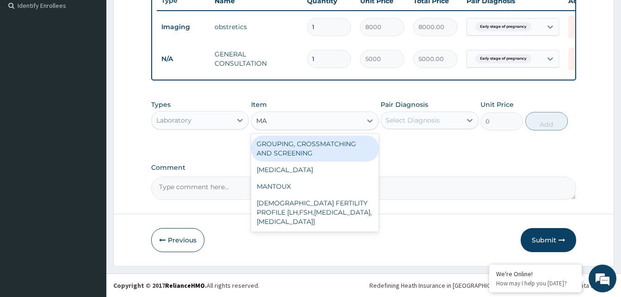
type input "MAL"
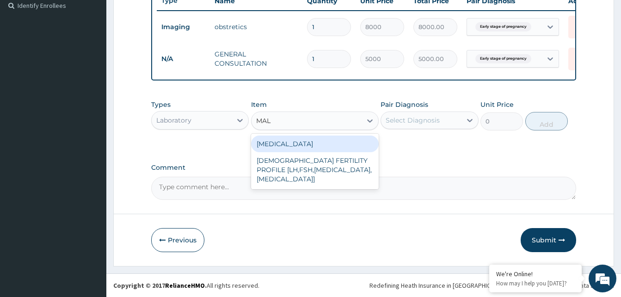
click at [303, 151] on div "MALARIA" at bounding box center [315, 143] width 128 height 17
type input "3000"
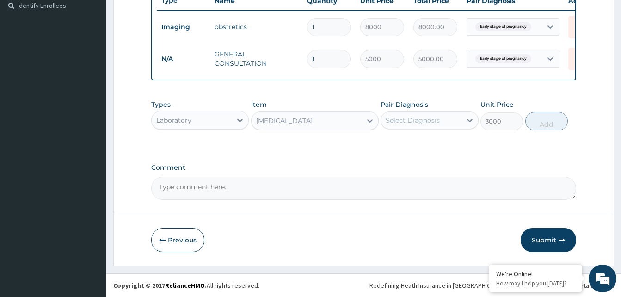
click at [438, 113] on div "Select Diagnosis" at bounding box center [421, 120] width 80 height 15
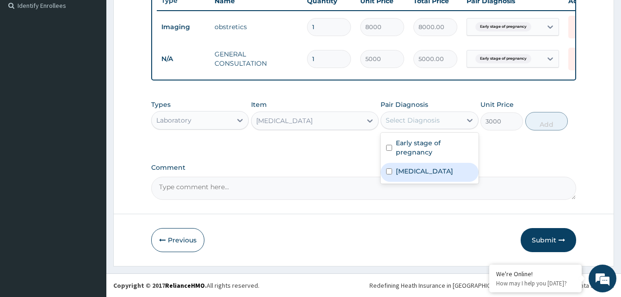
drag, startPoint x: 420, startPoint y: 173, endPoint x: 527, endPoint y: 133, distance: 114.3
click at [427, 169] on div "Malaria" at bounding box center [429, 172] width 98 height 19
checkbox input "true"
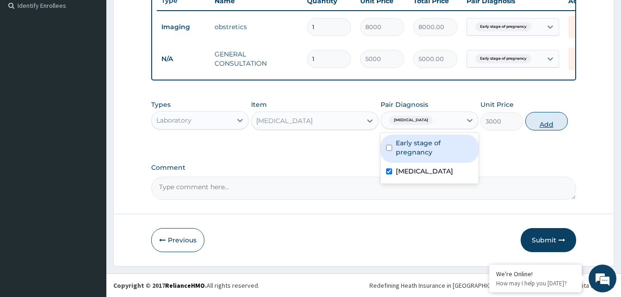
click at [558, 117] on button "Add" at bounding box center [546, 121] width 43 height 18
type input "0"
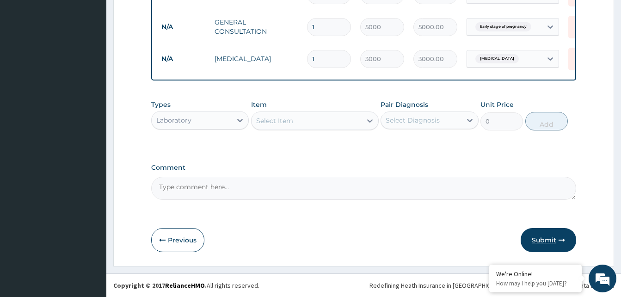
click at [555, 235] on button "Submit" at bounding box center [547, 240] width 55 height 24
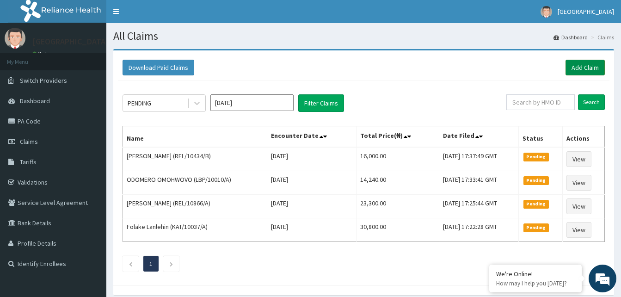
click at [591, 65] on link "Add Claim" at bounding box center [584, 68] width 39 height 16
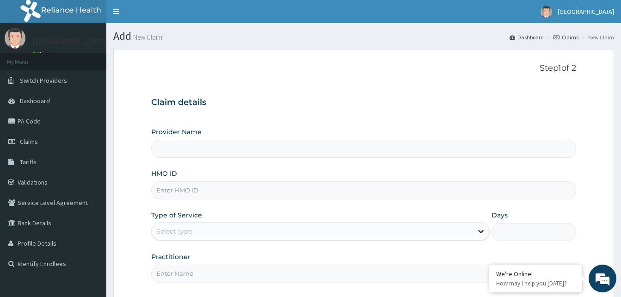
type input "Solid [GEOGRAPHIC_DATA]"
click at [251, 193] on input "HMO ID" at bounding box center [363, 190] width 425 height 18
paste input "REL/10434/D"
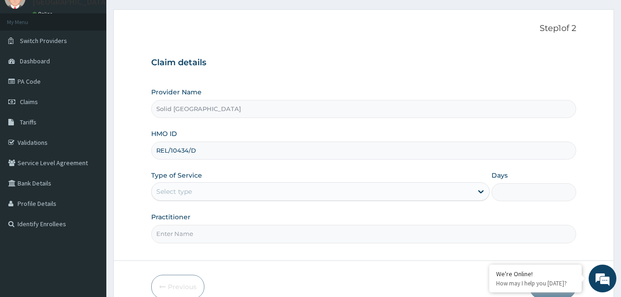
scroll to position [86, 0]
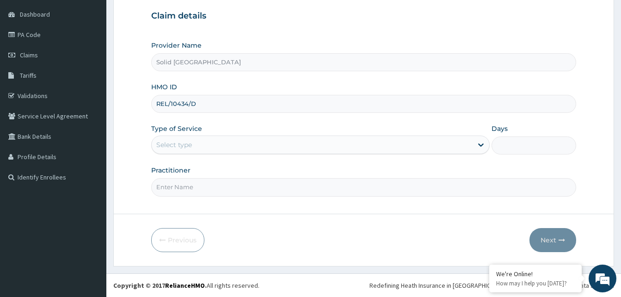
type input "REL/10434/D"
click at [247, 144] on div "Select type" at bounding box center [312, 144] width 321 height 15
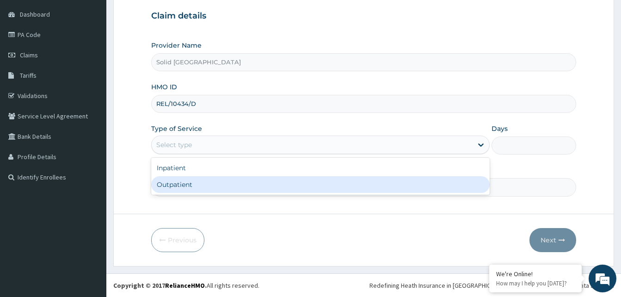
click at [196, 183] on div "Outpatient" at bounding box center [320, 184] width 338 height 17
type input "1"
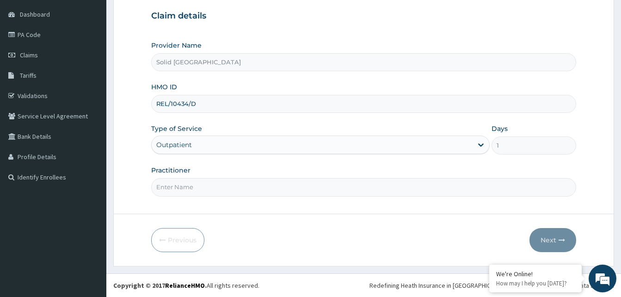
click at [192, 189] on input "Practitioner" at bounding box center [363, 187] width 425 height 18
type input "ASUQUO"
click at [560, 239] on icon "button" at bounding box center [561, 240] width 6 height 6
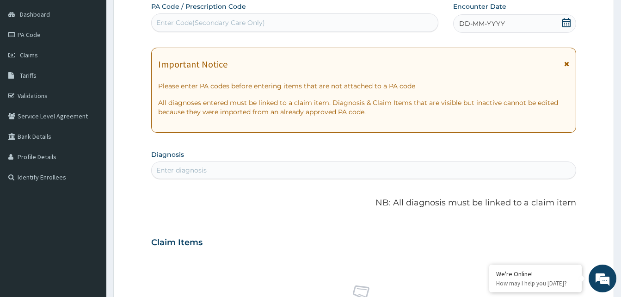
click at [567, 63] on icon at bounding box center [566, 64] width 5 height 6
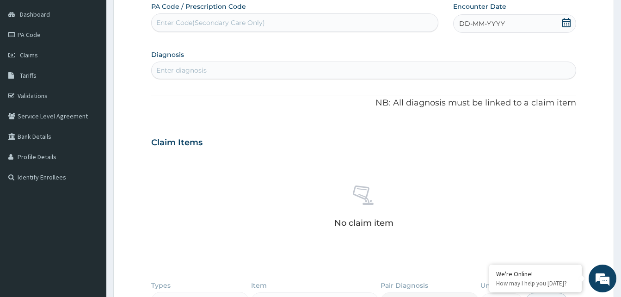
click at [480, 19] on span "DD-MM-YYYY" at bounding box center [482, 23] width 46 height 9
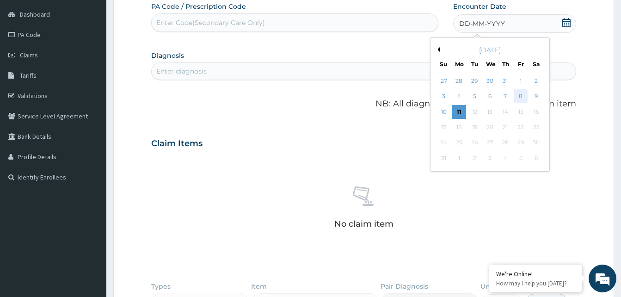
click at [521, 96] on div "8" at bounding box center [520, 97] width 14 height 14
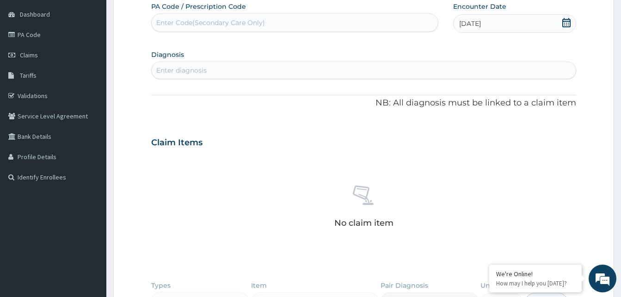
click at [217, 72] on div "Enter diagnosis" at bounding box center [364, 70] width 424 height 15
type input "MALAR"
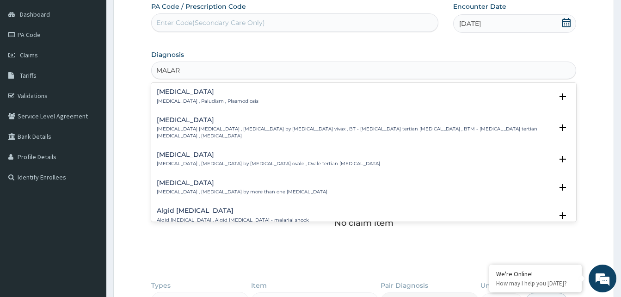
click at [161, 98] on p "[MEDICAL_DATA] , Paludism , Plasmodiosis" at bounding box center [208, 101] width 102 height 6
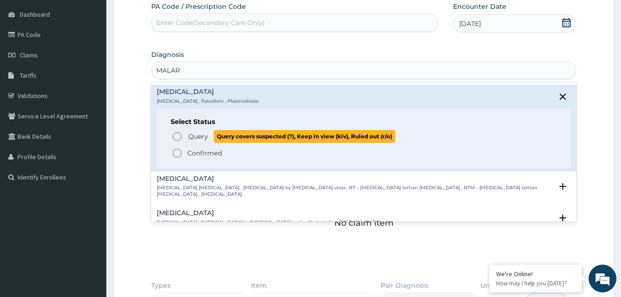
drag, startPoint x: 180, startPoint y: 137, endPoint x: 219, endPoint y: 142, distance: 39.2
click at [179, 137] on icon "status option query" at bounding box center [176, 136] width 11 height 11
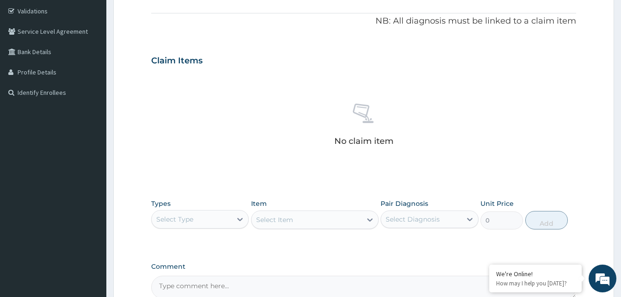
scroll to position [270, 0]
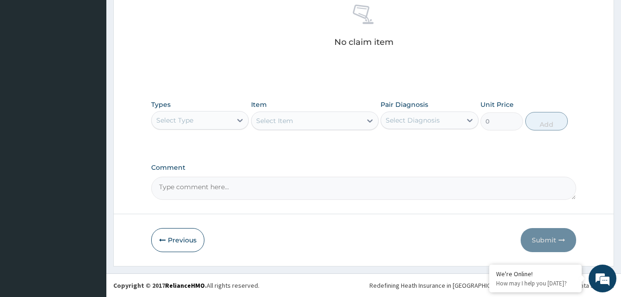
click at [204, 123] on div "Select Type" at bounding box center [192, 120] width 80 height 15
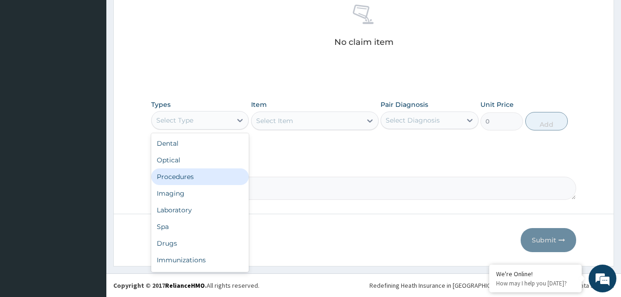
drag, startPoint x: 192, startPoint y: 174, endPoint x: 197, endPoint y: 170, distance: 6.7
click at [192, 174] on div "Procedures" at bounding box center [200, 176] width 98 height 17
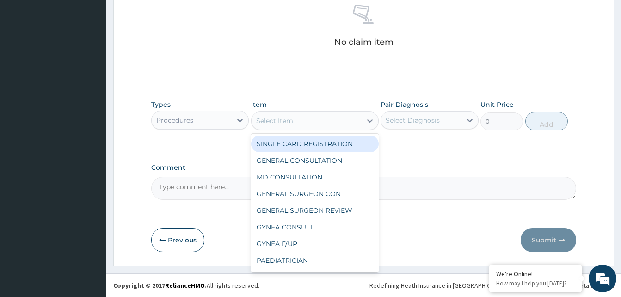
click at [302, 122] on div "Select Item" at bounding box center [306, 120] width 110 height 15
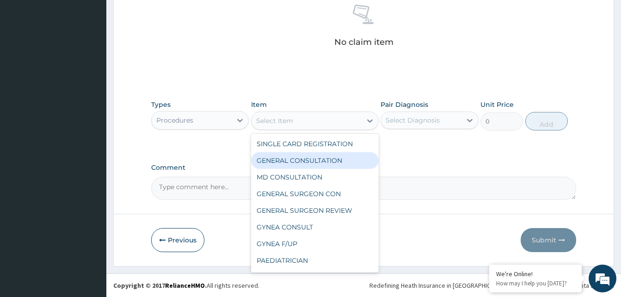
drag, startPoint x: 300, startPoint y: 157, endPoint x: 350, endPoint y: 149, distance: 50.1
click at [305, 157] on div "GENERAL CONSULTATION" at bounding box center [315, 160] width 128 height 17
type input "5000"
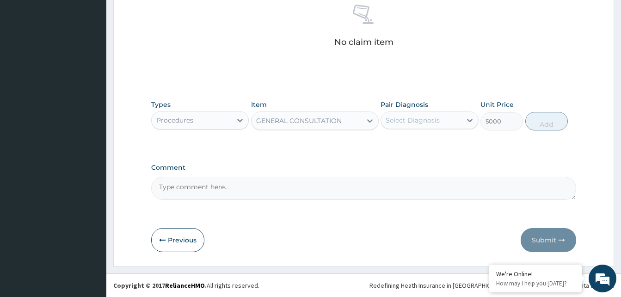
click at [429, 123] on div "Select Diagnosis" at bounding box center [412, 120] width 54 height 9
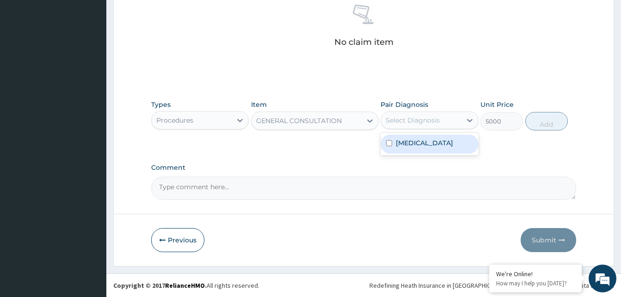
drag, startPoint x: 419, startPoint y: 149, endPoint x: 512, endPoint y: 126, distance: 96.2
click at [420, 148] on div "[MEDICAL_DATA]" at bounding box center [429, 143] width 98 height 19
checkbox input "true"
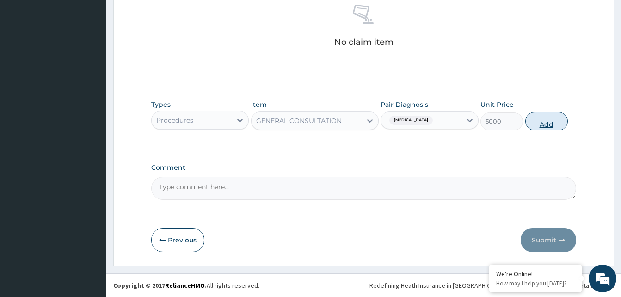
click at [542, 119] on button "Add" at bounding box center [546, 121] width 43 height 18
type input "0"
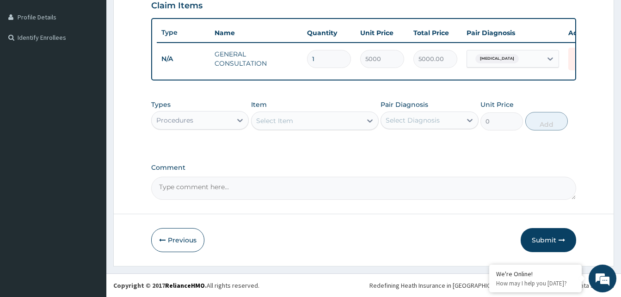
click at [214, 122] on div "Procedures" at bounding box center [192, 120] width 80 height 15
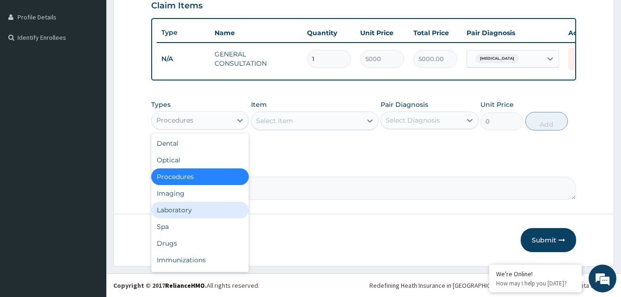
click at [189, 207] on div "Laboratory" at bounding box center [200, 209] width 98 height 17
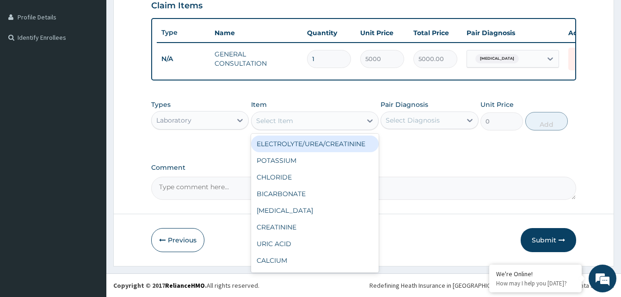
click at [316, 122] on div "Select Item" at bounding box center [306, 120] width 110 height 15
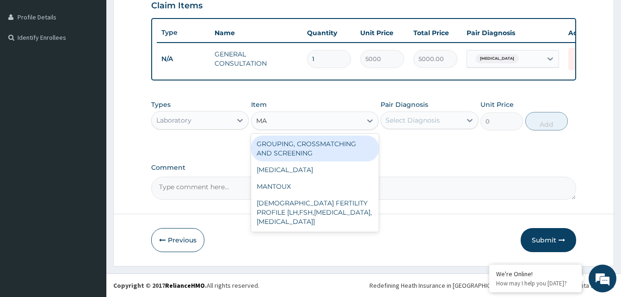
type input "MAL"
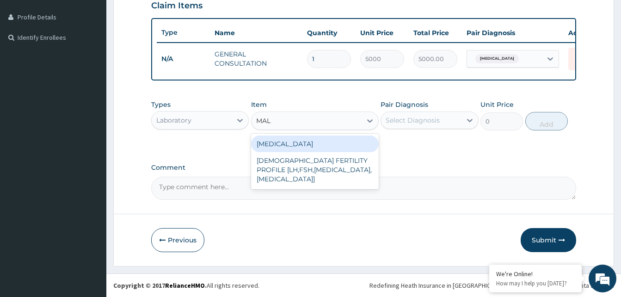
click at [296, 148] on div "MALARIA" at bounding box center [315, 143] width 128 height 17
type input "3000"
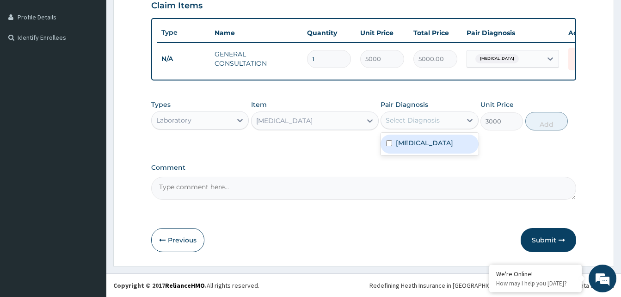
drag, startPoint x: 400, startPoint y: 122, endPoint x: 406, endPoint y: 128, distance: 8.2
click at [401, 122] on div "Select Diagnosis" at bounding box center [412, 120] width 54 height 9
drag, startPoint x: 409, startPoint y: 141, endPoint x: 531, endPoint y: 122, distance: 123.9
click at [415, 142] on label "[MEDICAL_DATA]" at bounding box center [424, 142] width 57 height 9
checkbox input "true"
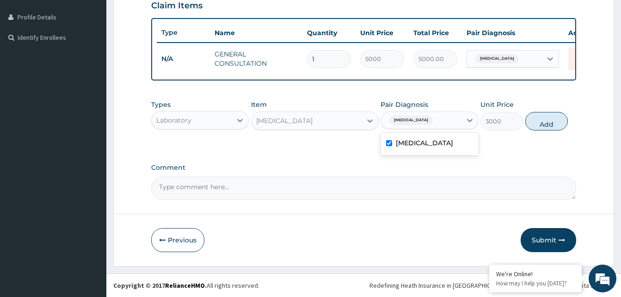
click at [546, 119] on button "Add" at bounding box center [546, 121] width 43 height 18
type input "0"
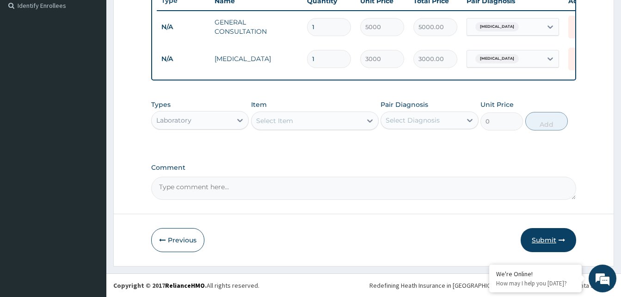
click at [551, 232] on button "Submit" at bounding box center [547, 240] width 55 height 24
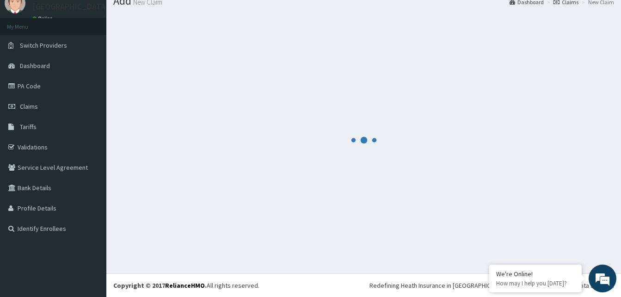
scroll to position [35, 0]
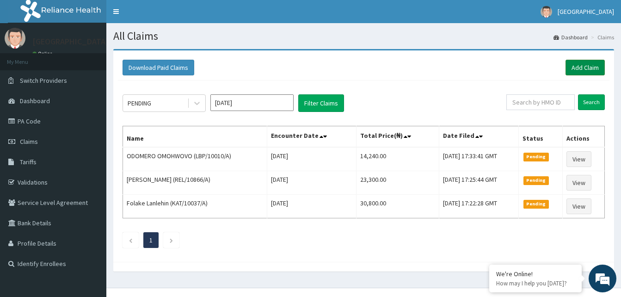
click at [580, 68] on link "Add Claim" at bounding box center [584, 68] width 39 height 16
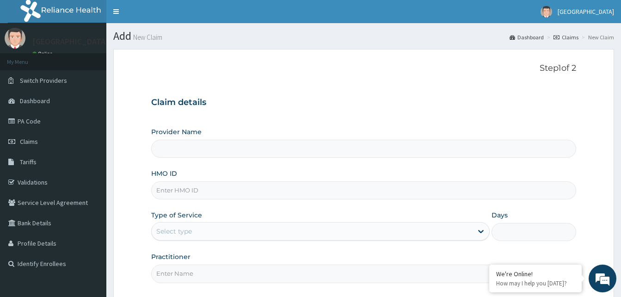
type input "Solid [GEOGRAPHIC_DATA]"
click at [204, 183] on input "HMO ID" at bounding box center [363, 190] width 425 height 18
paste input "KAN/10100/B"
type input "KAN/10100/B"
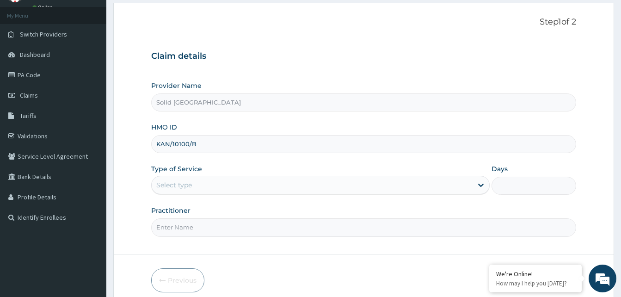
scroll to position [86, 0]
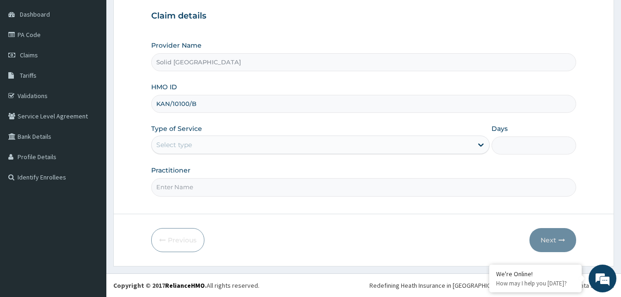
click at [287, 141] on div "Select type" at bounding box center [312, 144] width 321 height 15
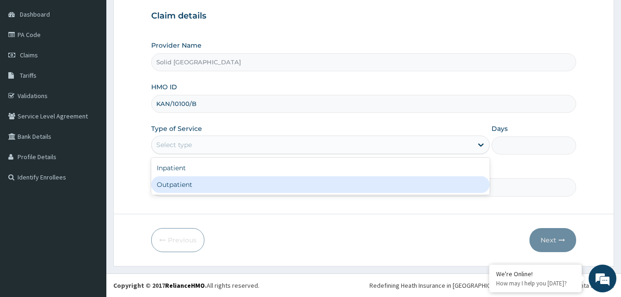
click at [188, 185] on div "Outpatient" at bounding box center [320, 184] width 338 height 17
type input "1"
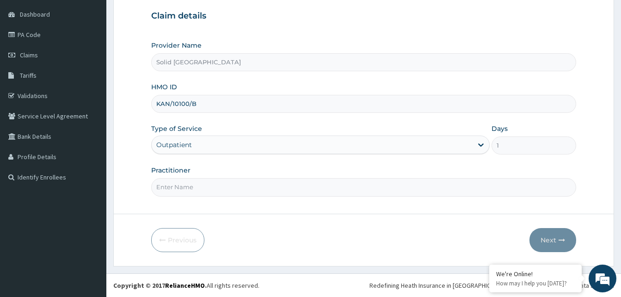
drag, startPoint x: 205, startPoint y: 196, endPoint x: 221, endPoint y: 165, distance: 34.3
click at [205, 196] on input "Practitioner" at bounding box center [363, 187] width 425 height 18
type input "HENRY"
click at [551, 241] on button "Next" at bounding box center [552, 240] width 47 height 24
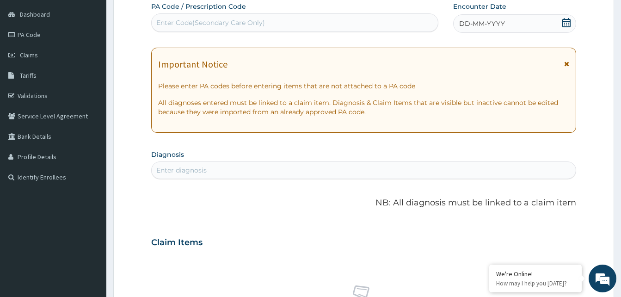
click at [567, 66] on icon at bounding box center [566, 64] width 5 height 6
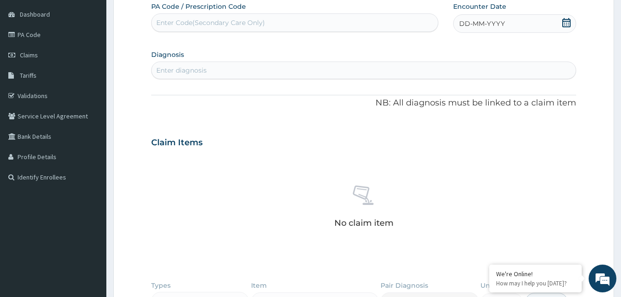
click at [232, 23] on div "Enter Code(Secondary Care Only)" at bounding box center [210, 22] width 109 height 9
paste input "PA/0576A7"
type input "PA/0576A7"
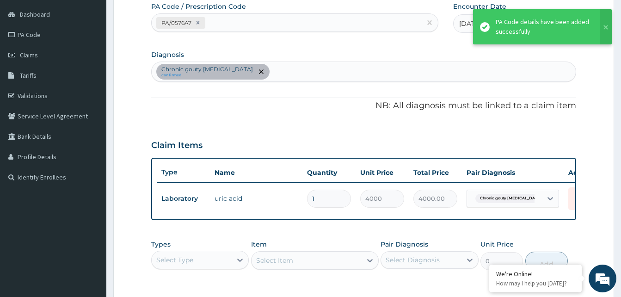
click at [234, 21] on div "PA/0576A7" at bounding box center [286, 22] width 269 height 15
paste input "PA/43B20F"
type input "PA/43B20F"
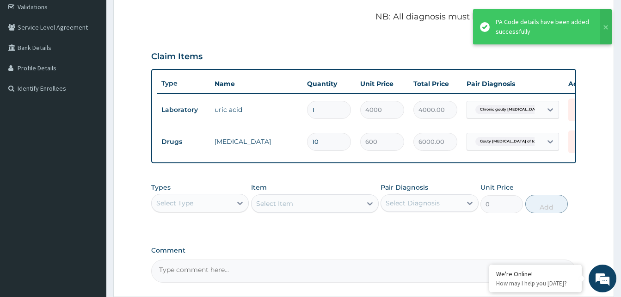
scroll to position [179, 0]
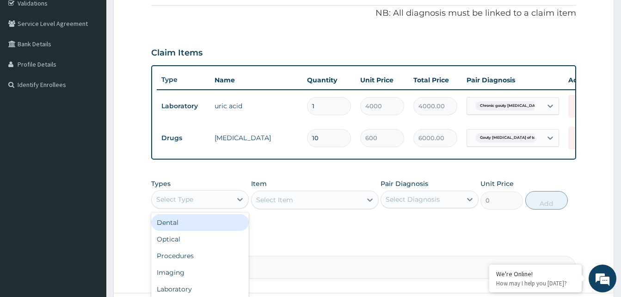
drag, startPoint x: 201, startPoint y: 202, endPoint x: 197, endPoint y: 226, distance: 24.8
click at [201, 205] on div "Select Type" at bounding box center [192, 199] width 80 height 15
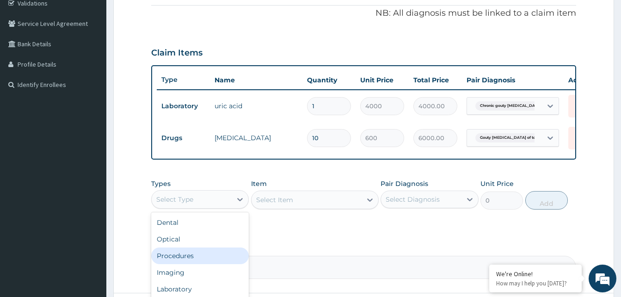
drag, startPoint x: 189, startPoint y: 266, endPoint x: 134, endPoint y: 152, distance: 126.3
click at [188, 264] on div "Procedures" at bounding box center [200, 255] width 98 height 17
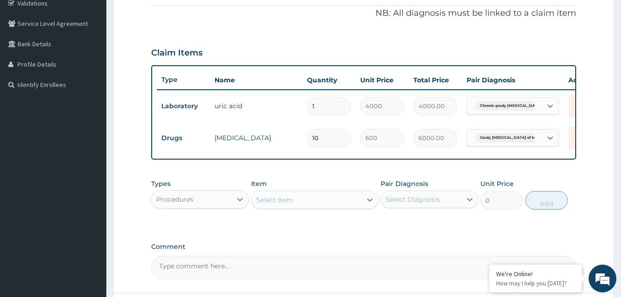
click at [310, 203] on div "Select Item" at bounding box center [306, 199] width 110 height 15
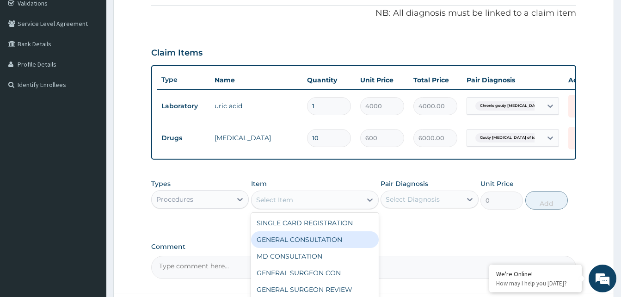
click at [307, 246] on div "GENERAL CONSULTATION" at bounding box center [315, 239] width 128 height 17
type input "5000"
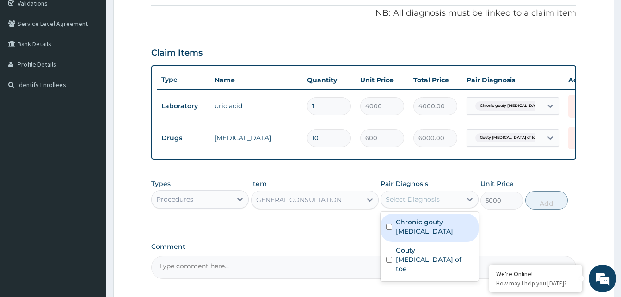
click at [417, 203] on div "Select Diagnosis" at bounding box center [412, 199] width 54 height 9
drag, startPoint x: 415, startPoint y: 233, endPoint x: 531, endPoint y: 213, distance: 117.8
click at [427, 229] on label "Chronic gouty arthritis" at bounding box center [434, 226] width 77 height 18
checkbox input "true"
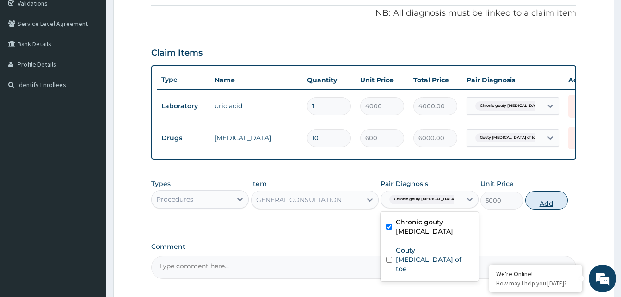
click at [546, 207] on button "Add" at bounding box center [546, 200] width 43 height 18
type input "0"
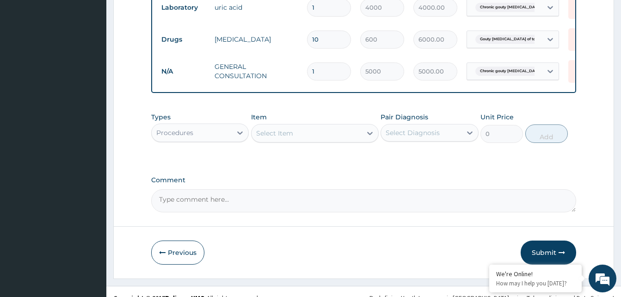
scroll to position [297, 0]
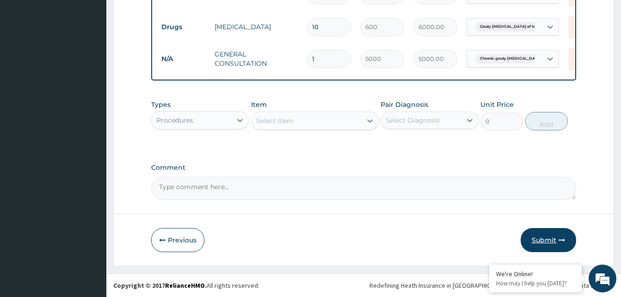
click at [553, 239] on button "Submit" at bounding box center [547, 240] width 55 height 24
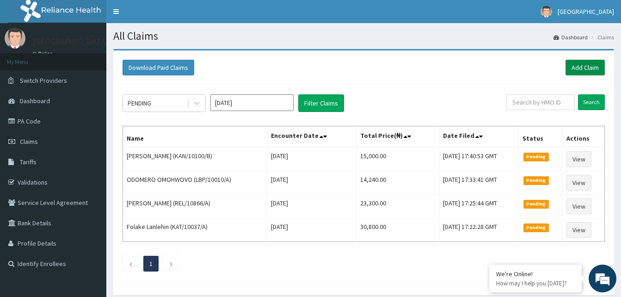
click at [586, 68] on link "Add Claim" at bounding box center [584, 68] width 39 height 16
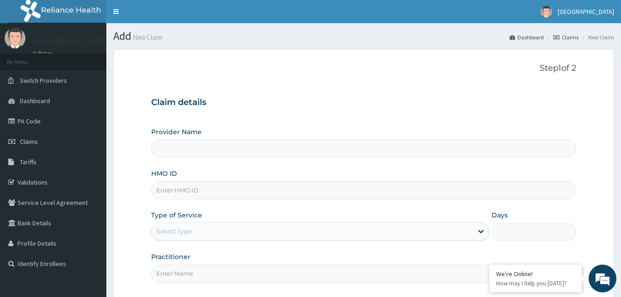
type input "Solid [GEOGRAPHIC_DATA]"
click at [204, 190] on input "HMO ID" at bounding box center [363, 190] width 425 height 18
paste input "CPW/10057/B"
type input "CPW/10057/B"
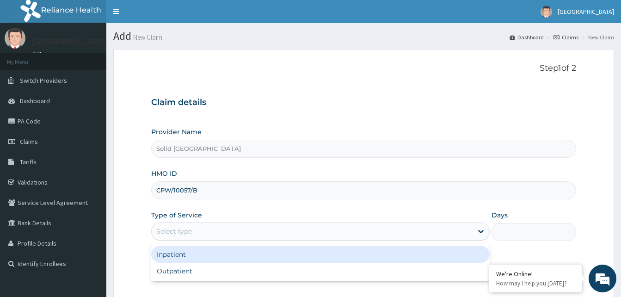
click at [208, 234] on div "Select type" at bounding box center [312, 231] width 321 height 15
click at [201, 262] on div "Inpatient" at bounding box center [320, 254] width 338 height 17
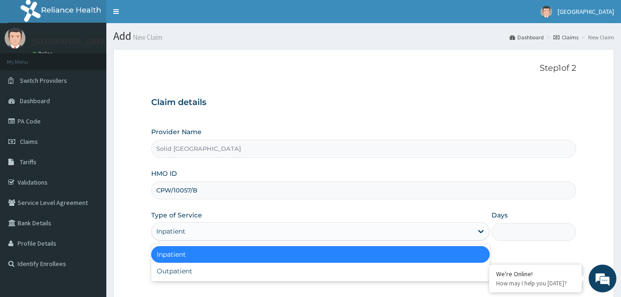
click at [204, 231] on div "Inpatient" at bounding box center [312, 231] width 321 height 15
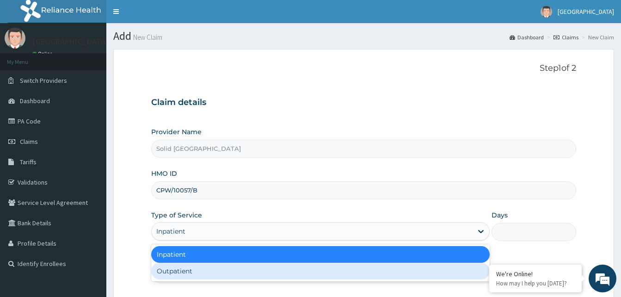
click at [198, 273] on div "Outpatient" at bounding box center [320, 270] width 338 height 17
type input "1"
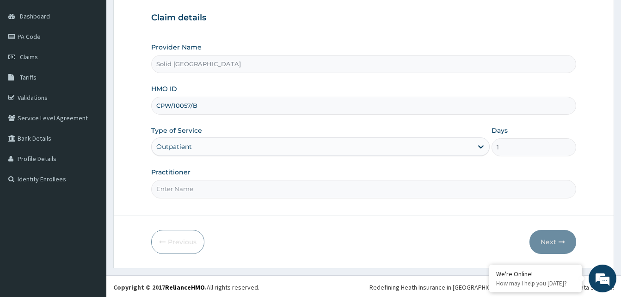
scroll to position [86, 0]
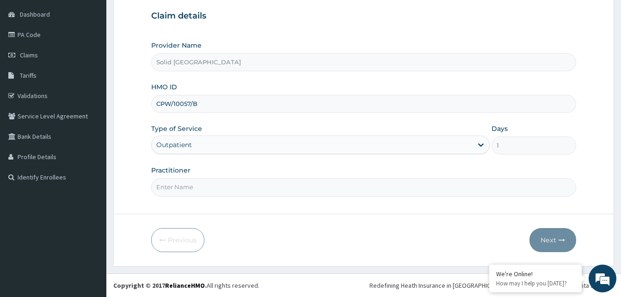
click at [191, 189] on input "Practitioner" at bounding box center [363, 187] width 425 height 18
type input "ASUQUO"
click at [543, 237] on button "Next" at bounding box center [552, 240] width 47 height 24
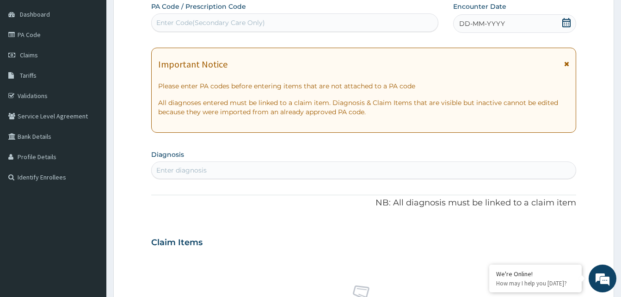
drag, startPoint x: 568, startPoint y: 64, endPoint x: 413, endPoint y: 9, distance: 165.3
click at [567, 64] on icon at bounding box center [566, 64] width 5 height 6
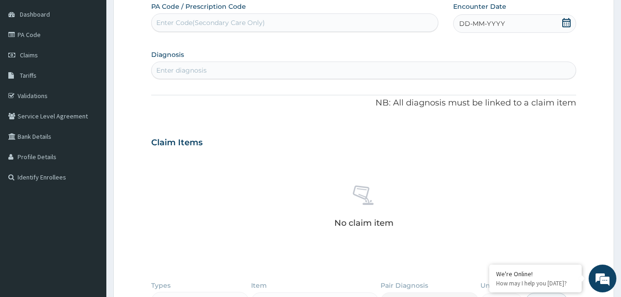
click at [463, 23] on span "DD-MM-YYYY" at bounding box center [482, 23] width 46 height 9
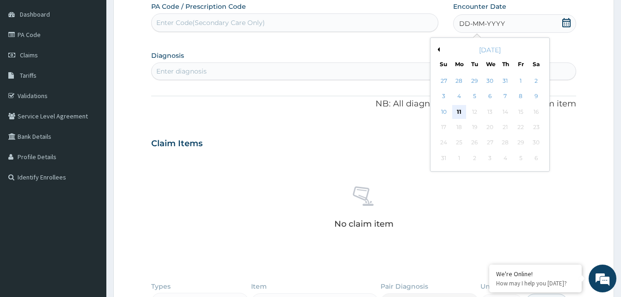
click at [457, 114] on div "11" at bounding box center [459, 112] width 14 height 14
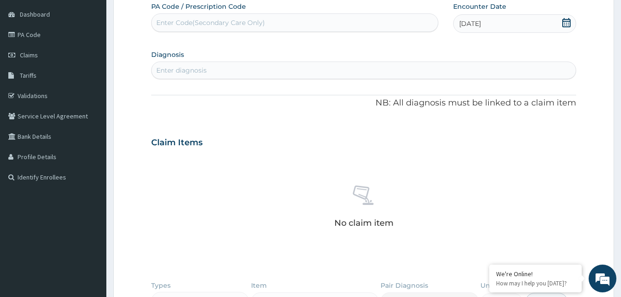
click at [198, 69] on div "Enter diagnosis" at bounding box center [181, 70] width 50 height 9
type input "SEPS"
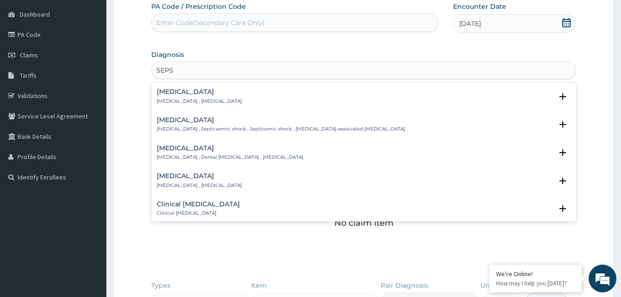
click at [173, 90] on h4 "[MEDICAL_DATA]" at bounding box center [199, 91] width 85 height 7
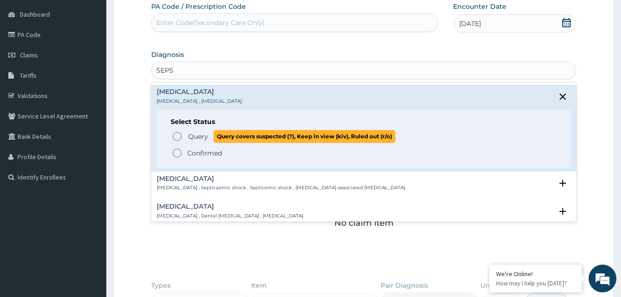
click at [180, 138] on icon "status option query" at bounding box center [176, 136] width 11 height 11
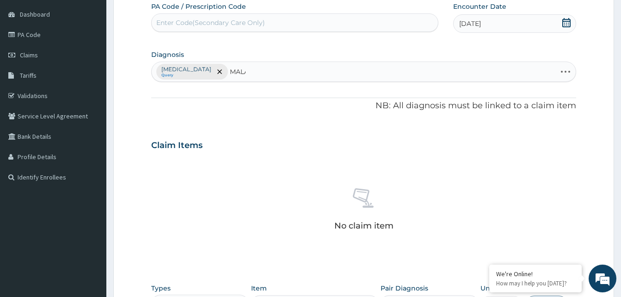
type input "MALAR"
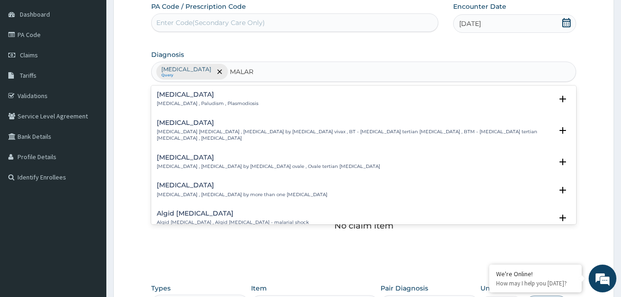
click at [189, 101] on p "[MEDICAL_DATA] , Paludism , Plasmodiosis" at bounding box center [208, 103] width 102 height 6
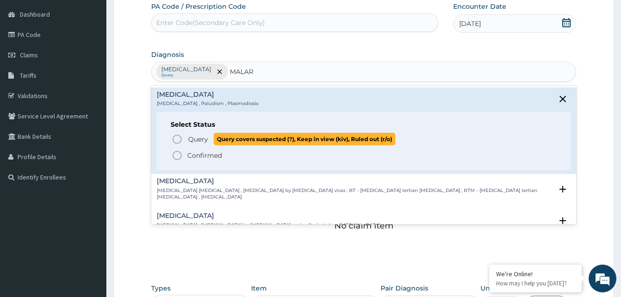
click at [174, 137] on icon "status option query" at bounding box center [176, 139] width 11 height 11
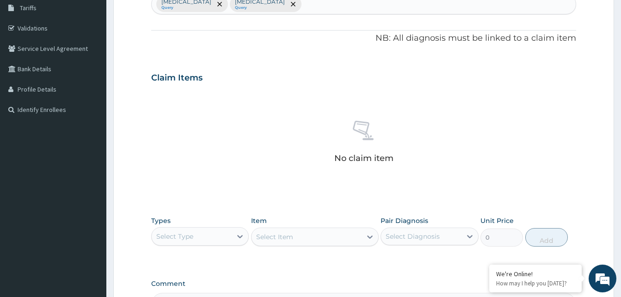
scroll to position [225, 0]
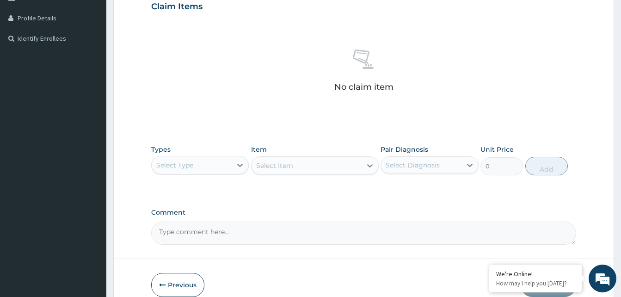
drag, startPoint x: 205, startPoint y: 165, endPoint x: 200, endPoint y: 166, distance: 5.3
click at [203, 165] on div "Select Type" at bounding box center [192, 165] width 80 height 15
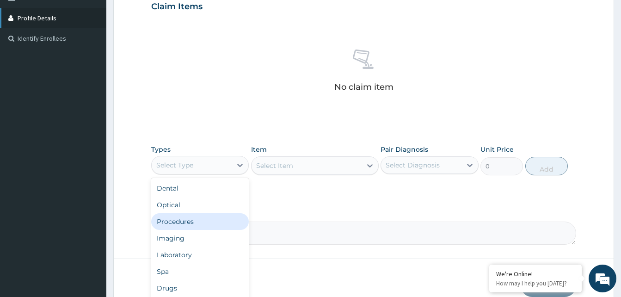
drag, startPoint x: 190, startPoint y: 221, endPoint x: 103, endPoint y: 18, distance: 221.5
click at [189, 221] on div "Procedures" at bounding box center [200, 221] width 98 height 17
